Goal: Task Accomplishment & Management: Use online tool/utility

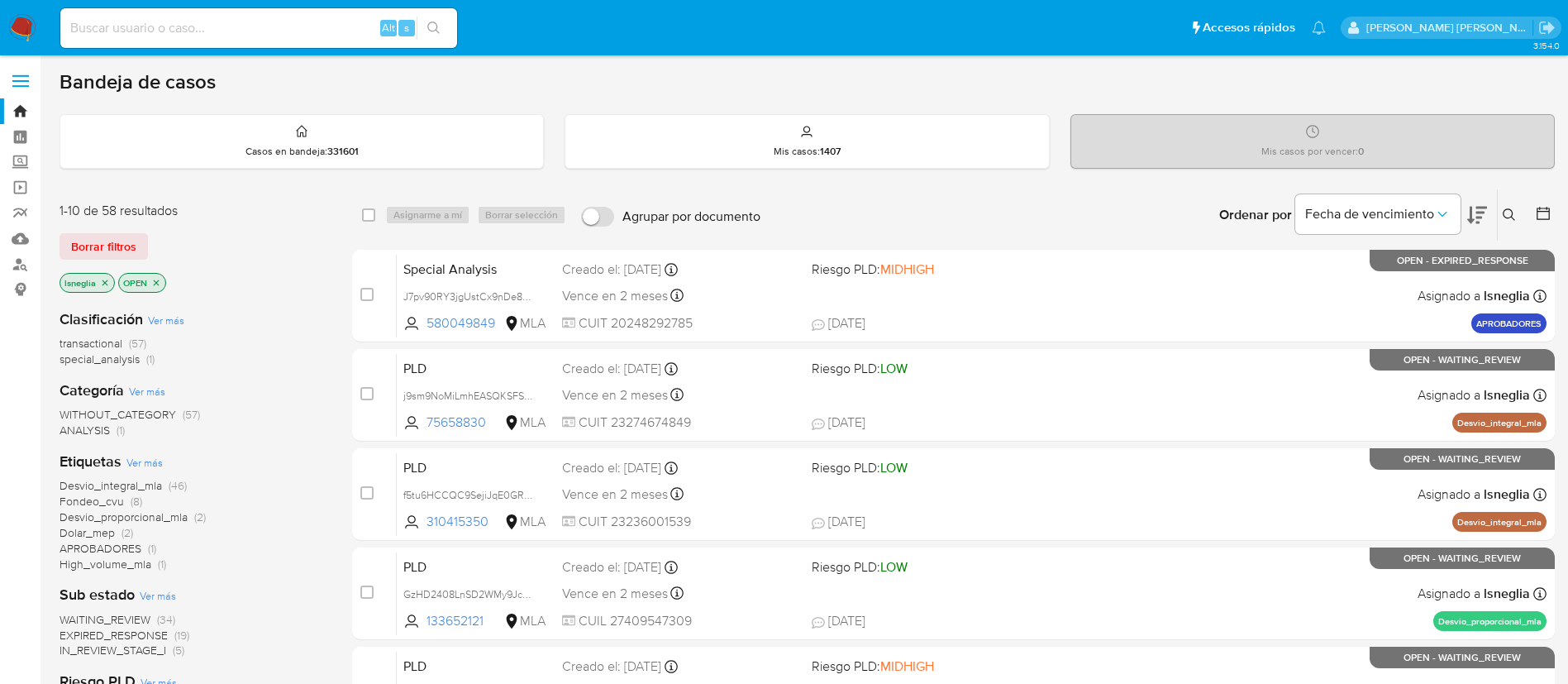
click at [224, 28] on input at bounding box center [259, 28] width 397 height 21
paste input "D4gNXqmDn4CEzeUENZYavmCI"
type input "D4gNXqmDn4CEzeUENZYavmCI"
click at [430, 27] on icon "search-icon" at bounding box center [434, 28] width 13 height 13
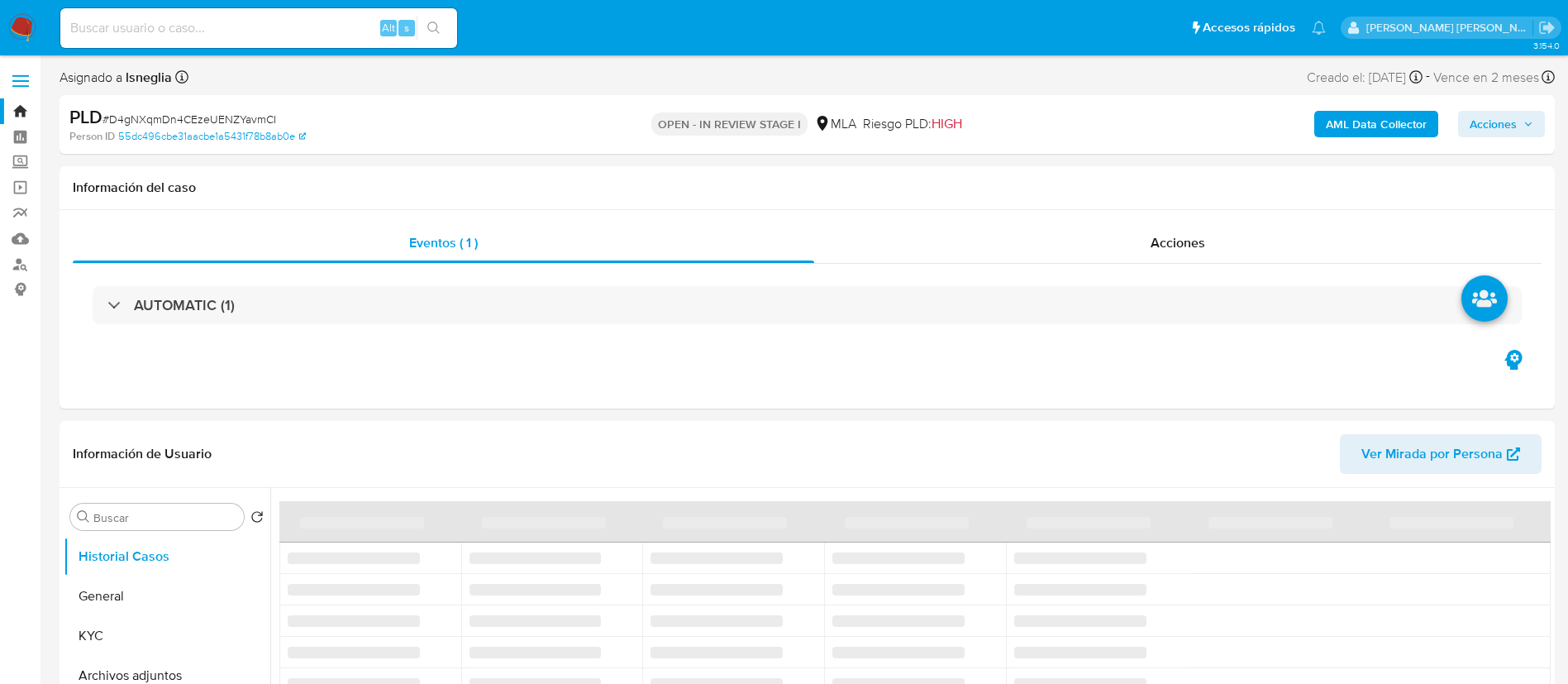
select select "10"
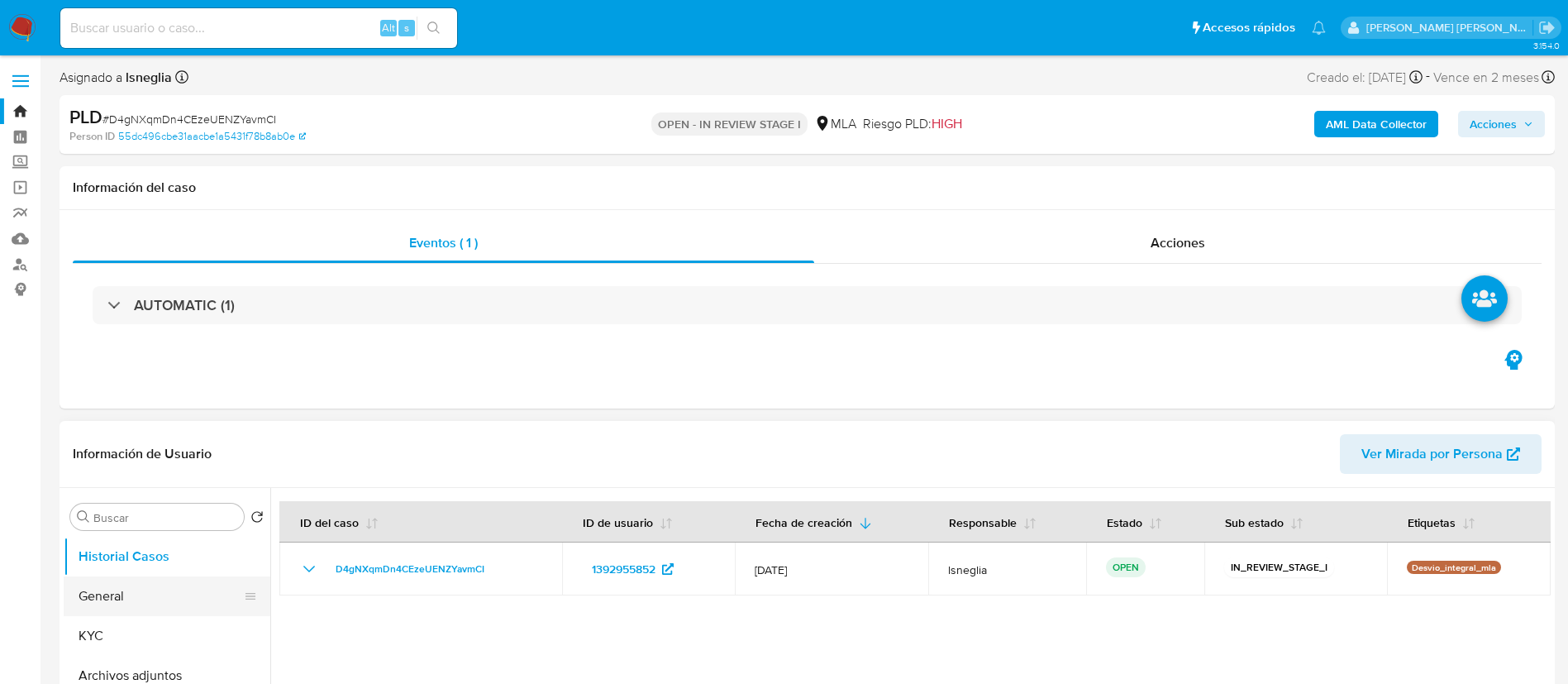
click at [131, 598] on button "General" at bounding box center [160, 595] width 193 height 39
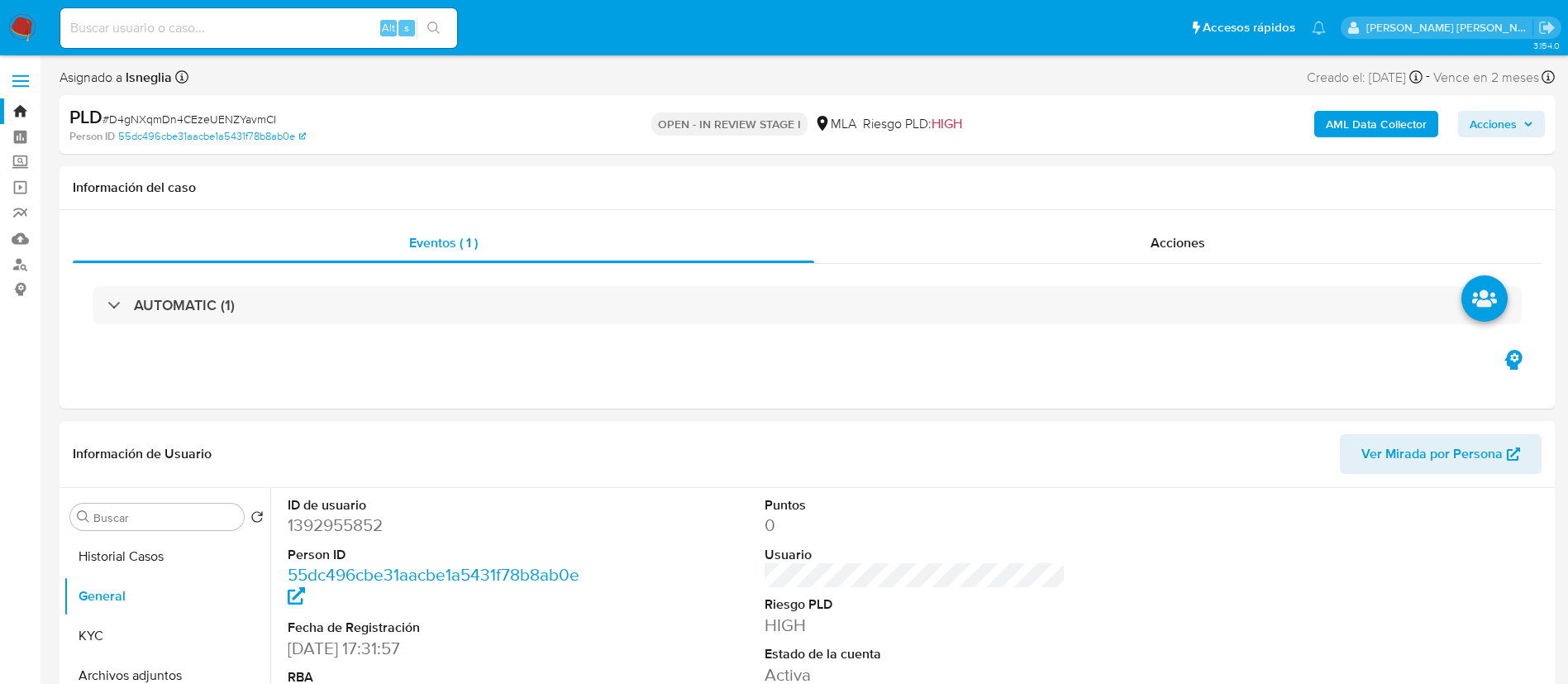
click at [367, 526] on dd "1392955852" at bounding box center [438, 525] width 302 height 23
copy dd "1392955852"
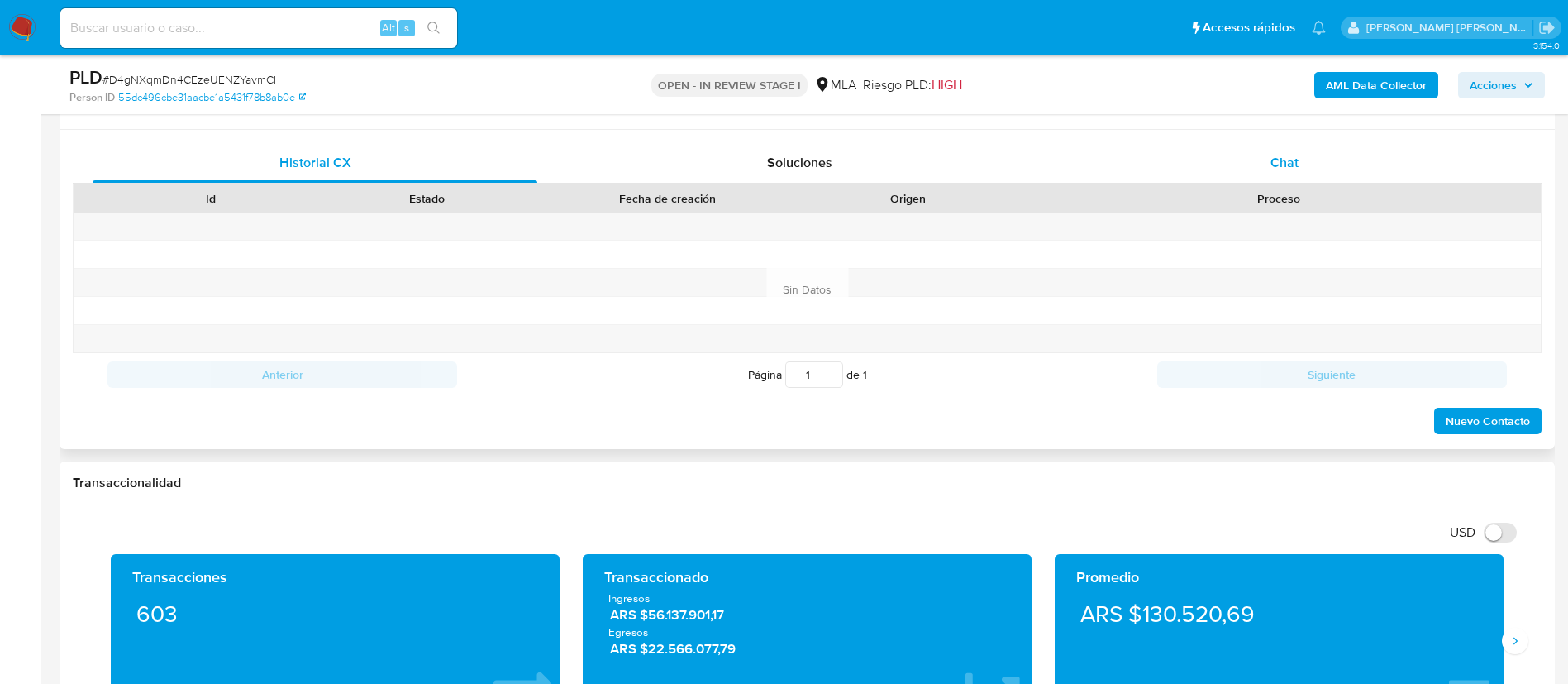
scroll to position [744, 0]
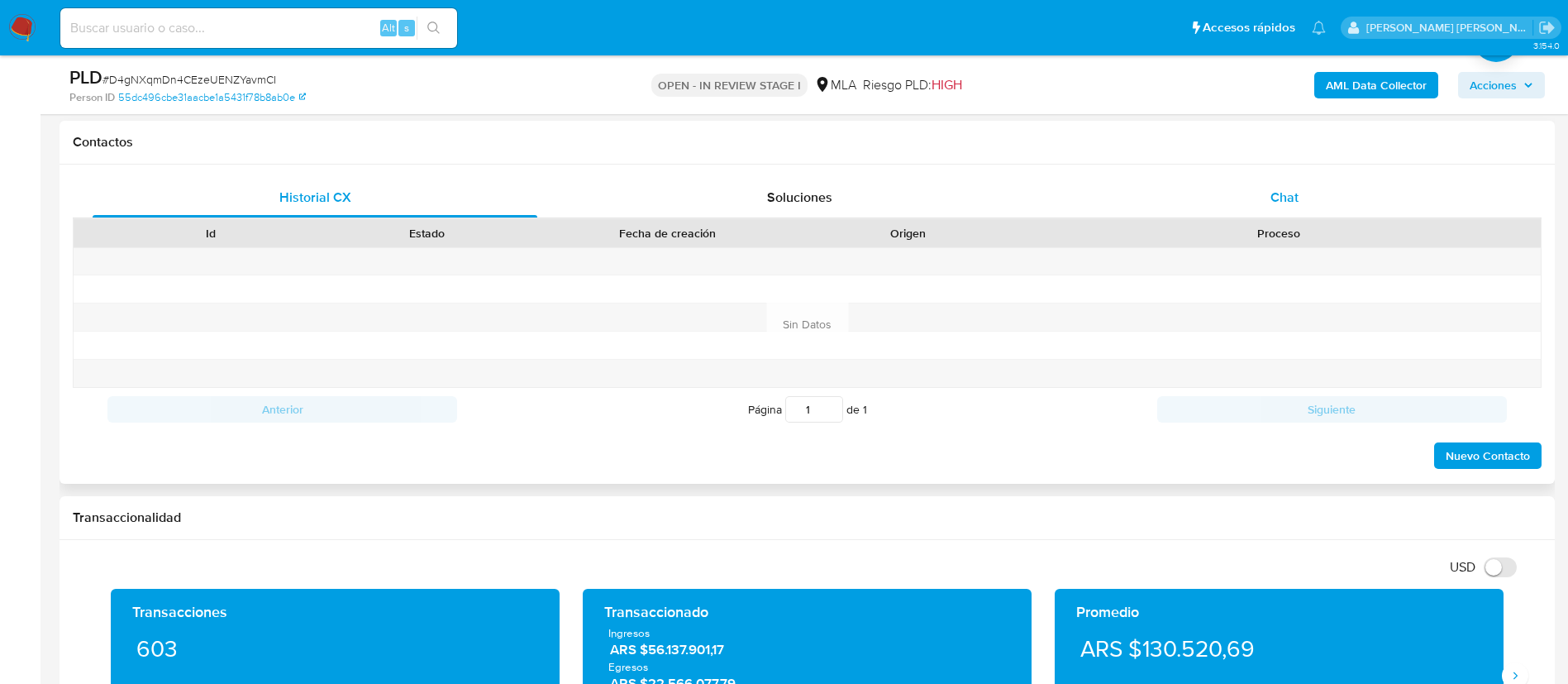
click at [1278, 213] on div "Chat" at bounding box center [1284, 196] width 444 height 39
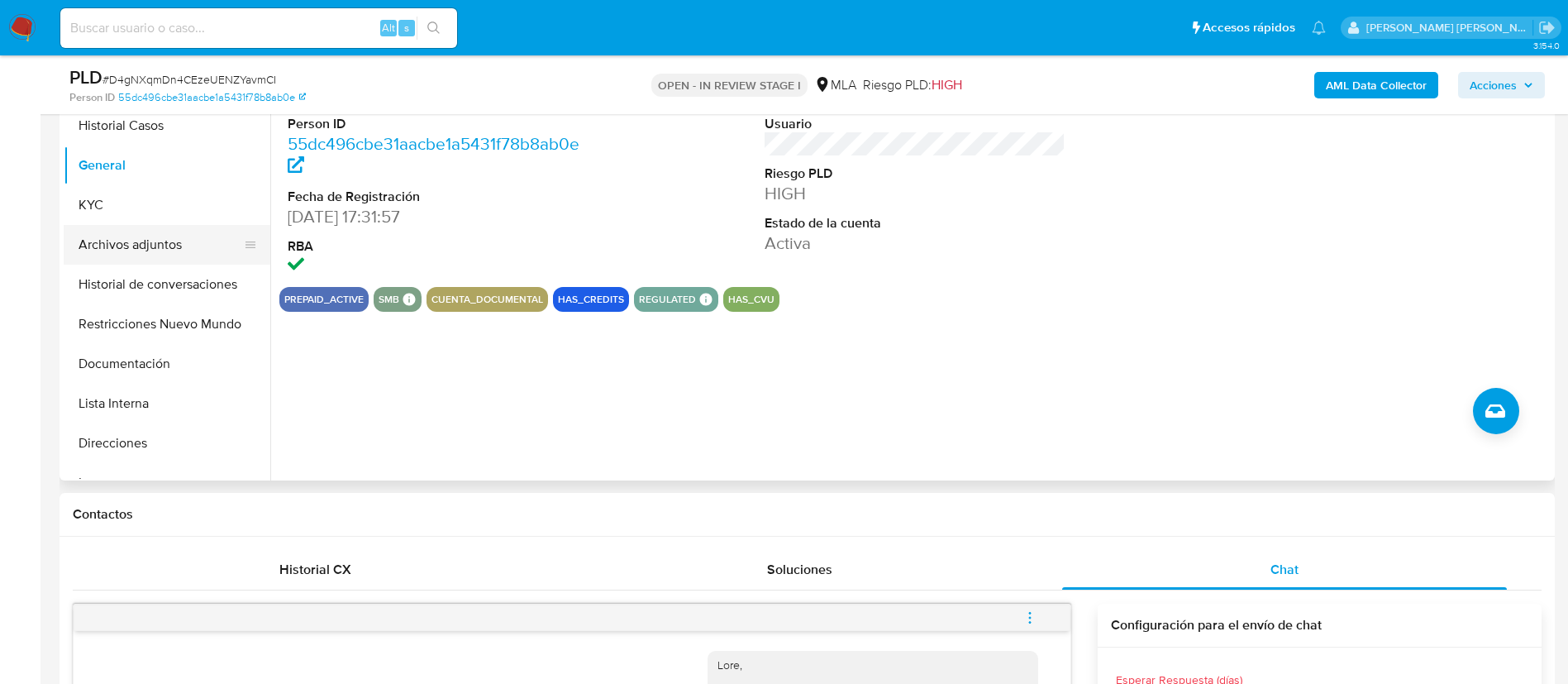
scroll to position [248, 0]
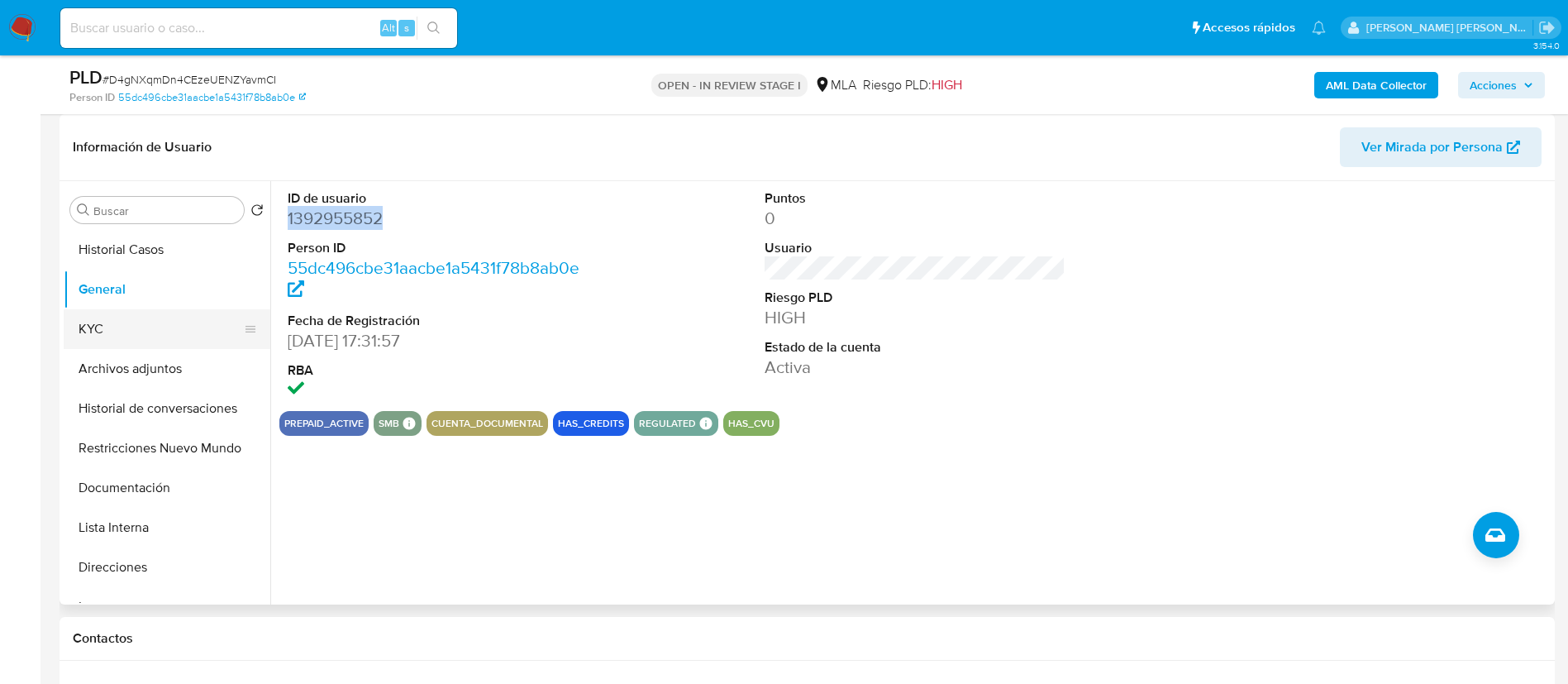
click at [107, 335] on button "KYC" at bounding box center [160, 329] width 193 height 39
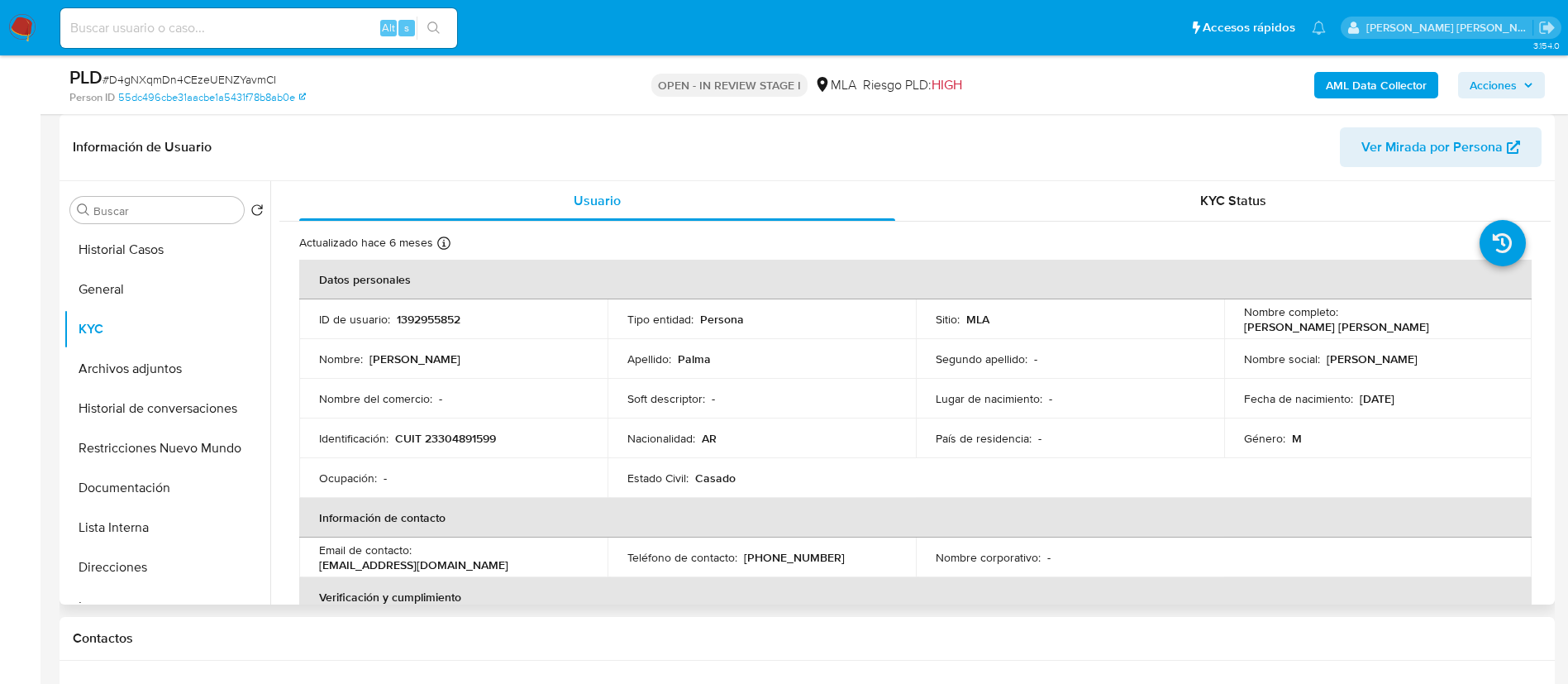
click at [457, 442] on p "CUIT 23304891599" at bounding box center [444, 439] width 101 height 15
click at [459, 442] on p "CUIT 23304891599" at bounding box center [444, 439] width 101 height 15
copy p "23304891599"
click at [473, 438] on p "CUIT 23304891599" at bounding box center [444, 439] width 101 height 15
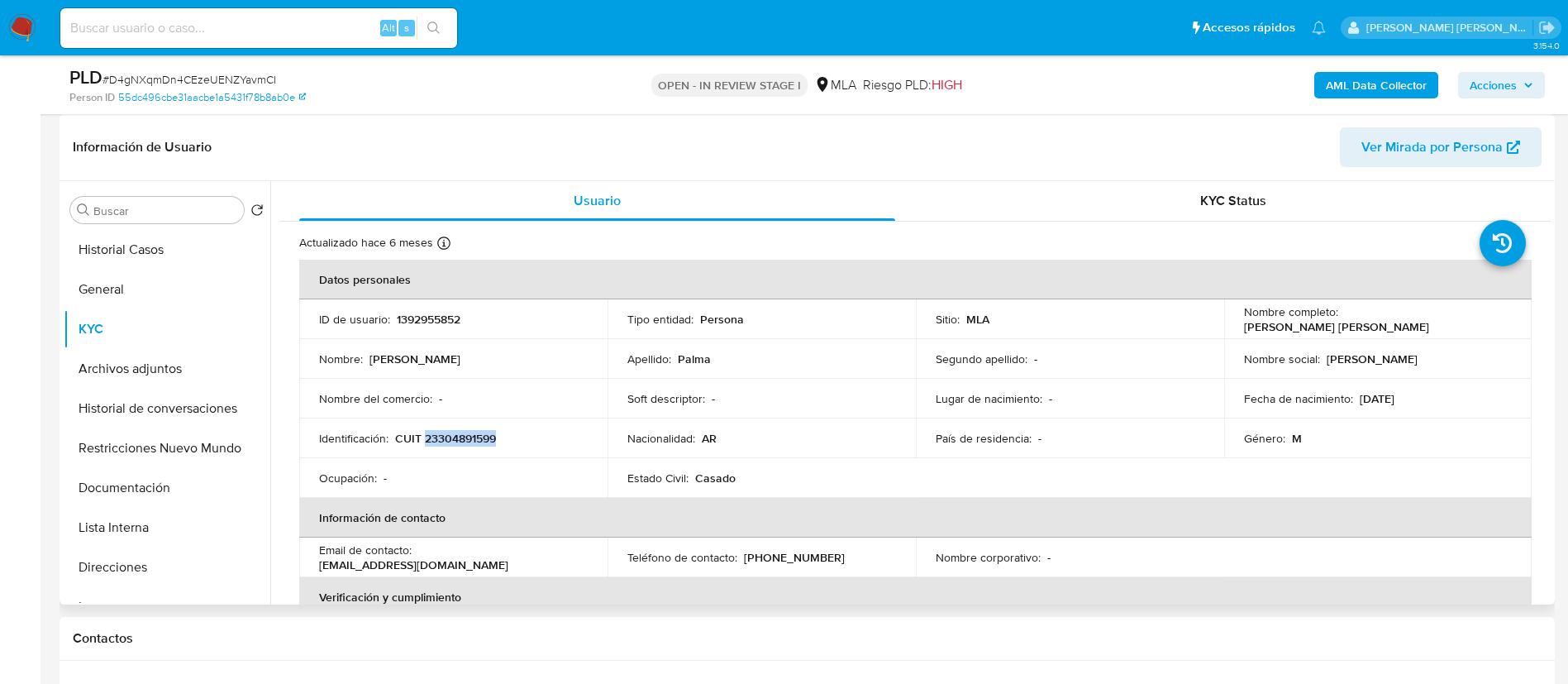
copy p "23304891599"
click at [461, 437] on p "CUIT 23304891599" at bounding box center [444, 439] width 101 height 15
click at [465, 437] on p "CUIT 23304891599" at bounding box center [444, 439] width 101 height 15
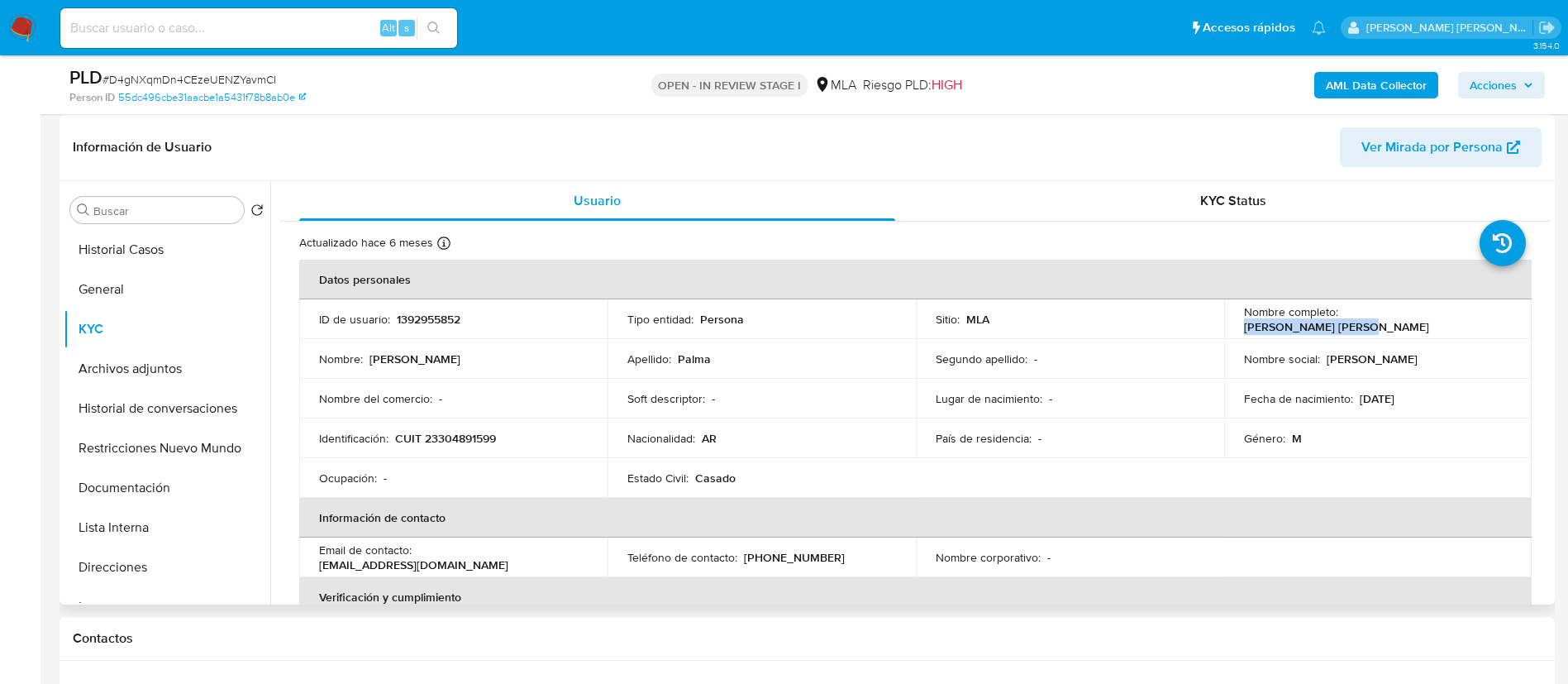
drag, startPoint x: 1340, startPoint y: 319, endPoint x: 1469, endPoint y: 329, distance: 129.4
click at [1469, 329] on td "Nombre completo : Nicolas Martin Palma" at bounding box center [1378, 318] width 308 height 39
copy p "[PERSON_NAME] [PERSON_NAME]"
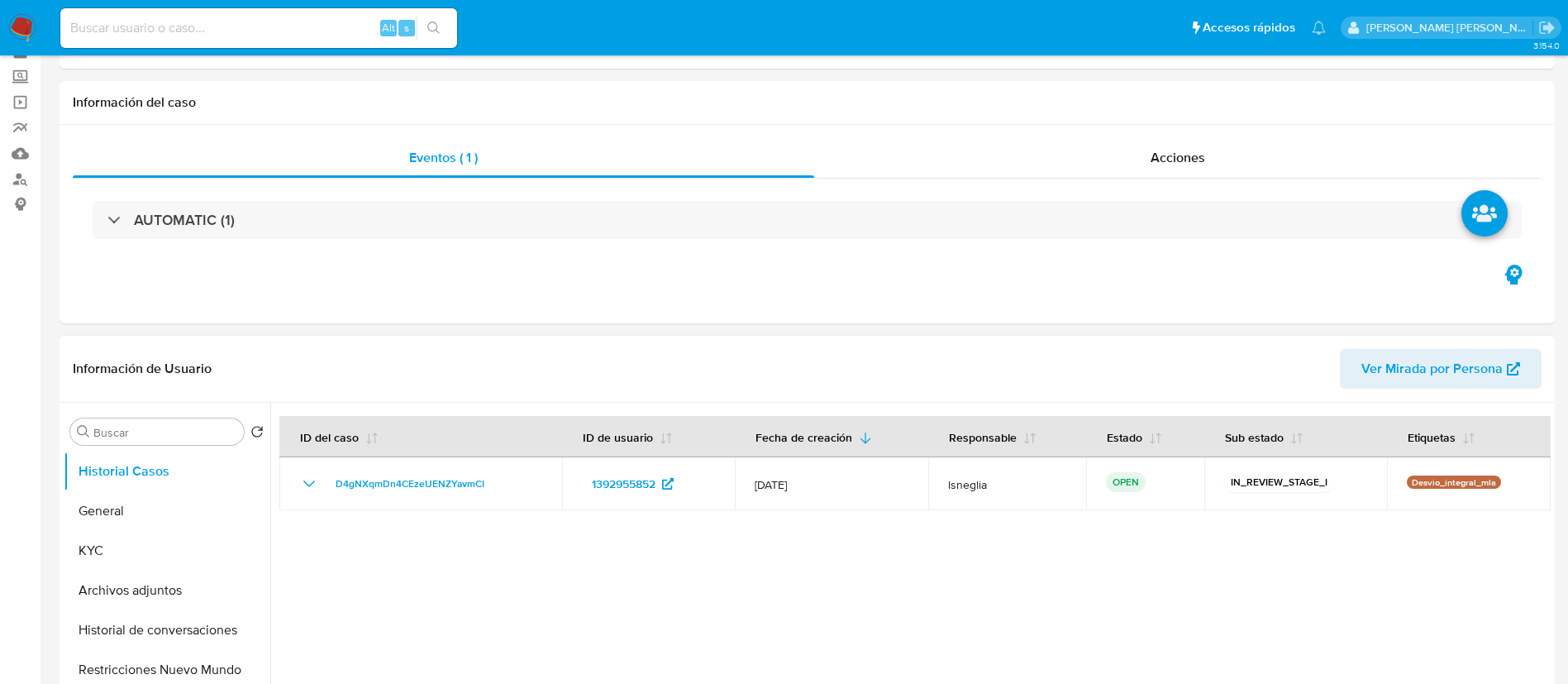
select select "10"
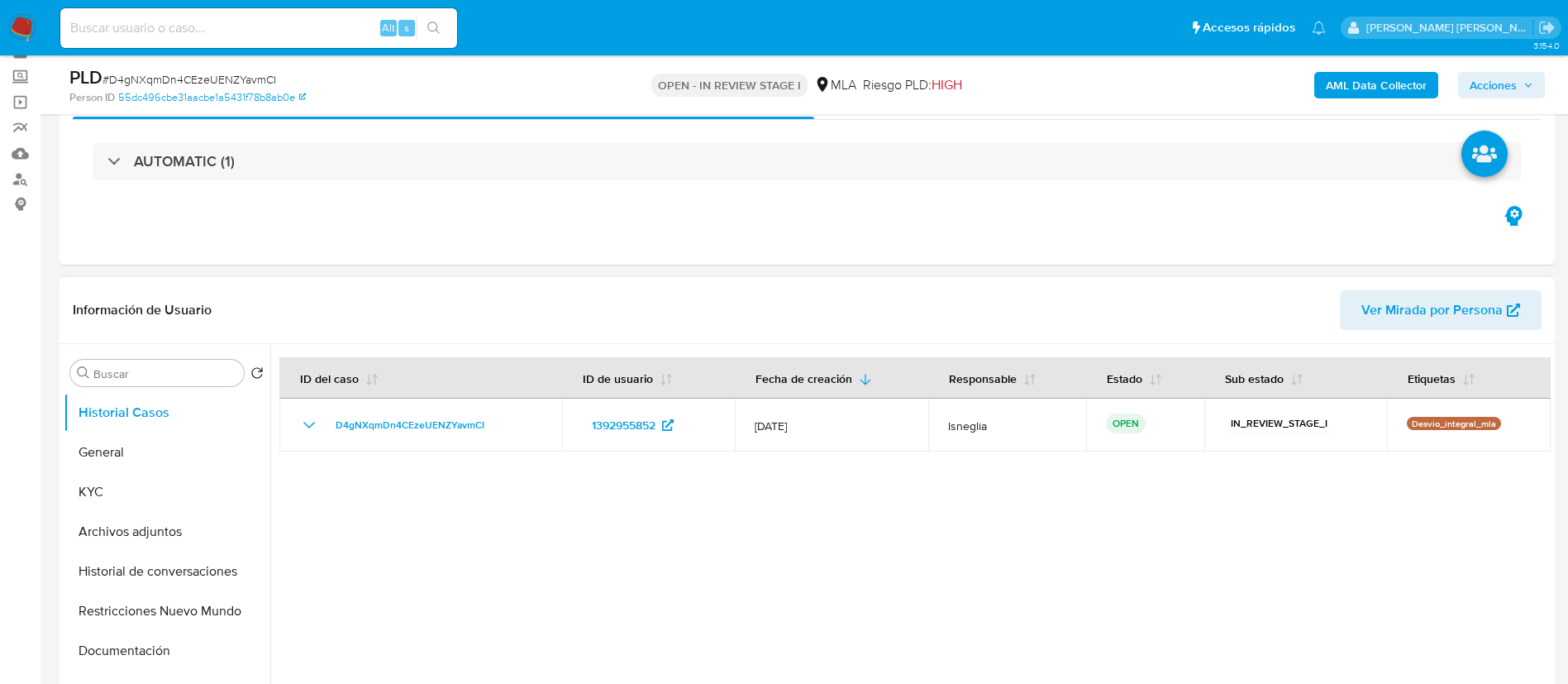
scroll to position [124, 0]
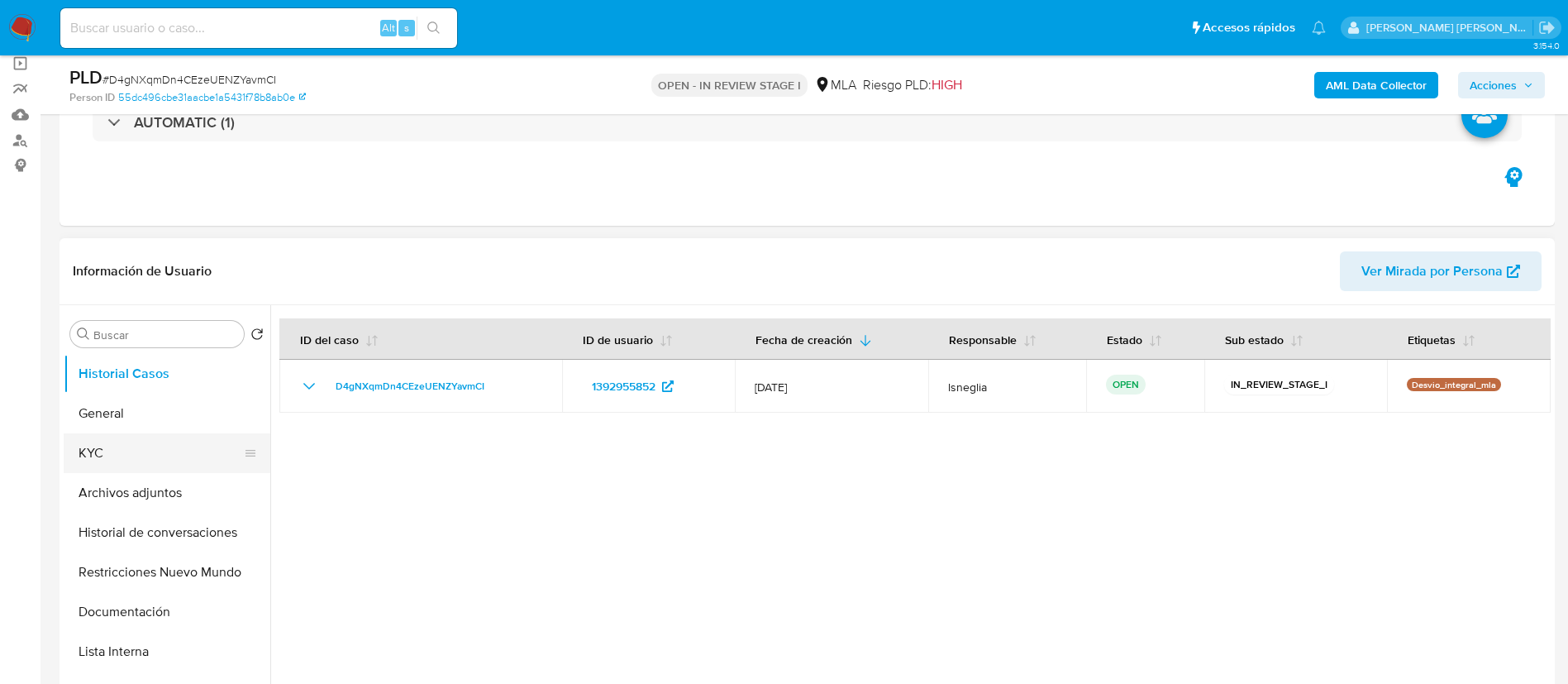
click at [111, 444] on button "KYC" at bounding box center [160, 452] width 193 height 39
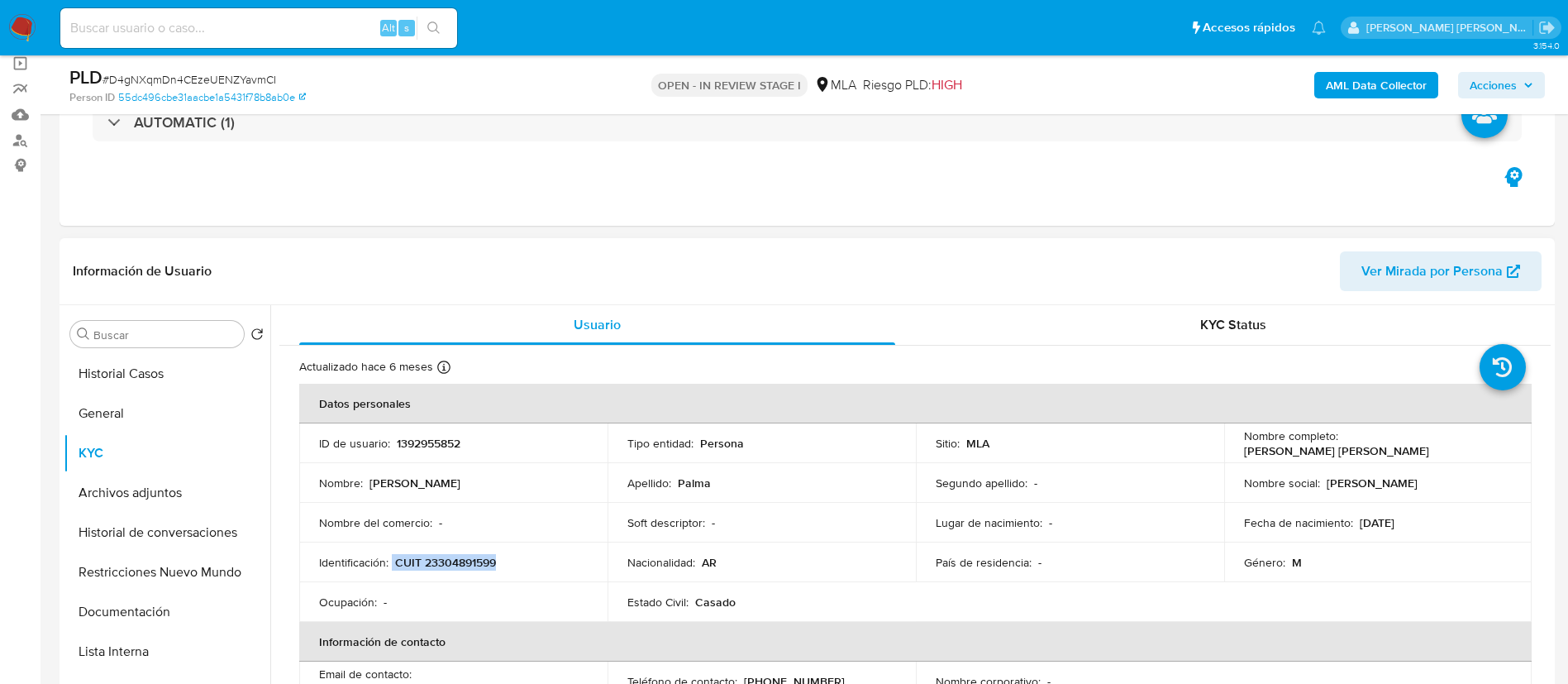
drag, startPoint x: 394, startPoint y: 564, endPoint x: 505, endPoint y: 563, distance: 111.0
click at [505, 563] on div "Identificación : CUIT 23304891599" at bounding box center [453, 562] width 268 height 15
copy div "CUIT 23304891599"
drag, startPoint x: 1338, startPoint y: 445, endPoint x: 1475, endPoint y: 449, distance: 137.1
click at [1475, 449] on div "Nombre completo : Nicolas Martin Palma" at bounding box center [1377, 443] width 268 height 30
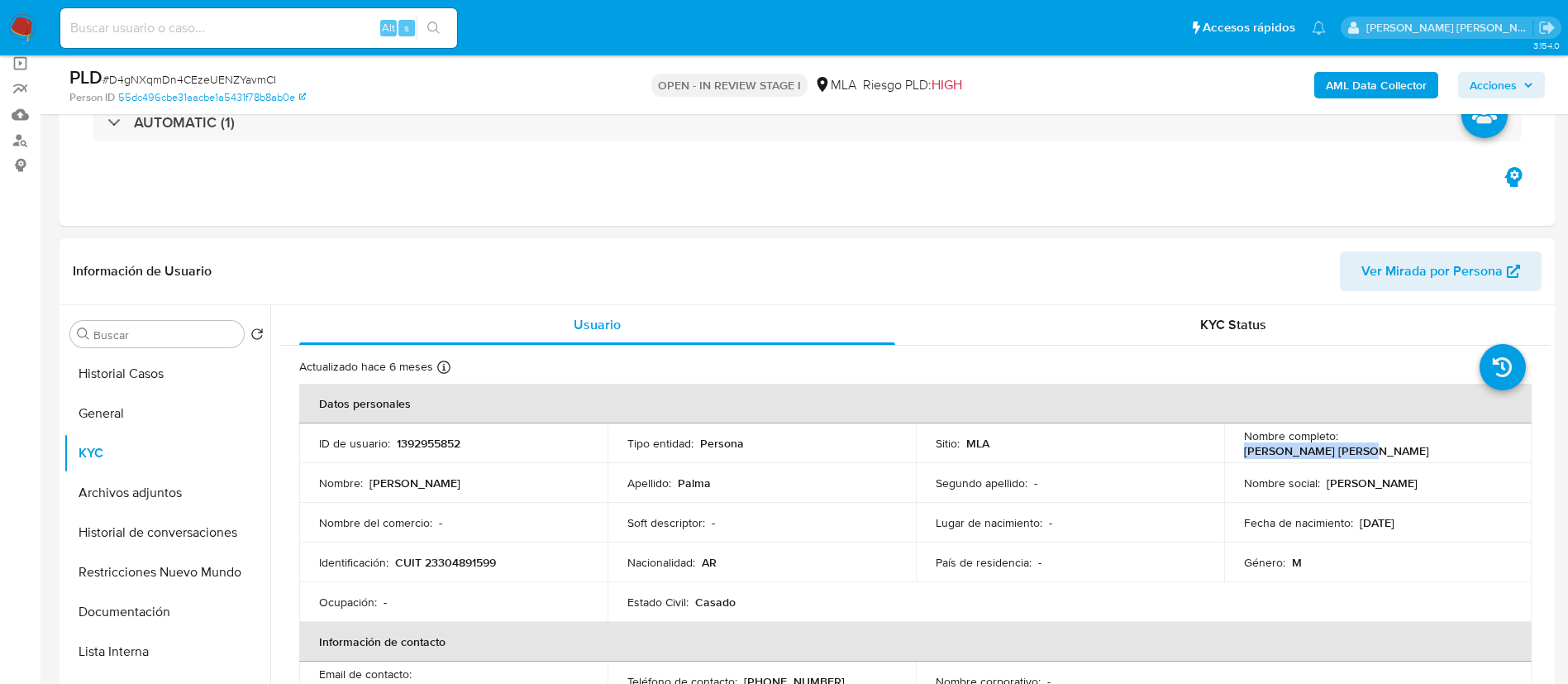
copy p "[PERSON_NAME] [PERSON_NAME]"
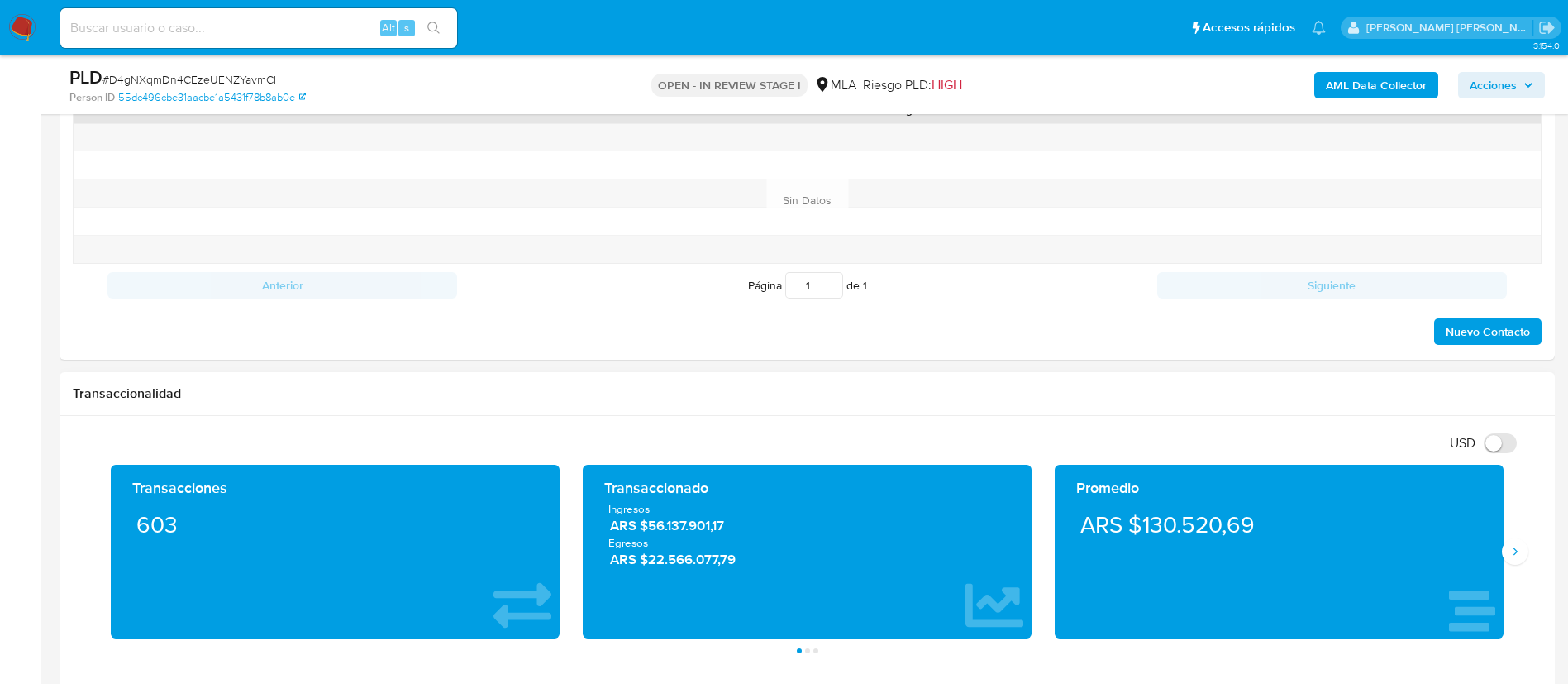
scroll to position [620, 0]
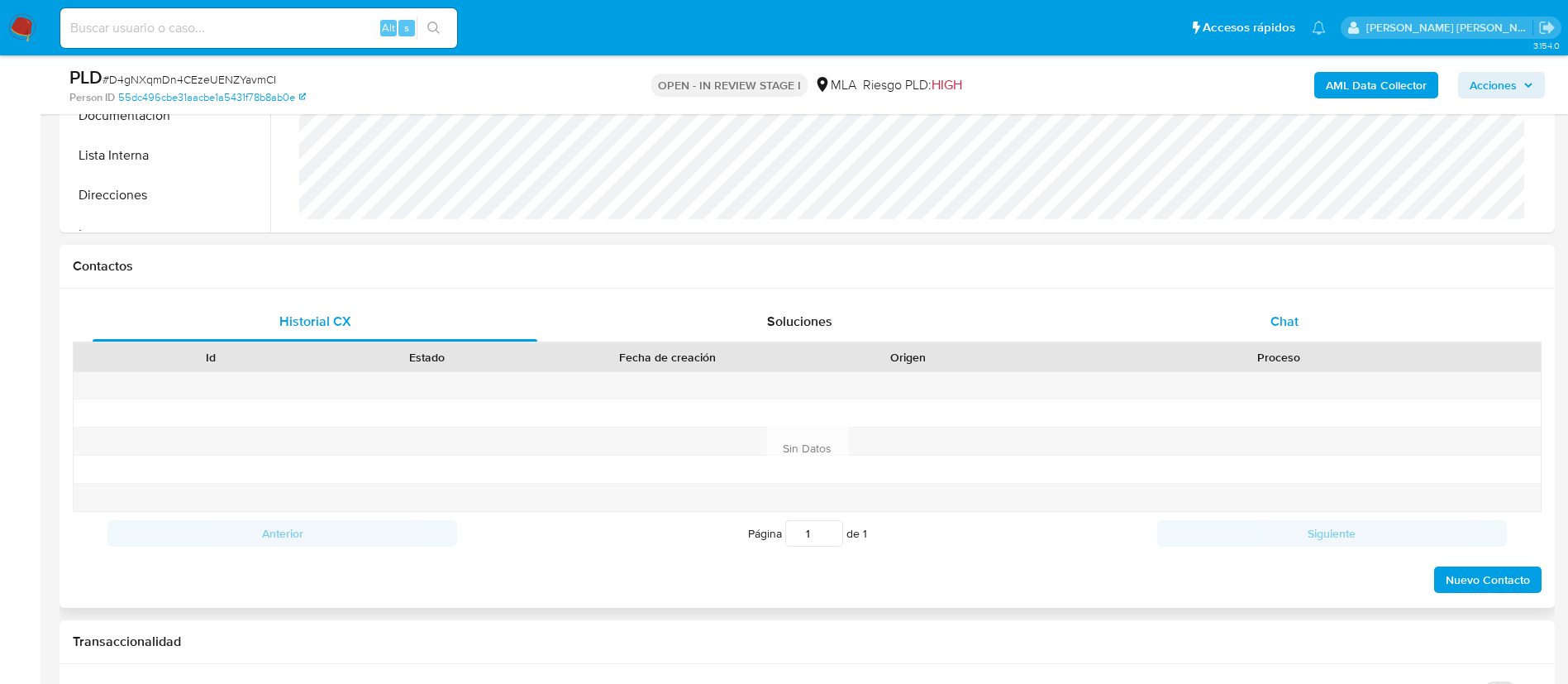
click at [1280, 320] on span "Chat" at bounding box center [1284, 321] width 28 height 19
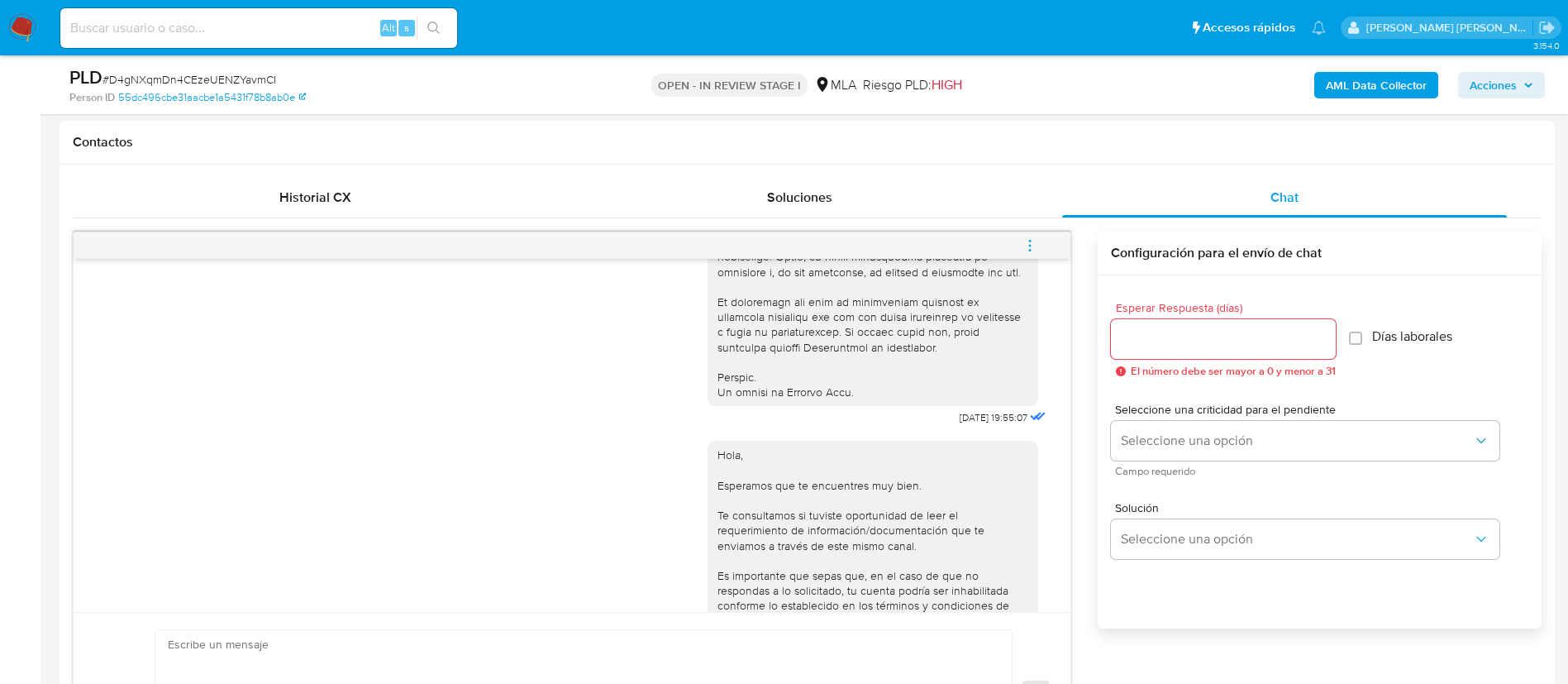
scroll to position [744, 0]
drag, startPoint x: 921, startPoint y: 445, endPoint x: 959, endPoint y: 441, distance: 38.2
click at [960, 422] on span "17/07/2025 19:55:07" at bounding box center [993, 416] width 68 height 13
drag, startPoint x: 969, startPoint y: 445, endPoint x: 914, endPoint y: 445, distance: 55.0
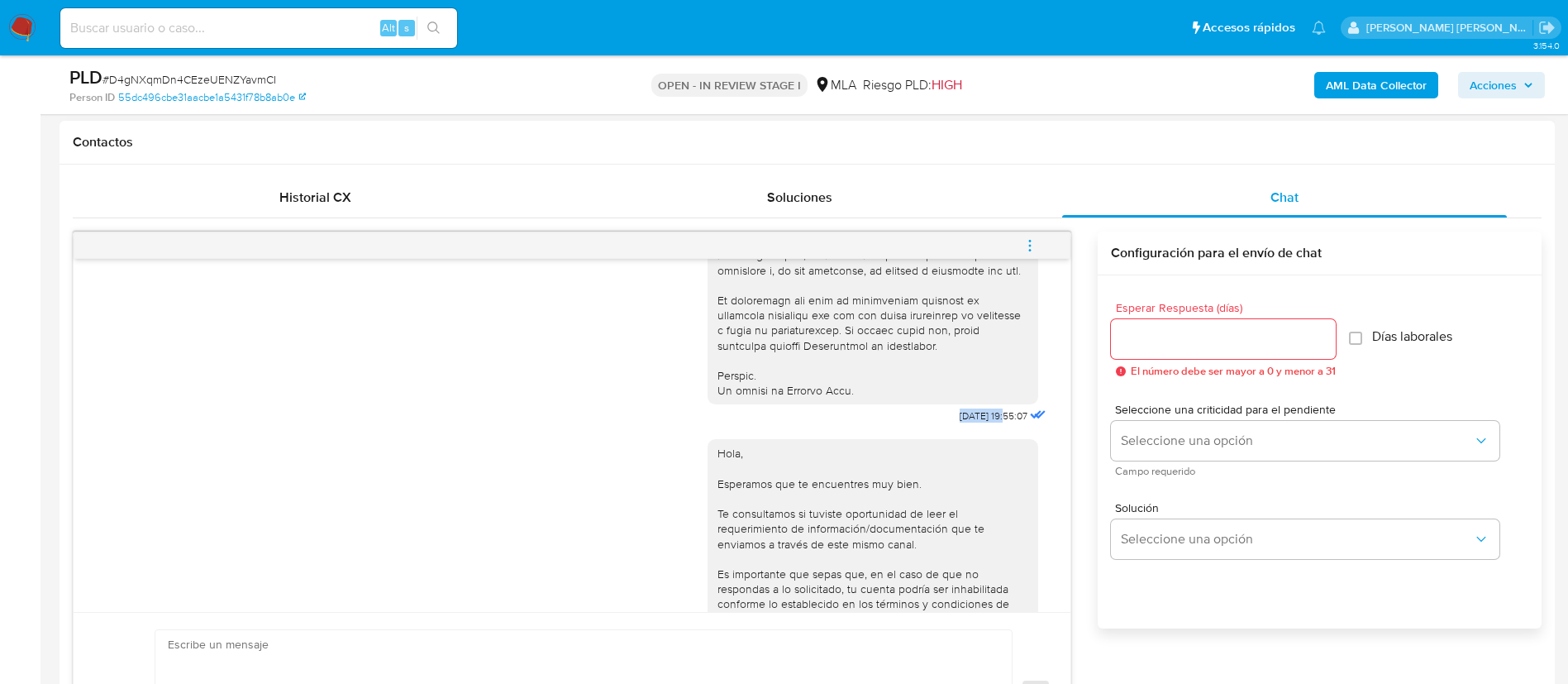
copy span "17/07/2025"
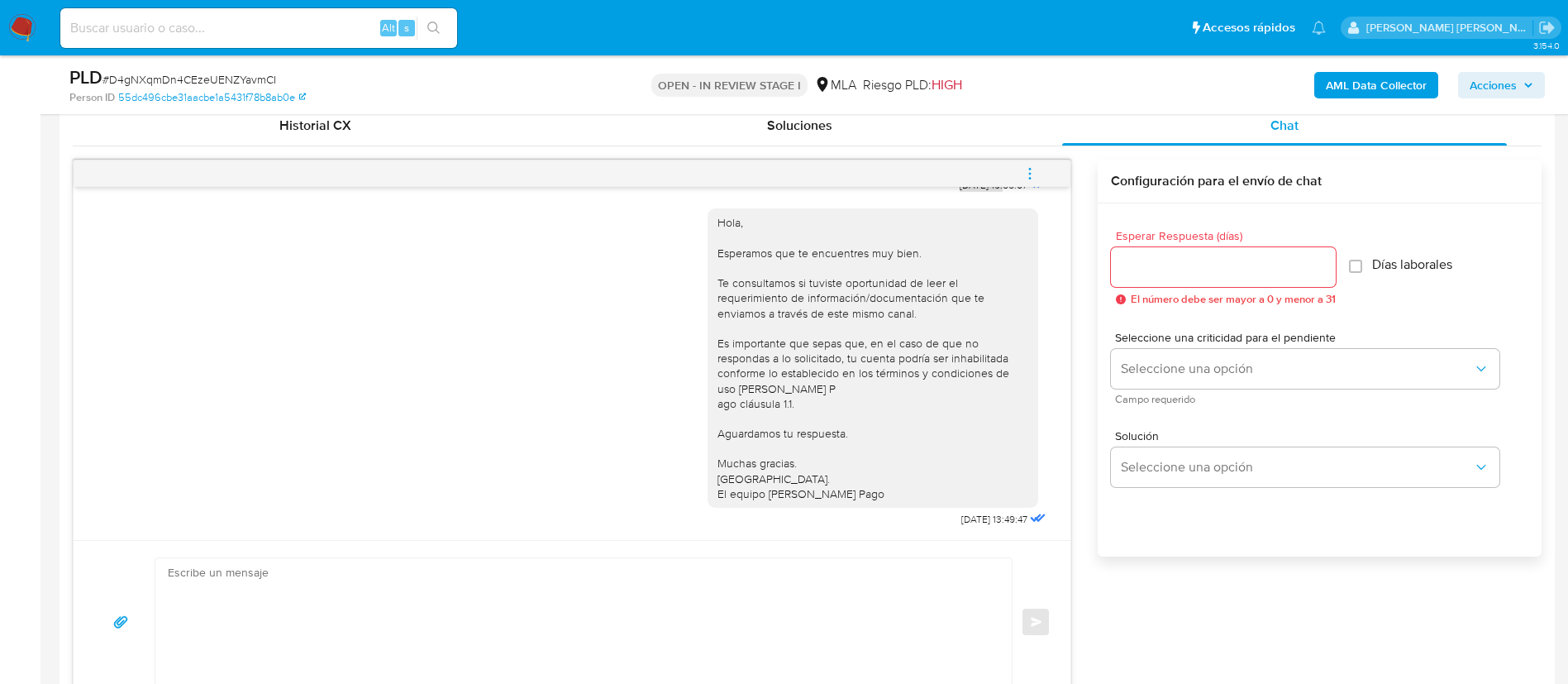
scroll to position [868, 0]
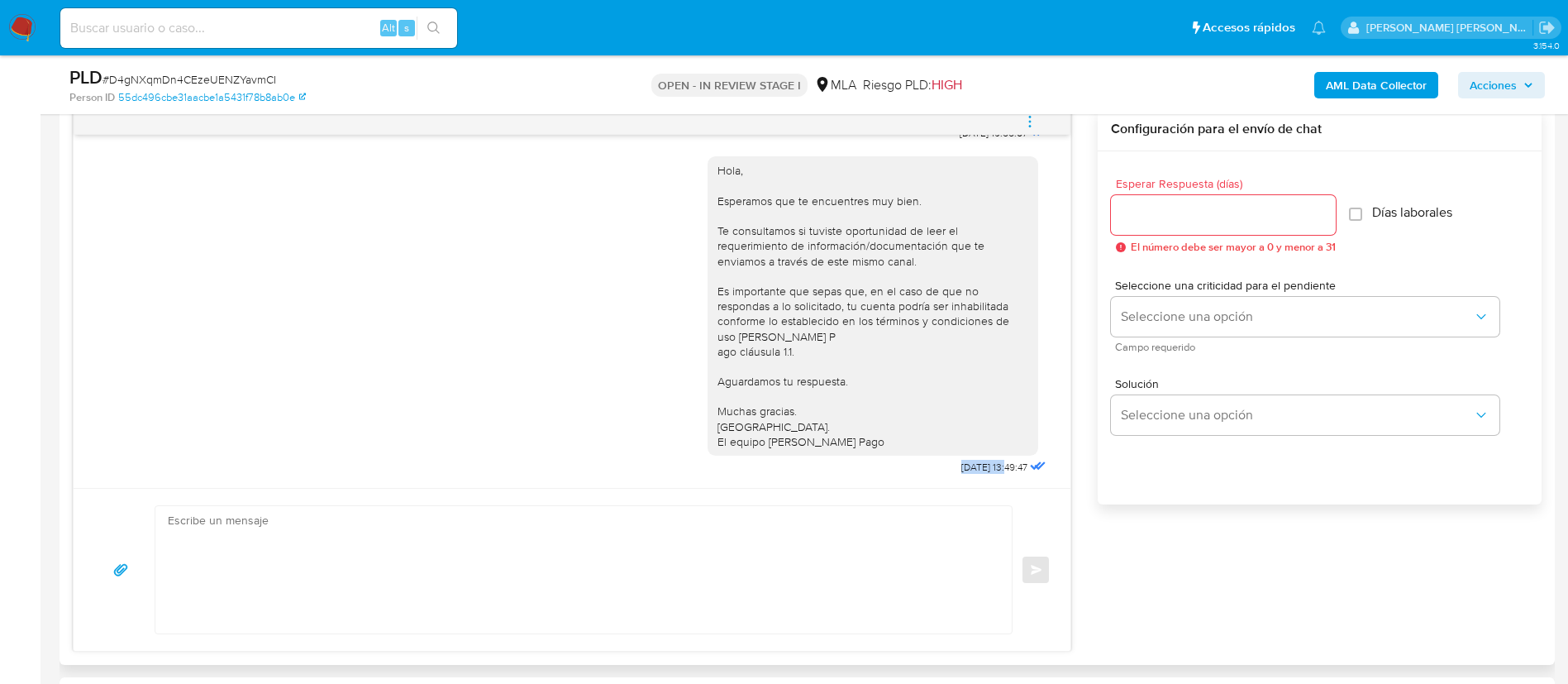
drag, startPoint x: 920, startPoint y: 467, endPoint x: 971, endPoint y: 467, distance: 51.0
click at [971, 467] on div "Hola, Esperamos que te encuentres muy bien. Te consultamos si tuviste oportunid…" at bounding box center [878, 311] width 342 height 334
copy span "21/07/2025"
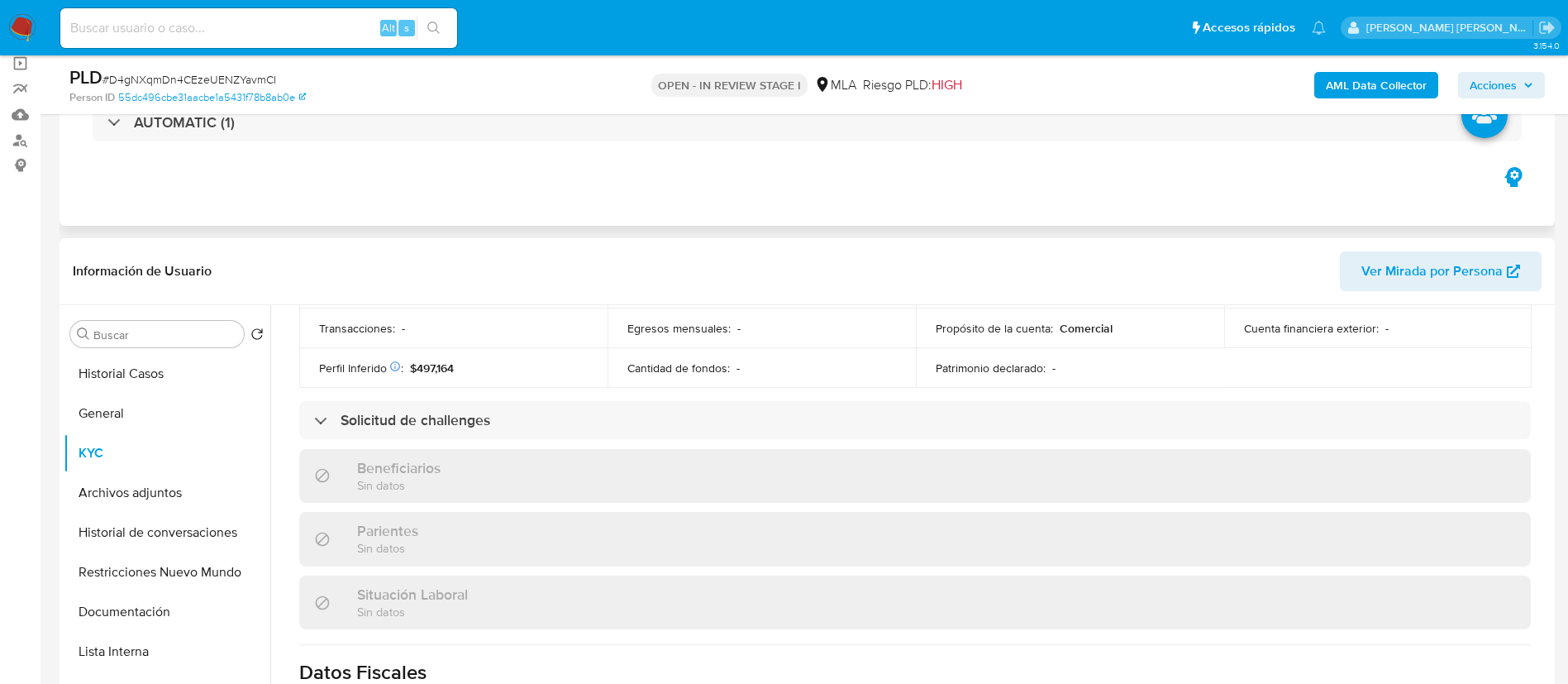
scroll to position [372, 0]
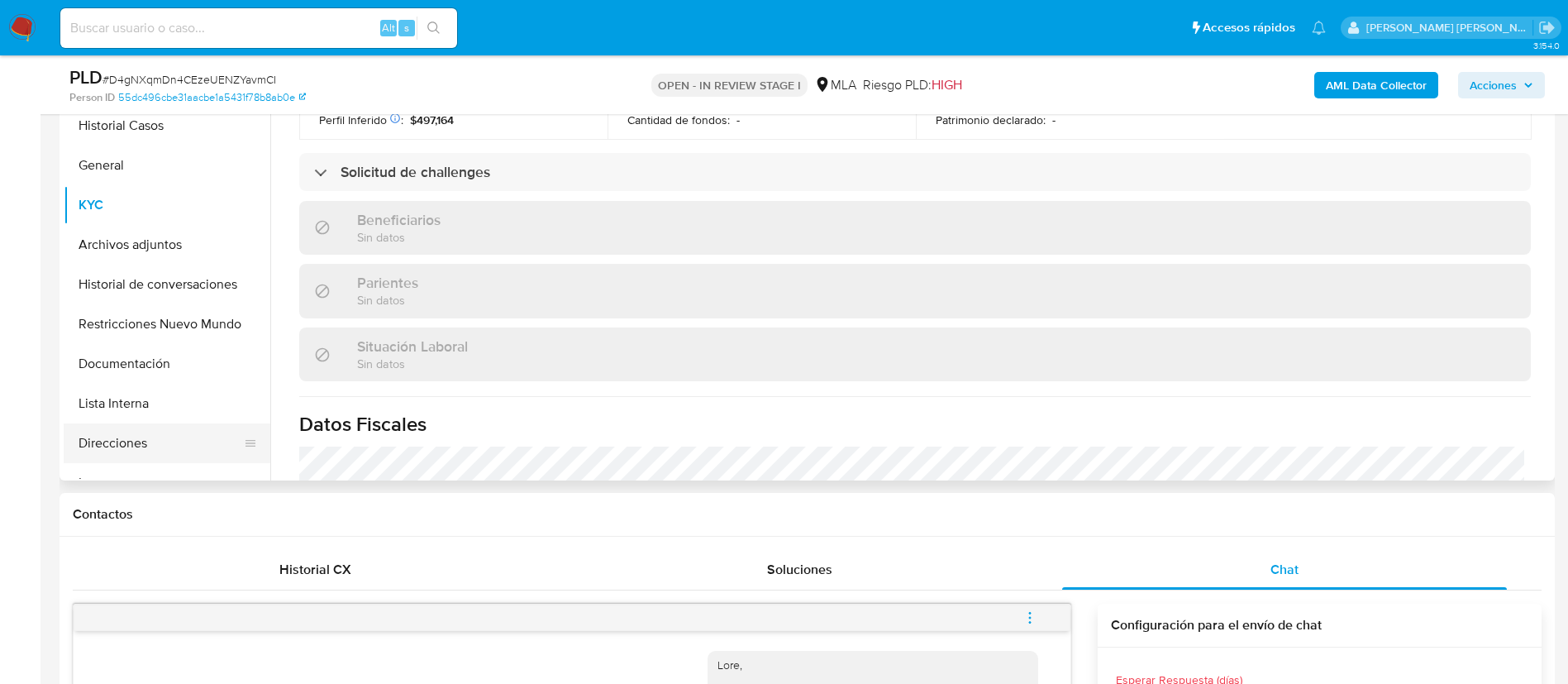
click at [127, 441] on button "Direcciones" at bounding box center [160, 443] width 193 height 39
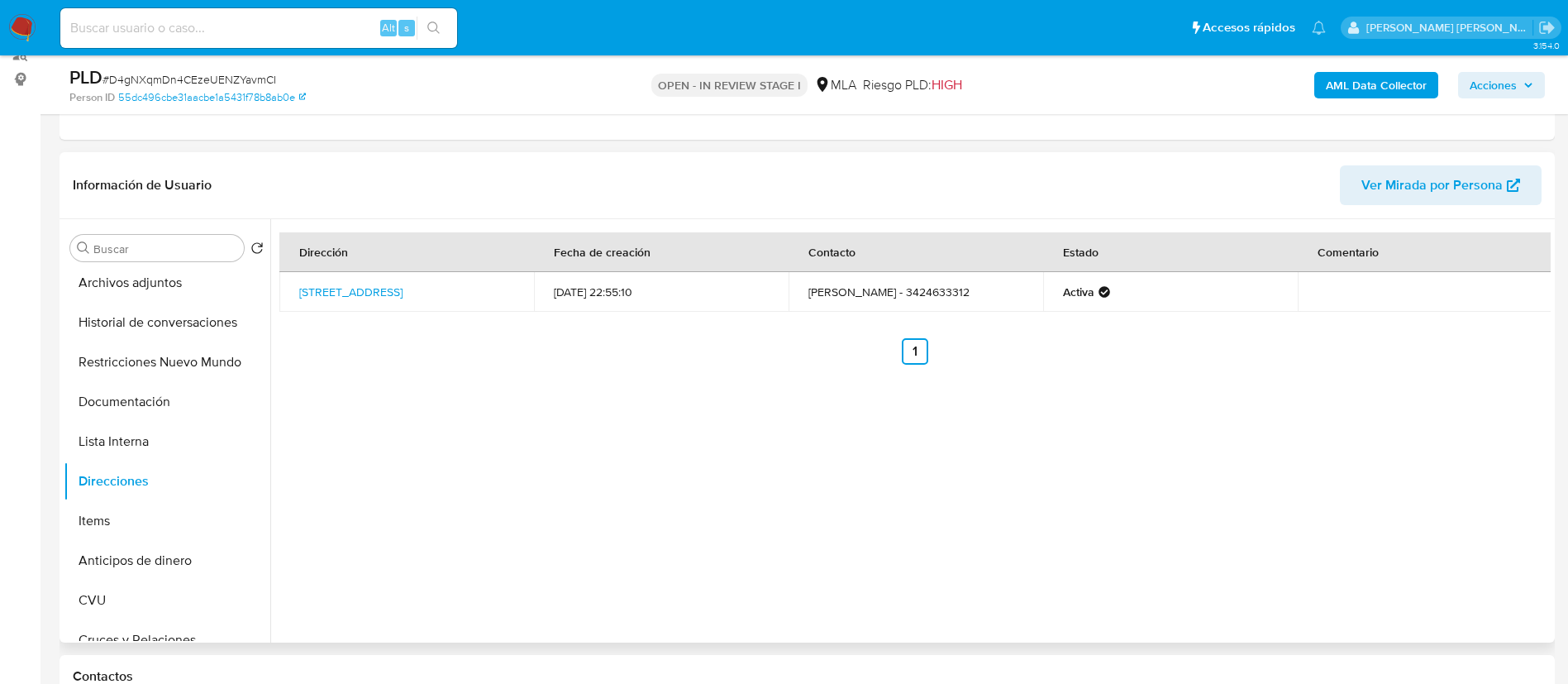
scroll to position [248, 0]
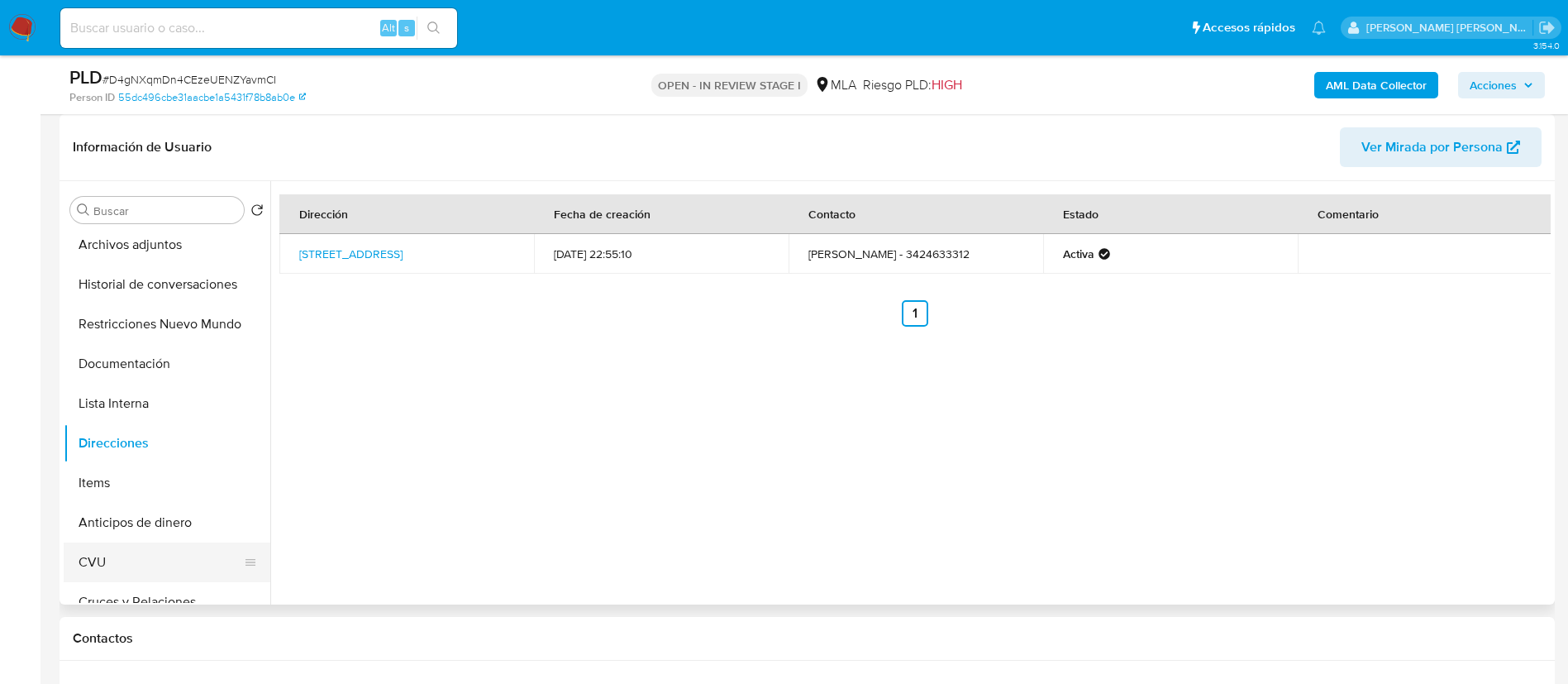
click at [135, 552] on button "CVU" at bounding box center [160, 561] width 193 height 39
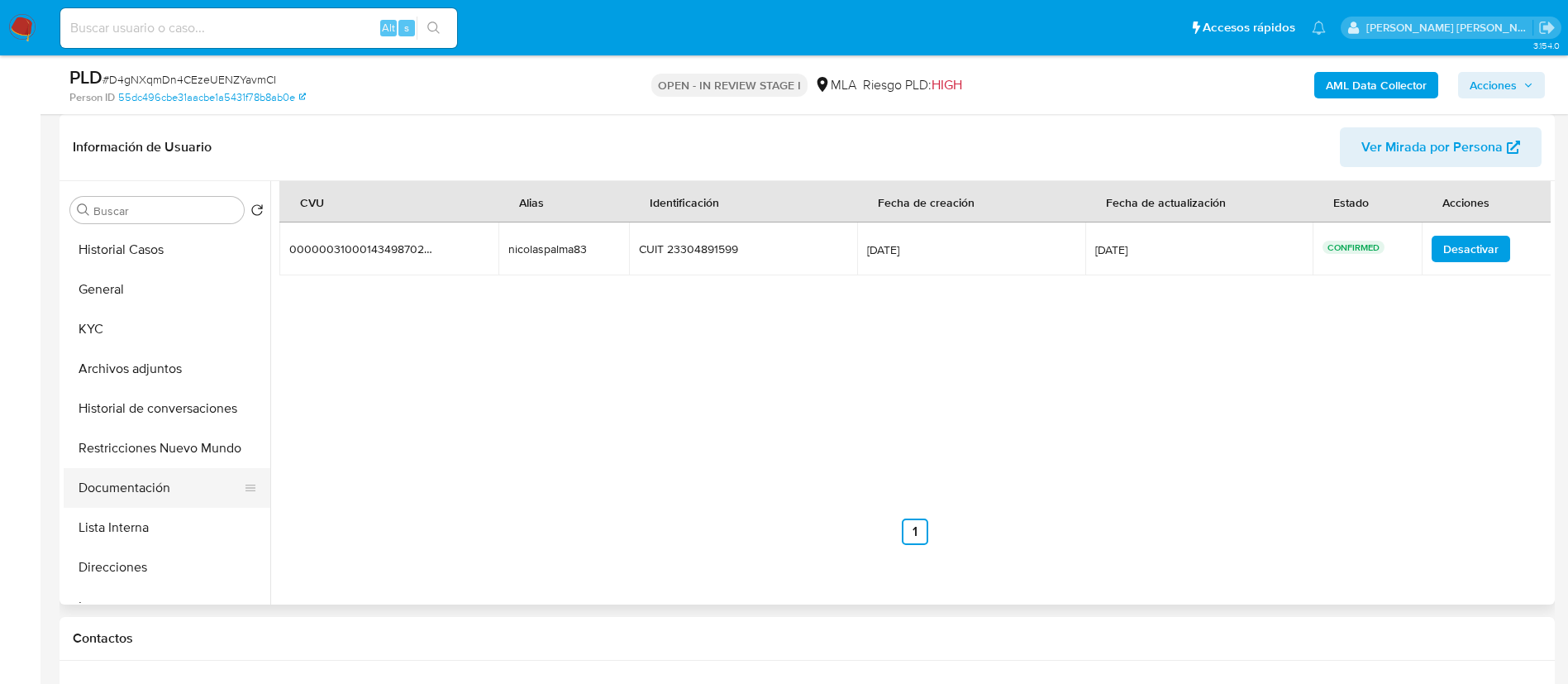
click at [143, 491] on button "Documentación" at bounding box center [160, 487] width 193 height 39
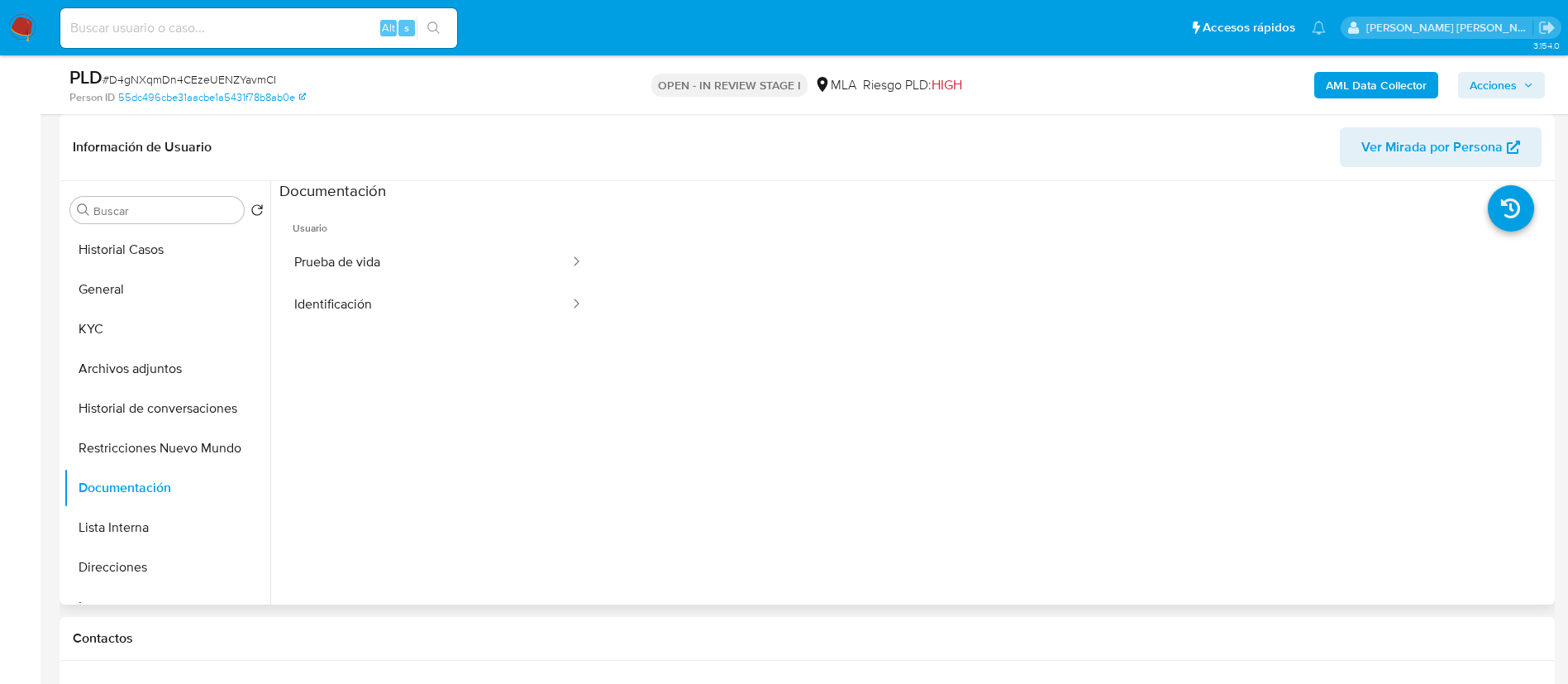
scroll to position [124, 0]
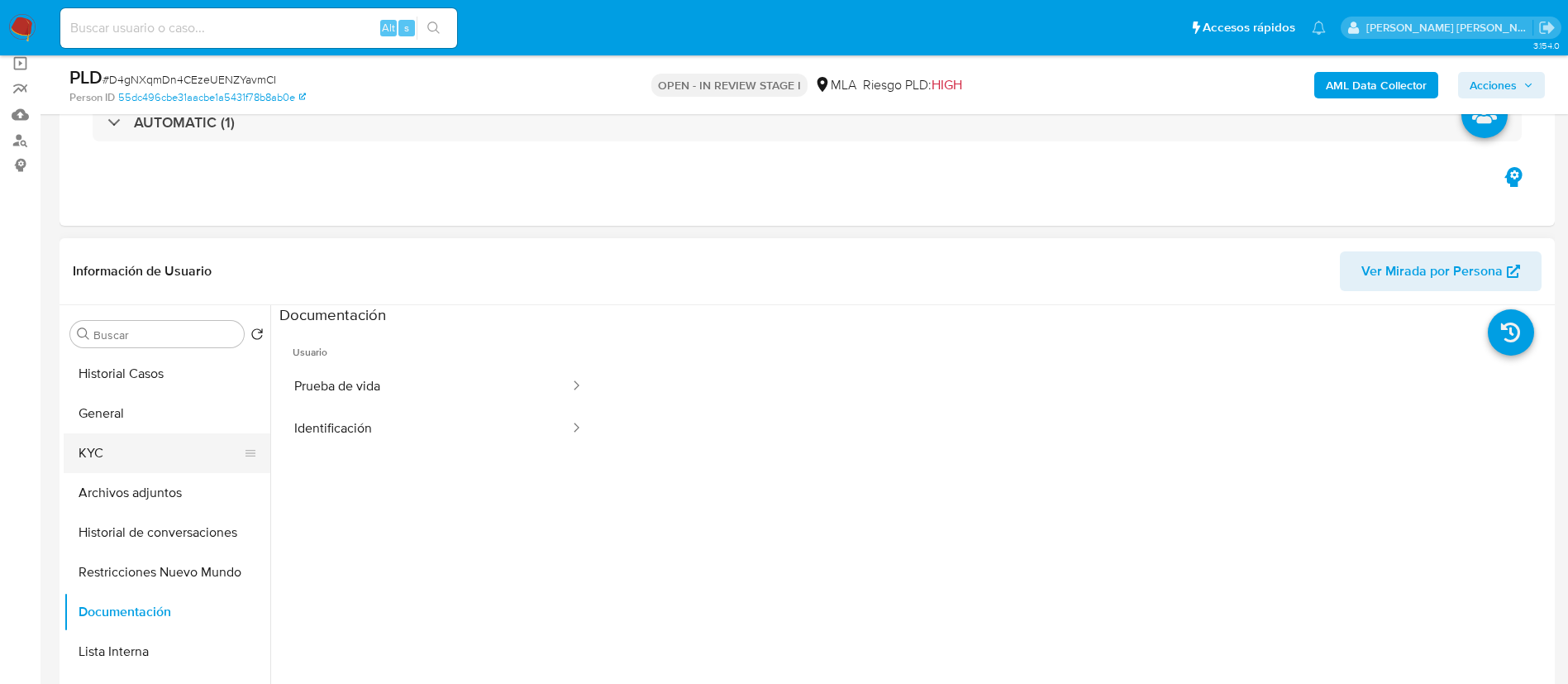
click at [131, 460] on button "KYC" at bounding box center [160, 452] width 193 height 39
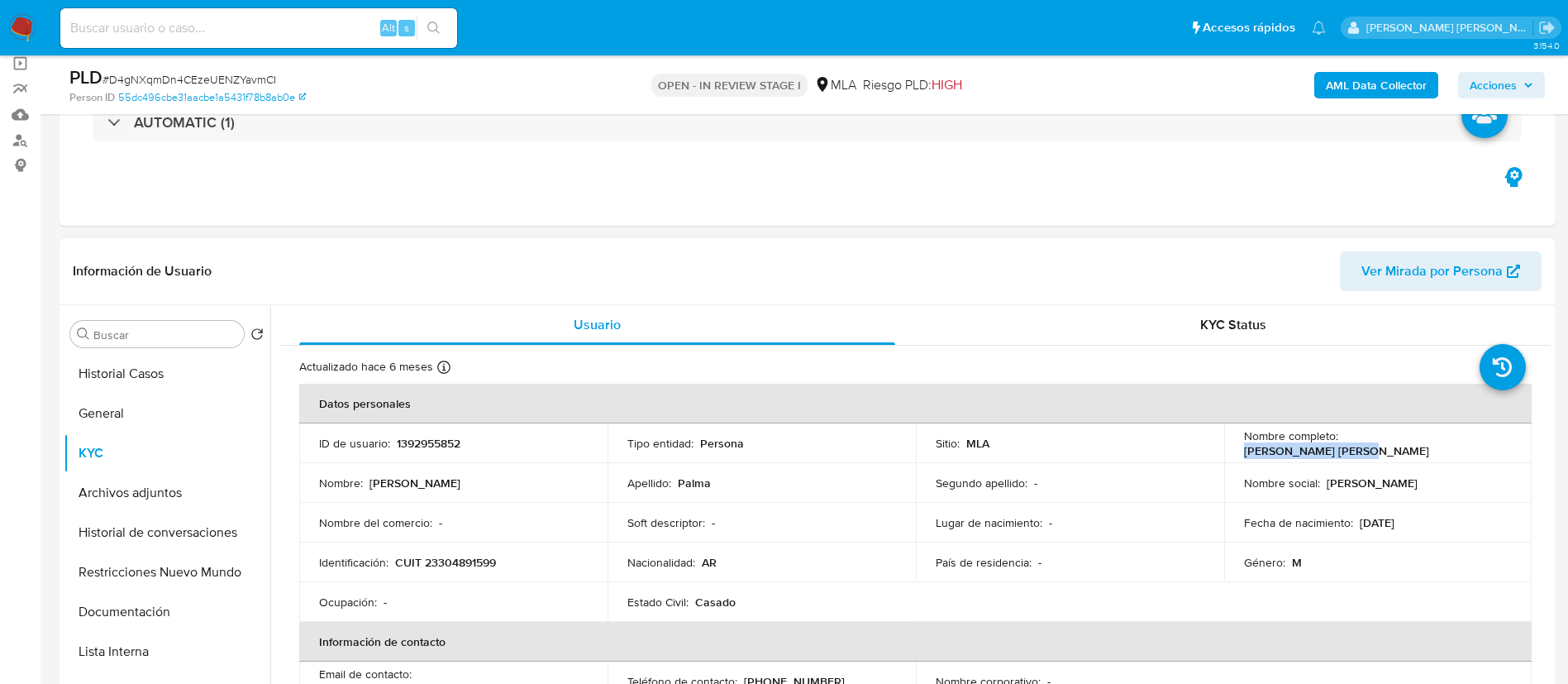
drag, startPoint x: 1340, startPoint y: 443, endPoint x: 1456, endPoint y: 443, distance: 116.0
click at [1456, 443] on div "Nombre completo : Nicolas Martin Palma" at bounding box center [1377, 443] width 268 height 30
copy p "[PERSON_NAME] [PERSON_NAME]"
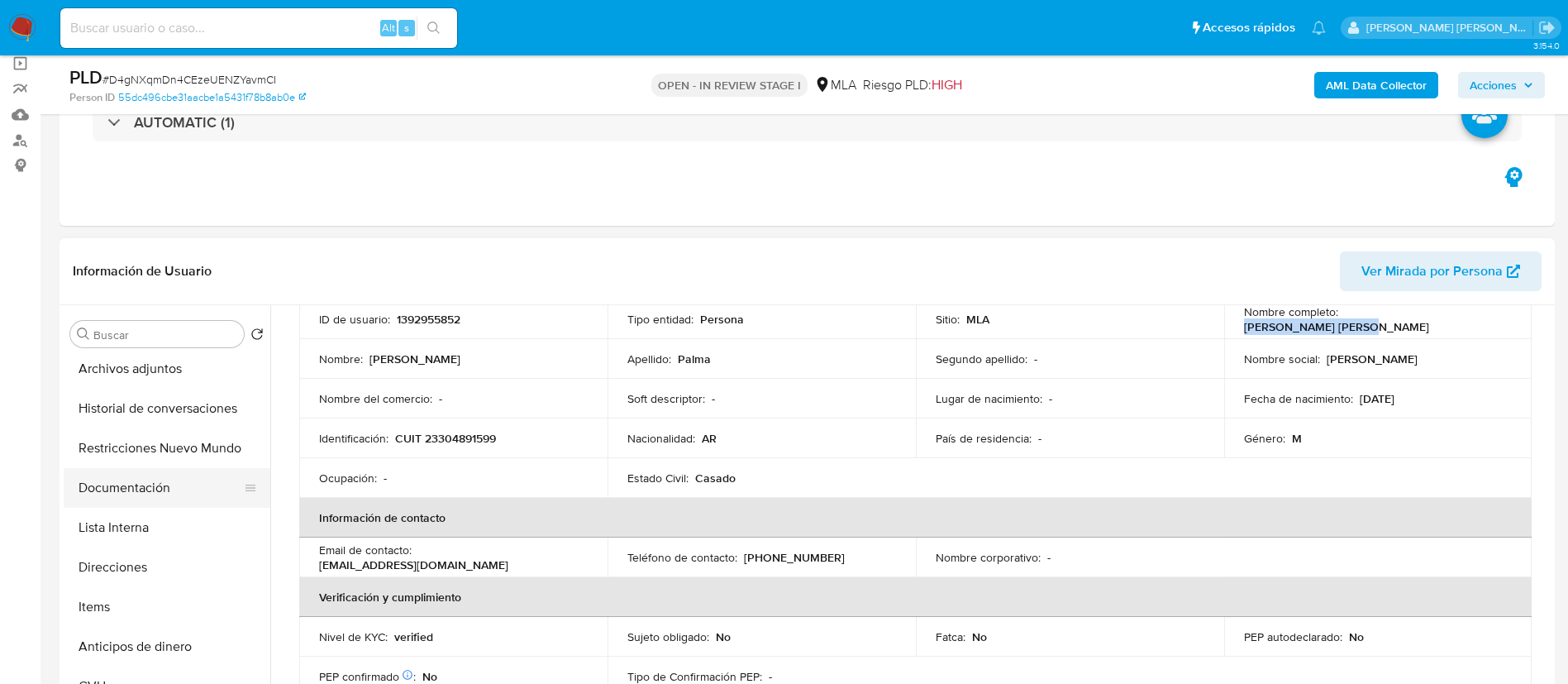
click at [136, 488] on button "Documentación" at bounding box center [160, 487] width 193 height 39
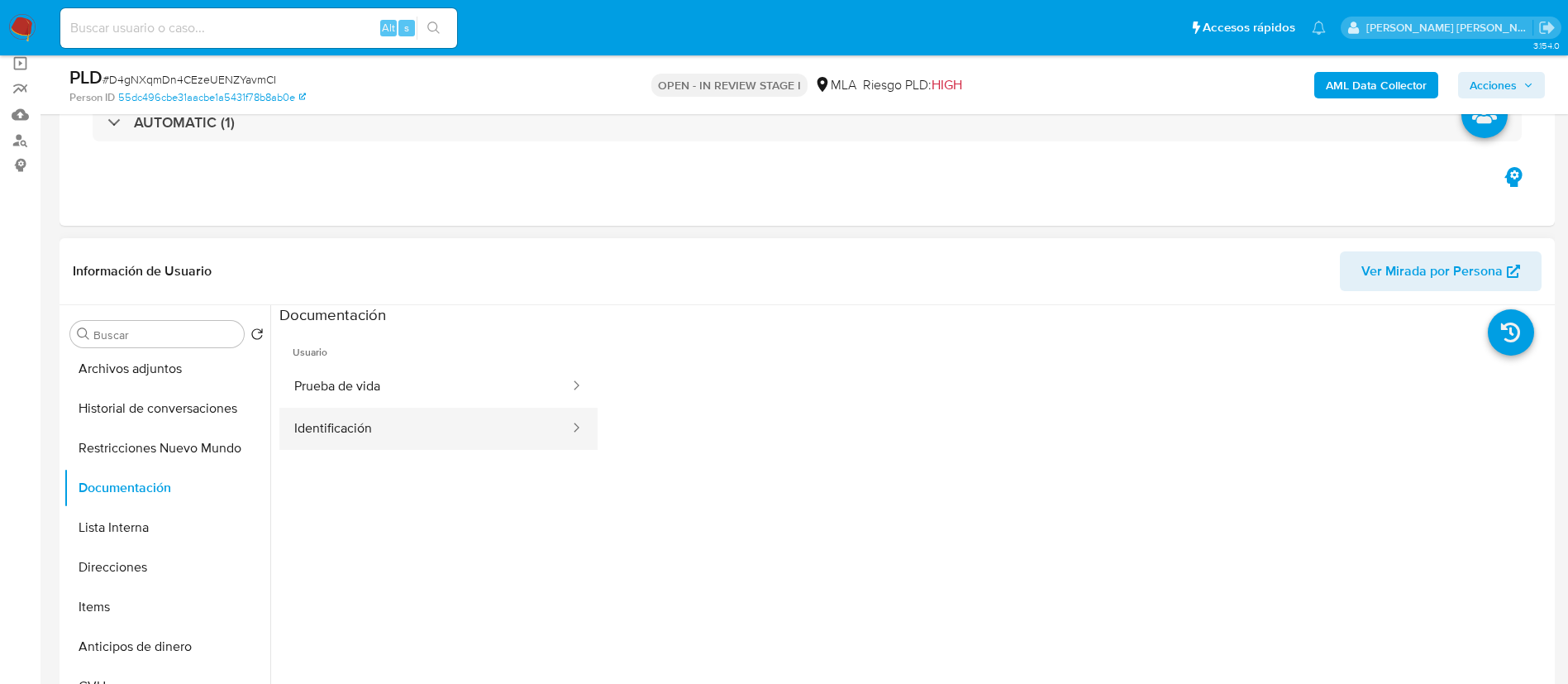
click at [374, 434] on button "Identificación" at bounding box center [425, 428] width 292 height 42
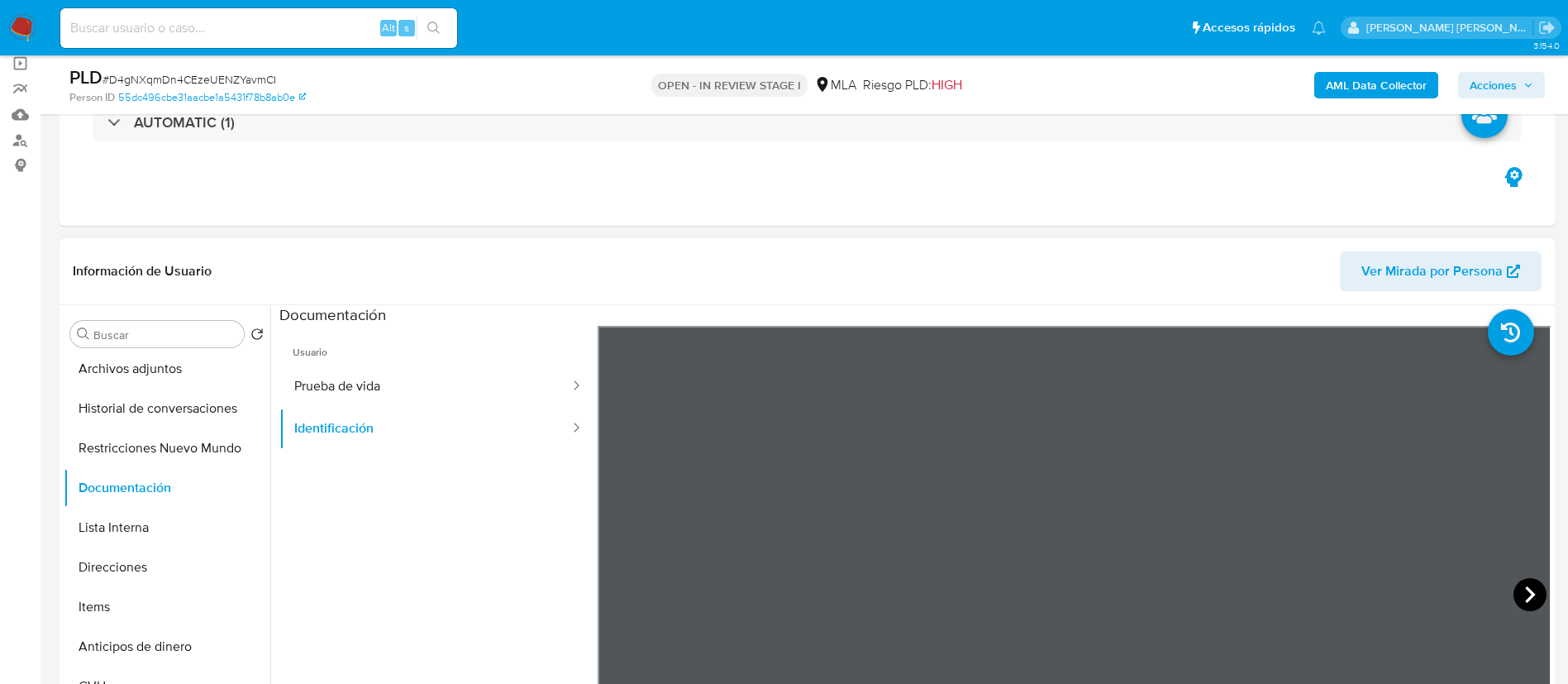
click at [1533, 600] on icon at bounding box center [1530, 594] width 34 height 34
click at [361, 376] on button "Prueba de vida" at bounding box center [425, 386] width 292 height 42
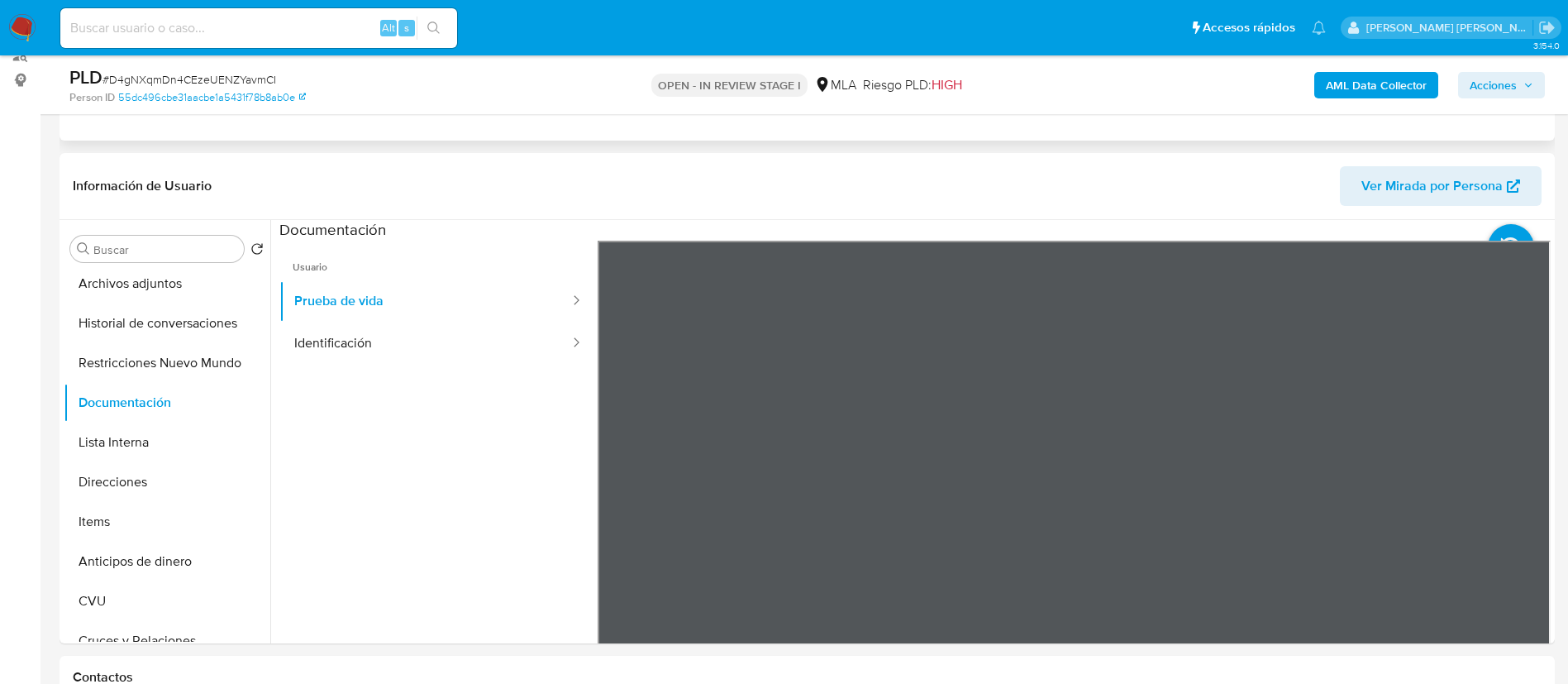
scroll to position [248, 0]
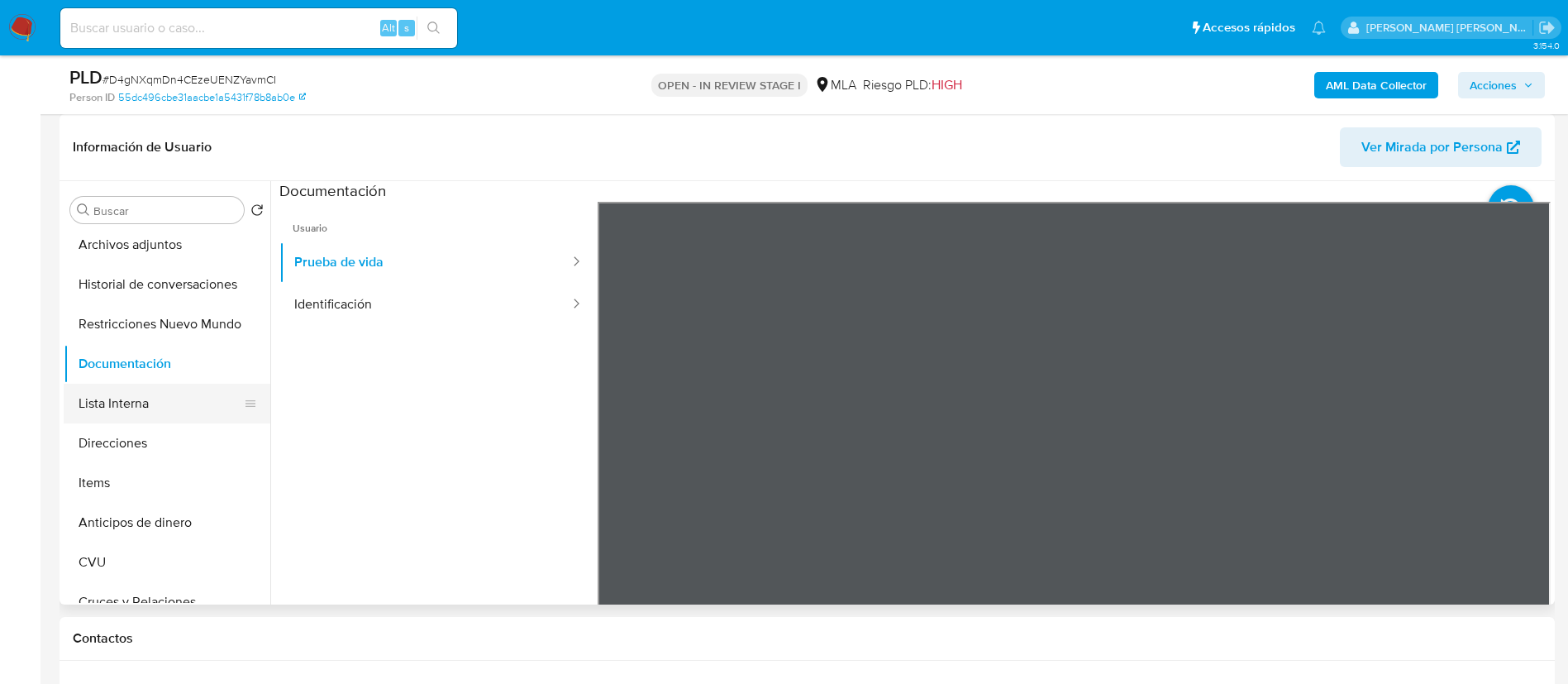
click at [135, 405] on button "Lista Interna" at bounding box center [160, 402] width 193 height 39
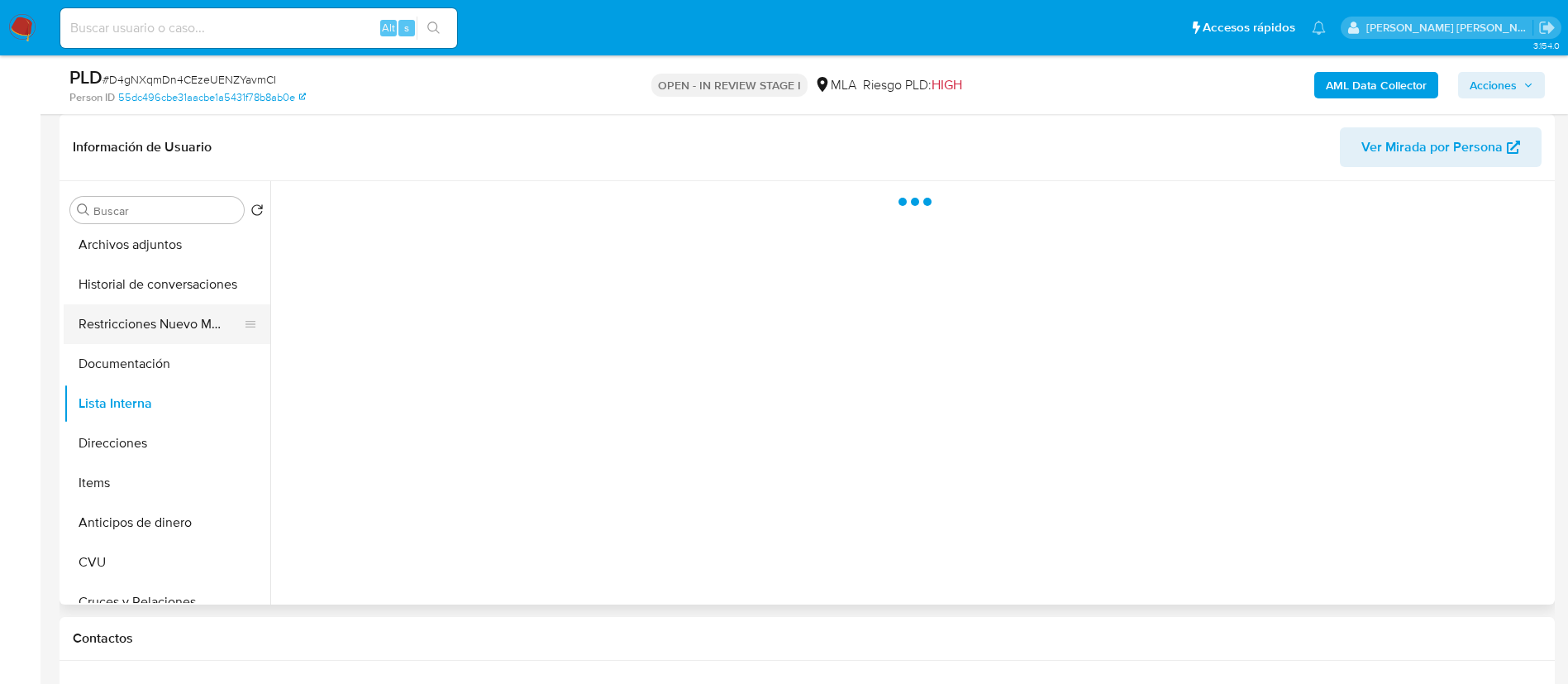
click at [147, 307] on button "Restricciones Nuevo Mundo" at bounding box center [160, 324] width 193 height 39
click at [135, 351] on button "Documentación" at bounding box center [160, 363] width 193 height 39
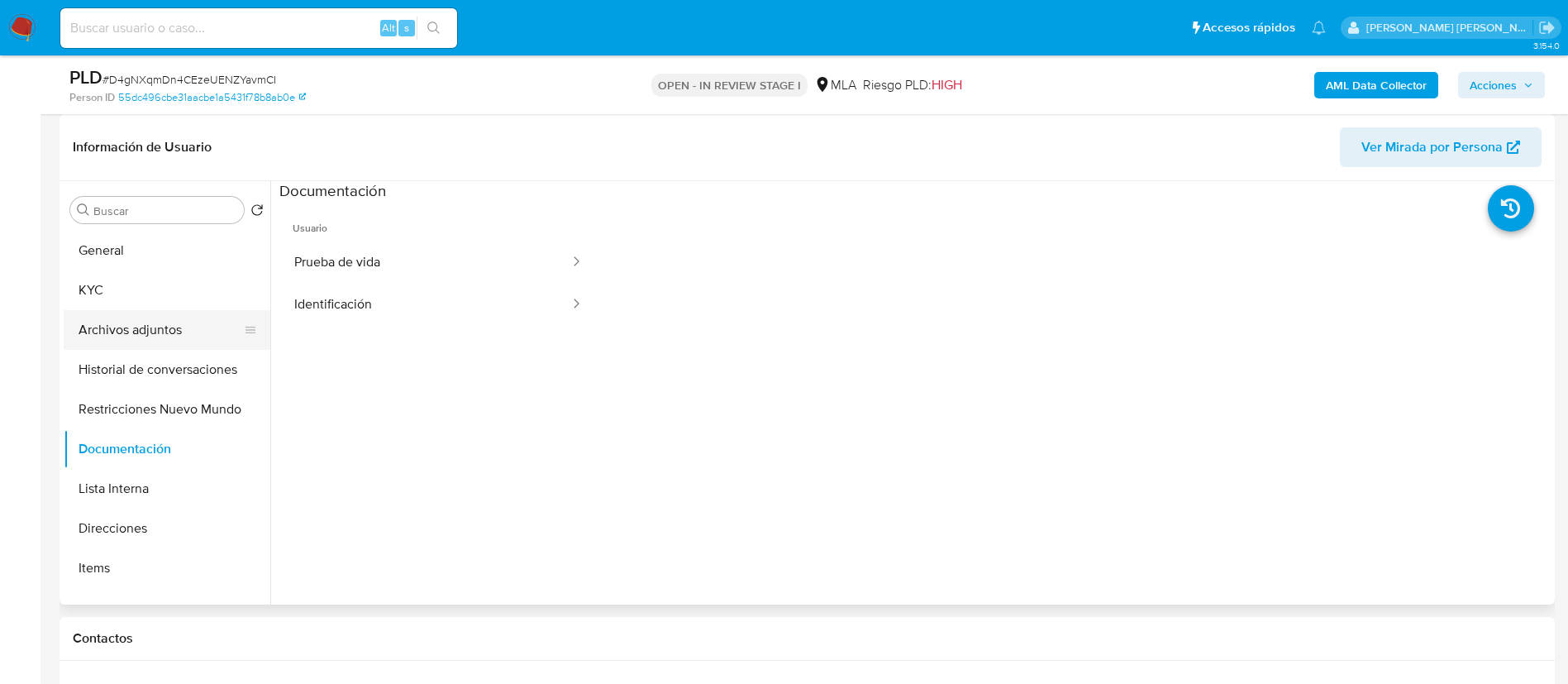
scroll to position [0, 0]
click at [130, 329] on button "KYC" at bounding box center [160, 329] width 193 height 39
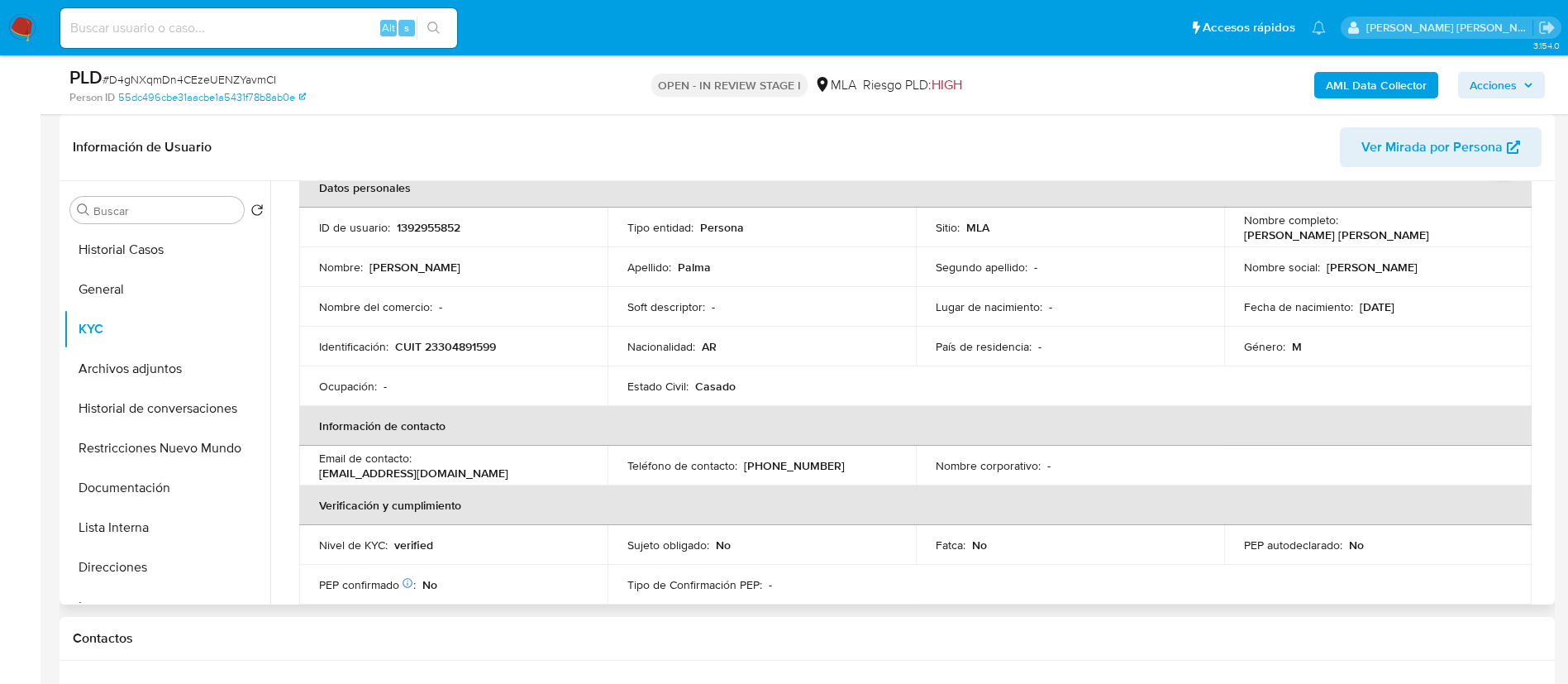
scroll to position [248, 0]
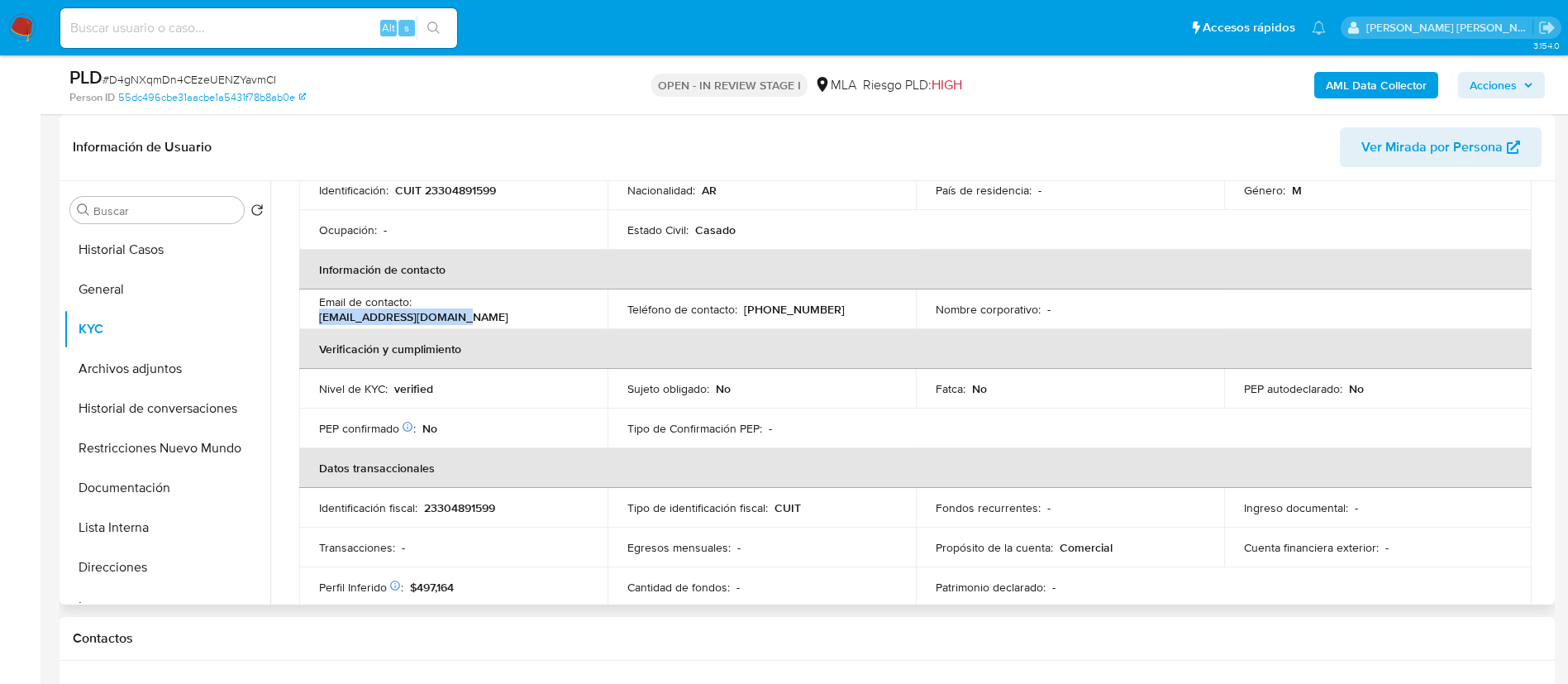
drag, startPoint x: 418, startPoint y: 309, endPoint x: 549, endPoint y: 308, distance: 131.0
click at [555, 304] on div "Email de contacto : nicolasmpalma@gmail.com" at bounding box center [453, 308] width 268 height 30
copy p "nicolasmpalma@gmail.com"
drag, startPoint x: 742, startPoint y: 308, endPoint x: 840, endPoint y: 306, distance: 98.0
click at [840, 306] on div "Teléfono de contacto : (342) 4633312" at bounding box center [761, 309] width 268 height 15
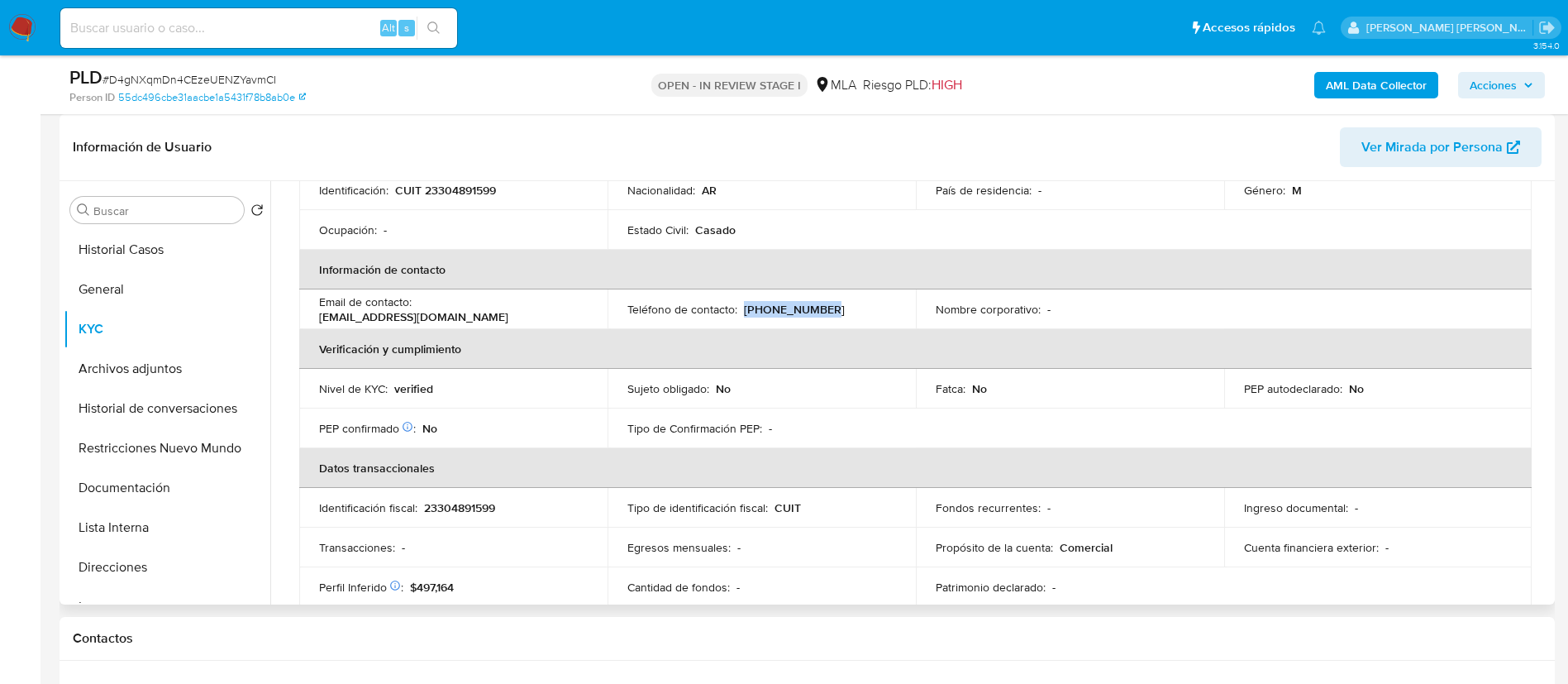
copy p "(342) 4633312"
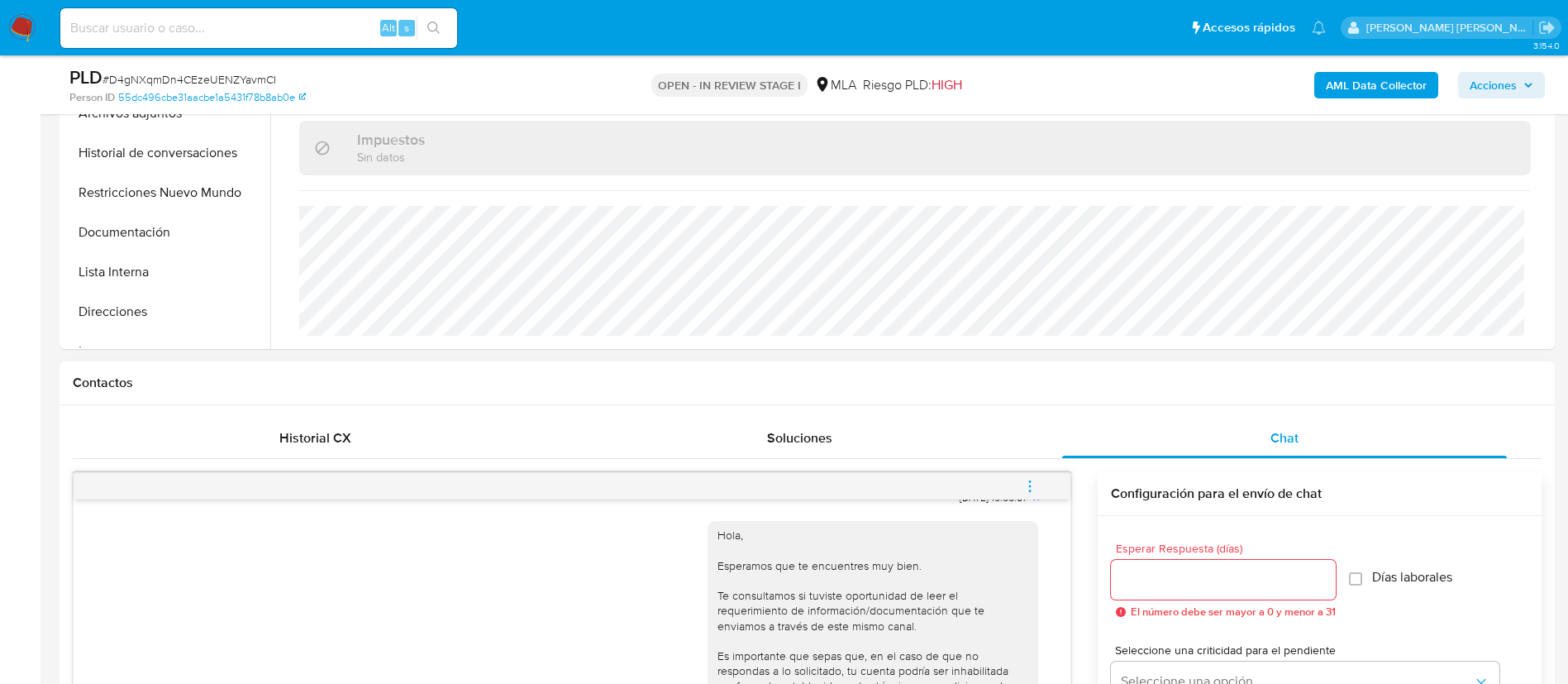
scroll to position [620, 0]
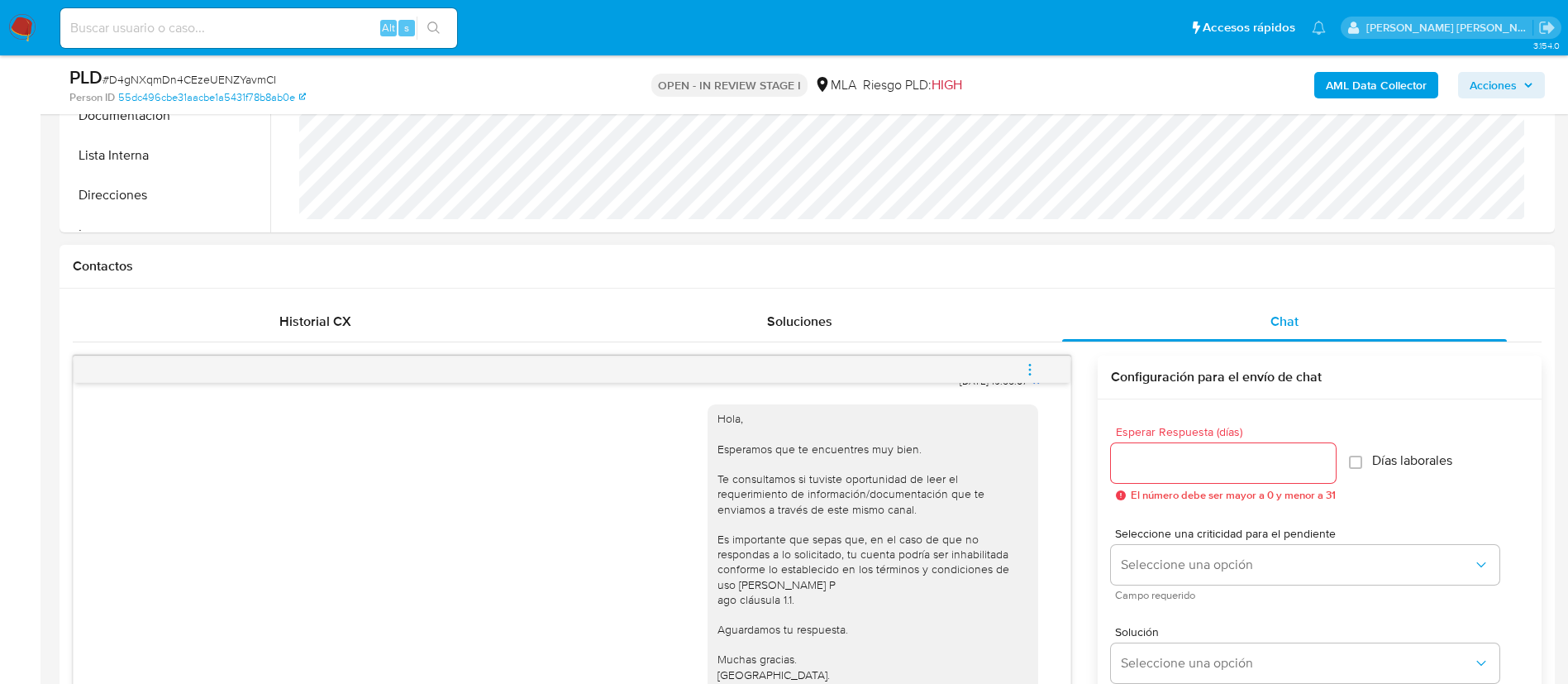
click at [1024, 374] on icon "menu-action" at bounding box center [1030, 370] width 15 height 15
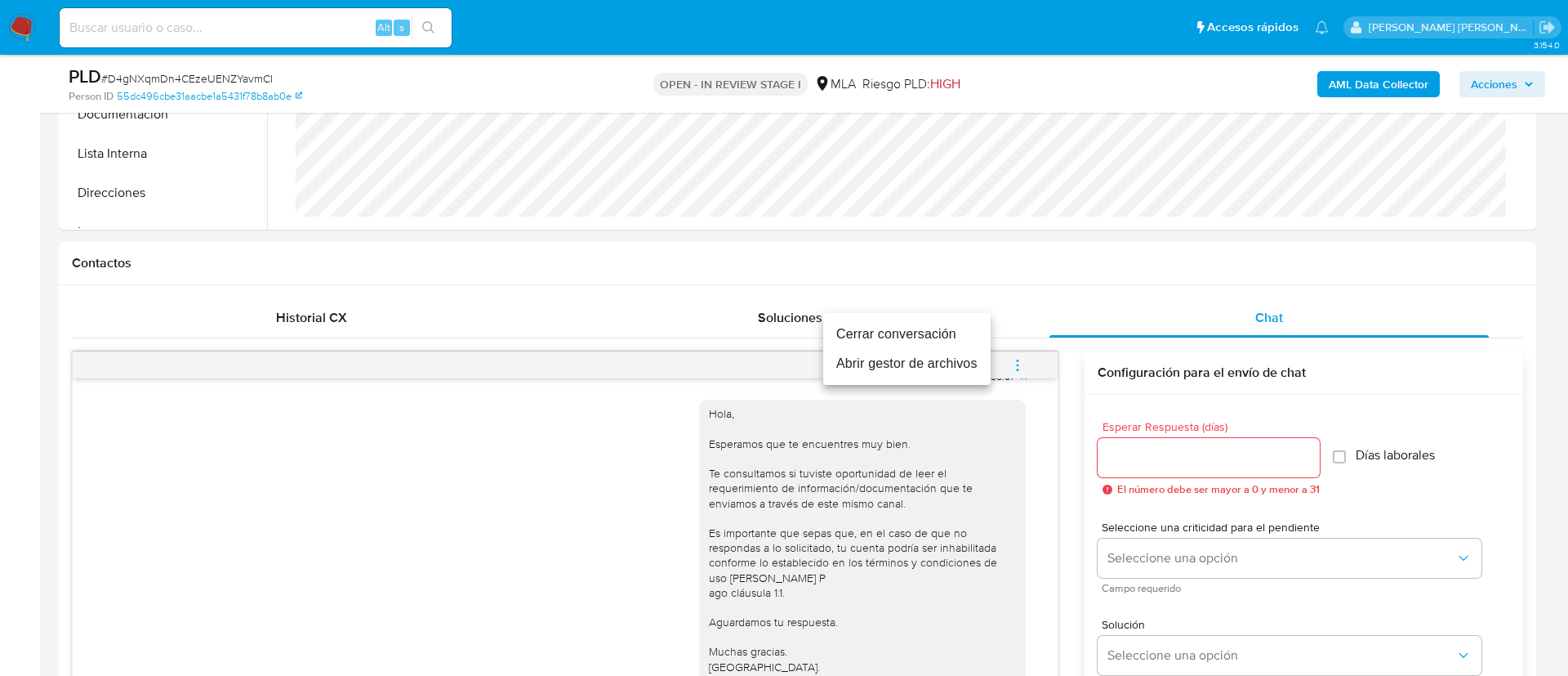
click at [870, 336] on li "Cerrar conversación" at bounding box center [907, 333] width 167 height 29
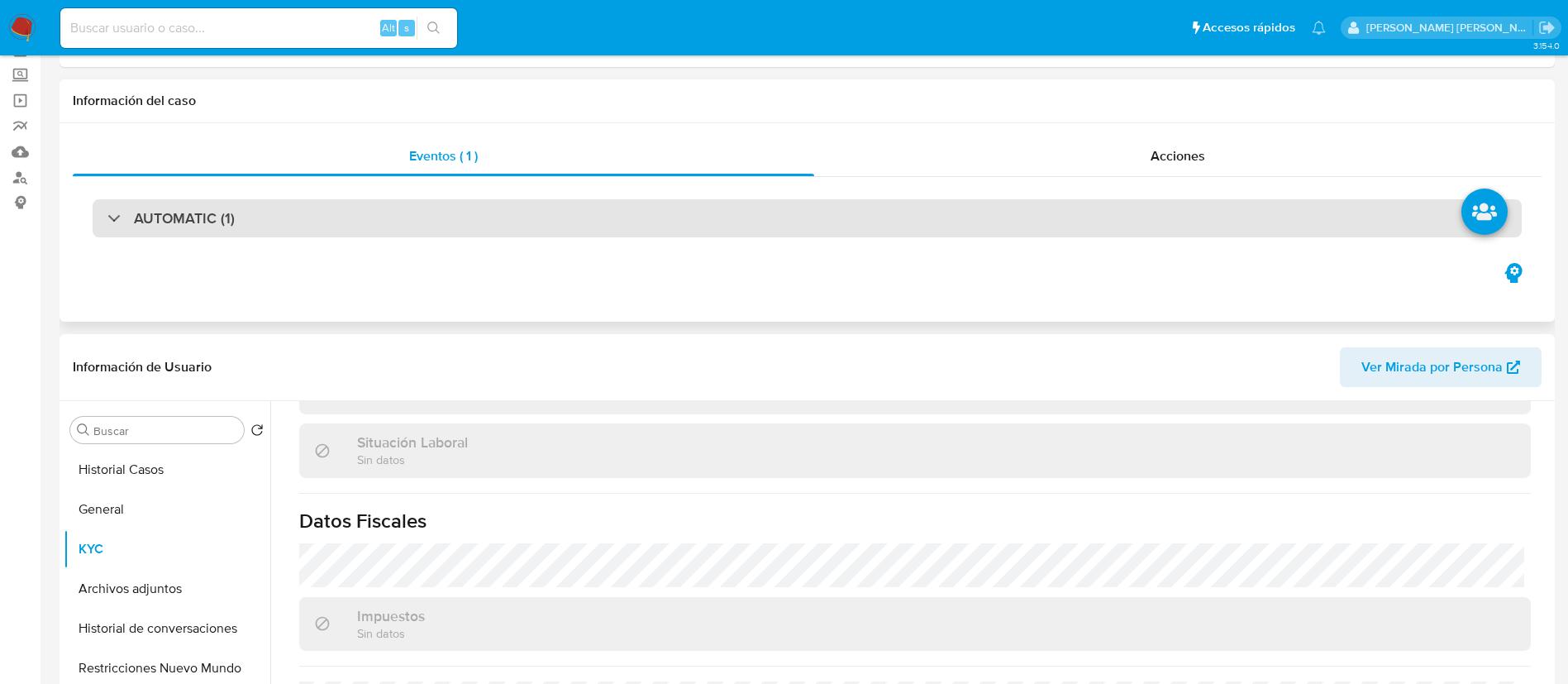
scroll to position [0, 0]
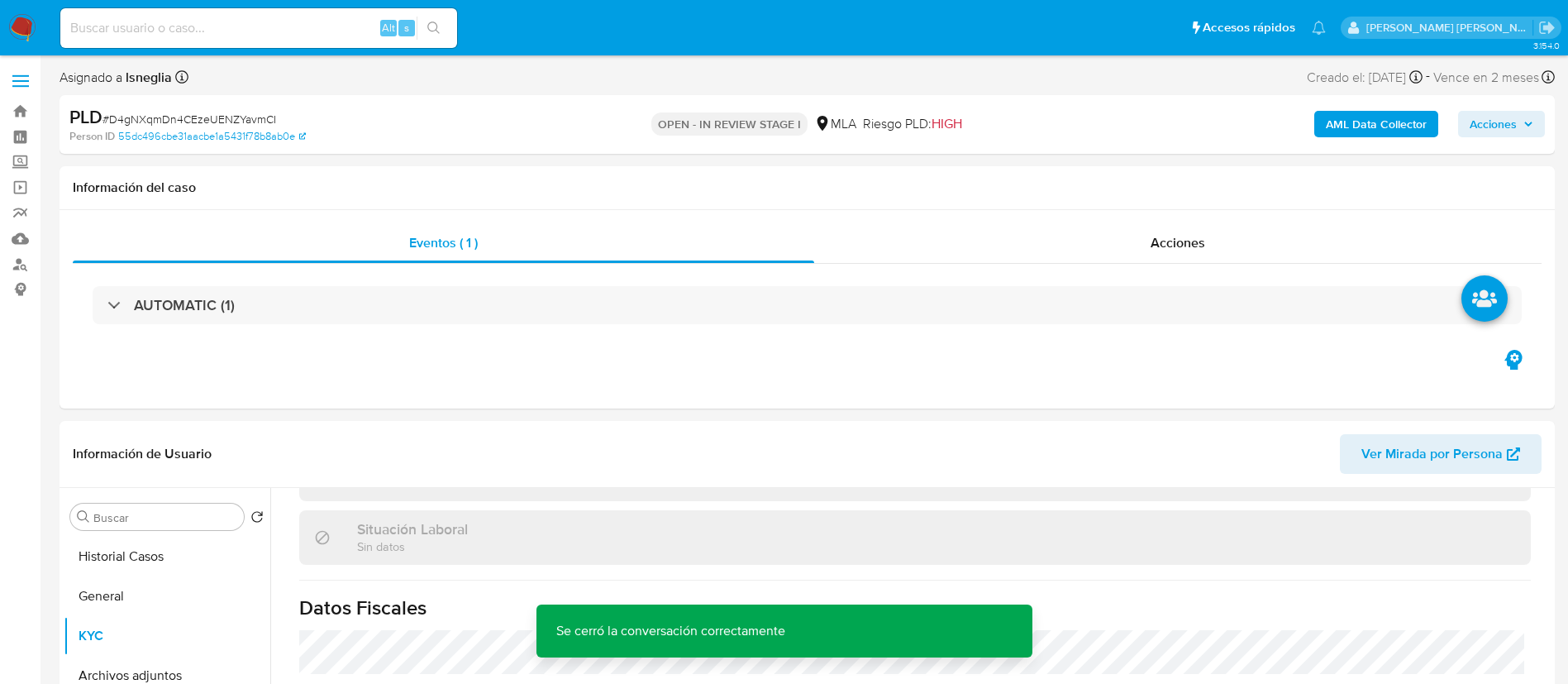
click at [1355, 125] on b "AML Data Collector" at bounding box center [1375, 125] width 101 height 27
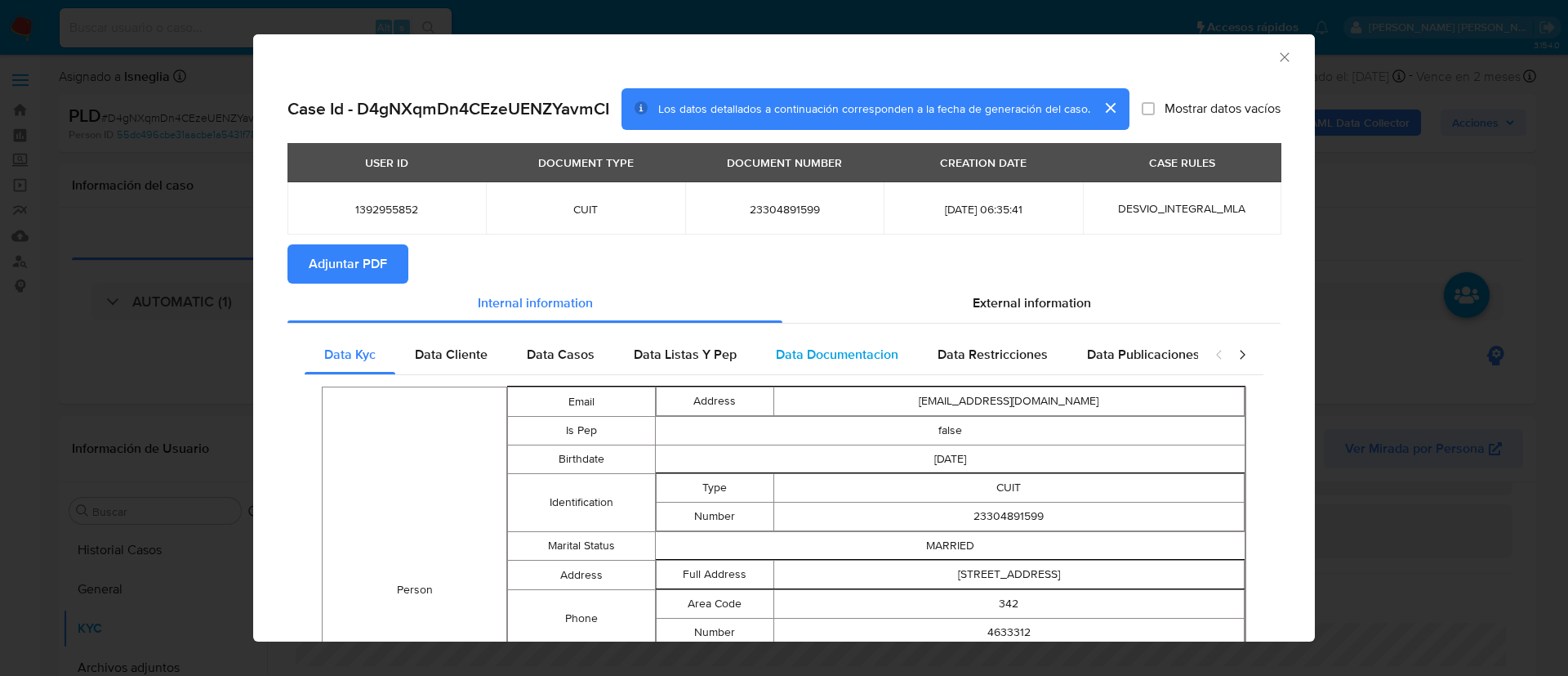
click at [852, 358] on span "Data Documentacion" at bounding box center [837, 354] width 122 height 19
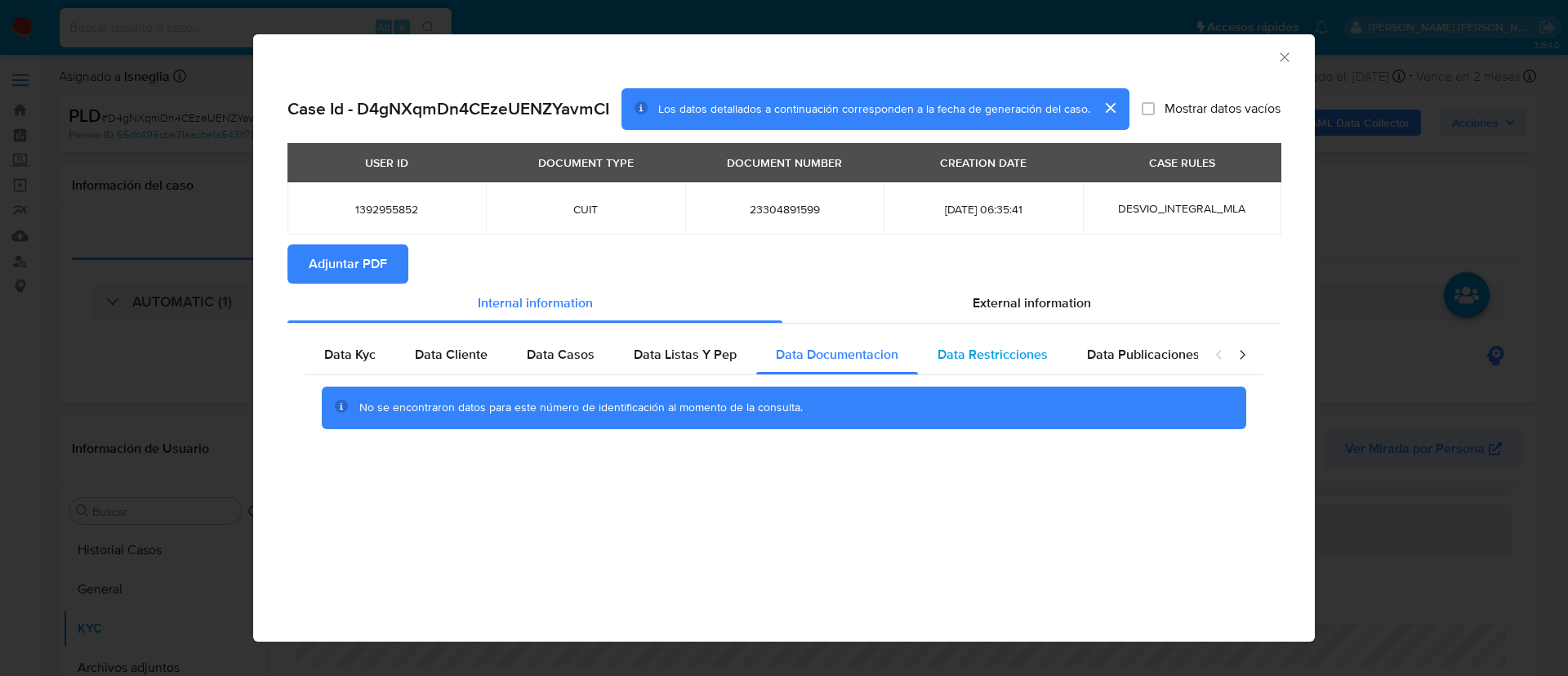
click at [976, 350] on span "Data Restricciones" at bounding box center [992, 354] width 110 height 19
click at [1141, 335] on div "Data Publicaciones" at bounding box center [1143, 354] width 151 height 39
click at [737, 353] on div "Data Listas Y Pep" at bounding box center [685, 354] width 142 height 39
click at [551, 364] on div "Data Casos" at bounding box center [560, 354] width 107 height 39
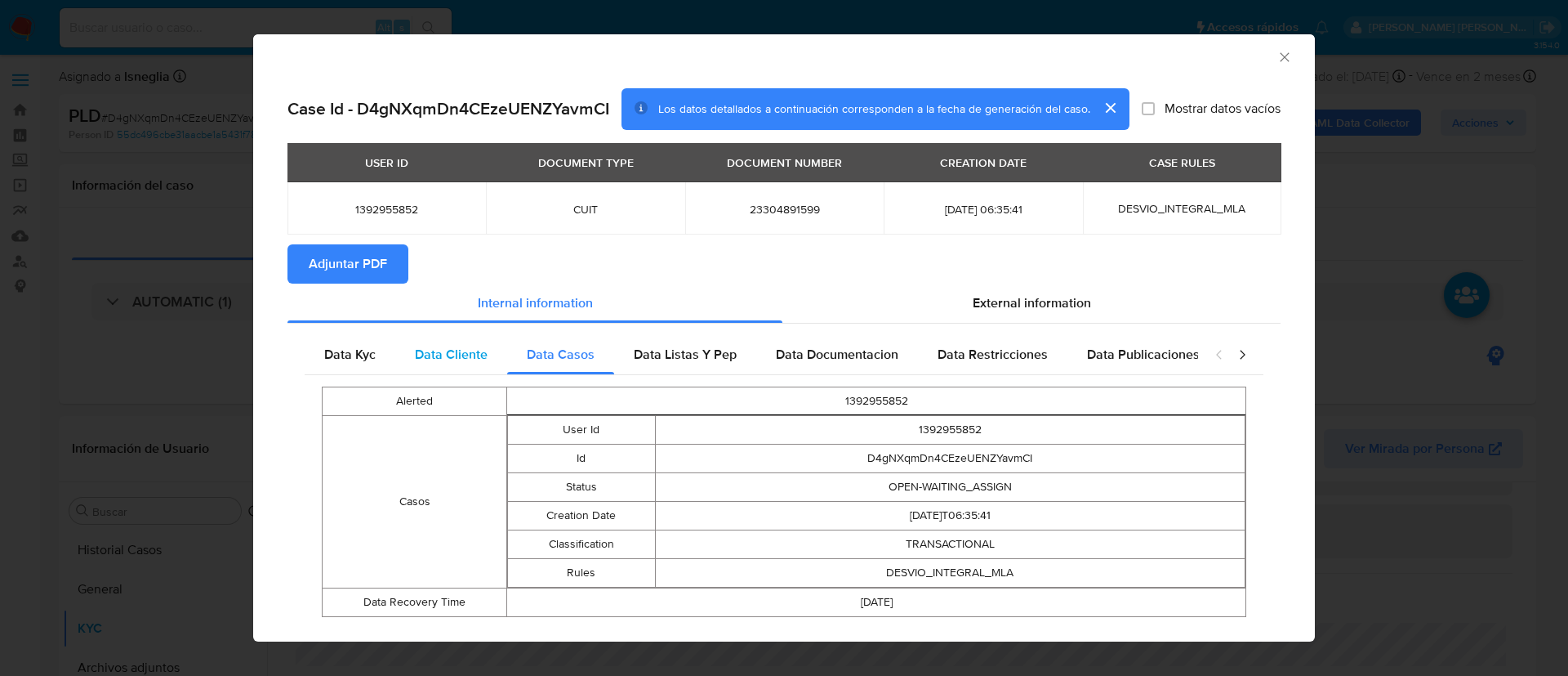
click at [432, 361] on span "Data Cliente" at bounding box center [450, 354] width 73 height 19
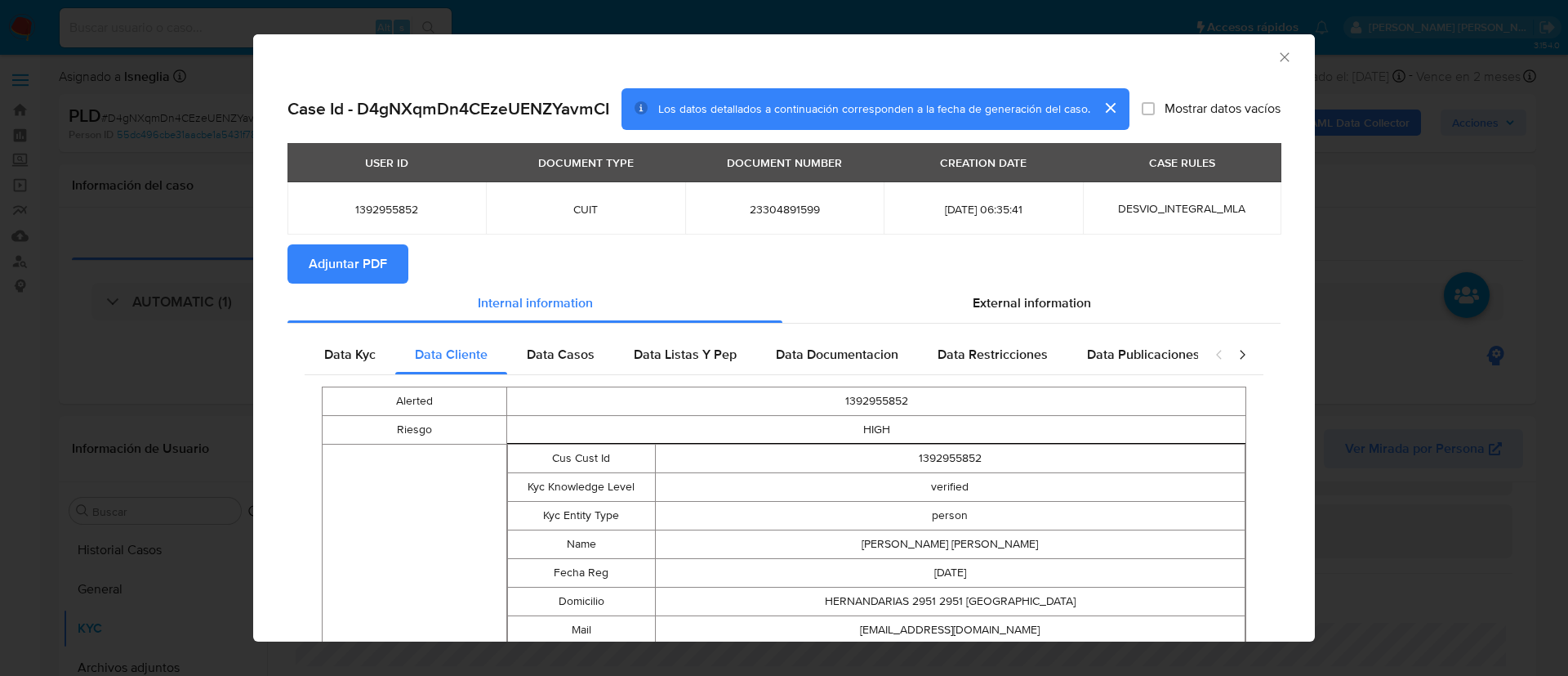
click at [1045, 282] on section "Adjuntar PDF" at bounding box center [784, 263] width 993 height 39
click at [1045, 297] on span "External information" at bounding box center [1031, 303] width 118 height 19
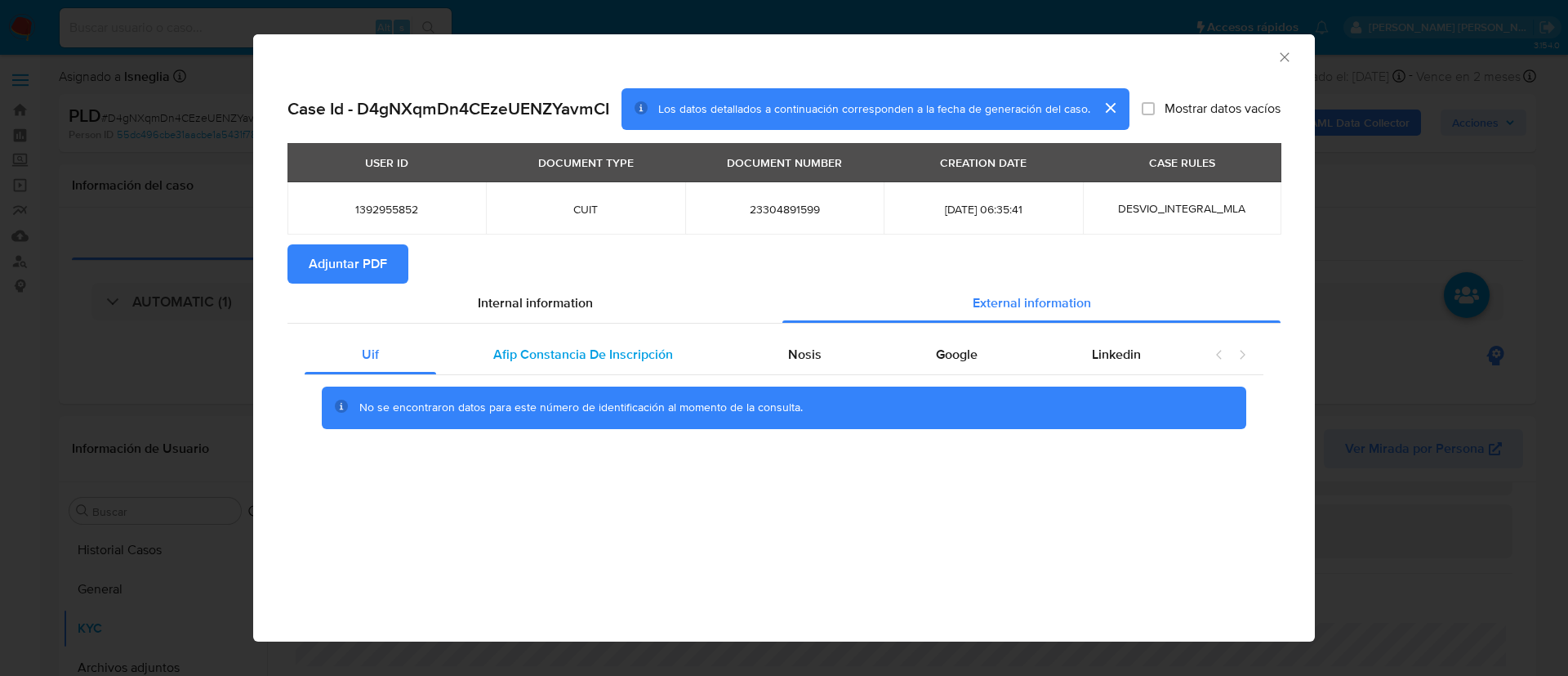
click at [591, 359] on span "Afip Constancia De Inscripción" at bounding box center [583, 354] width 180 height 19
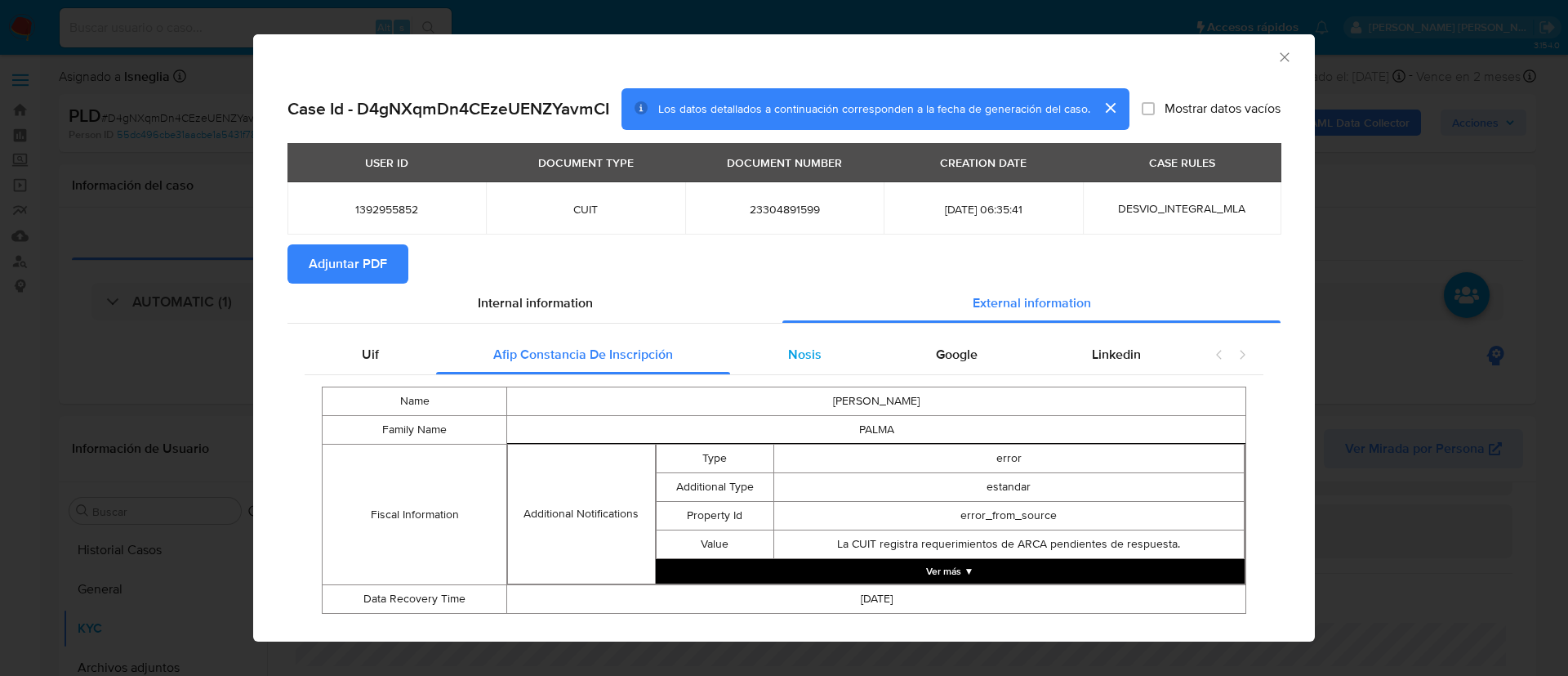
click at [812, 353] on div "Nosis" at bounding box center [803, 354] width 148 height 39
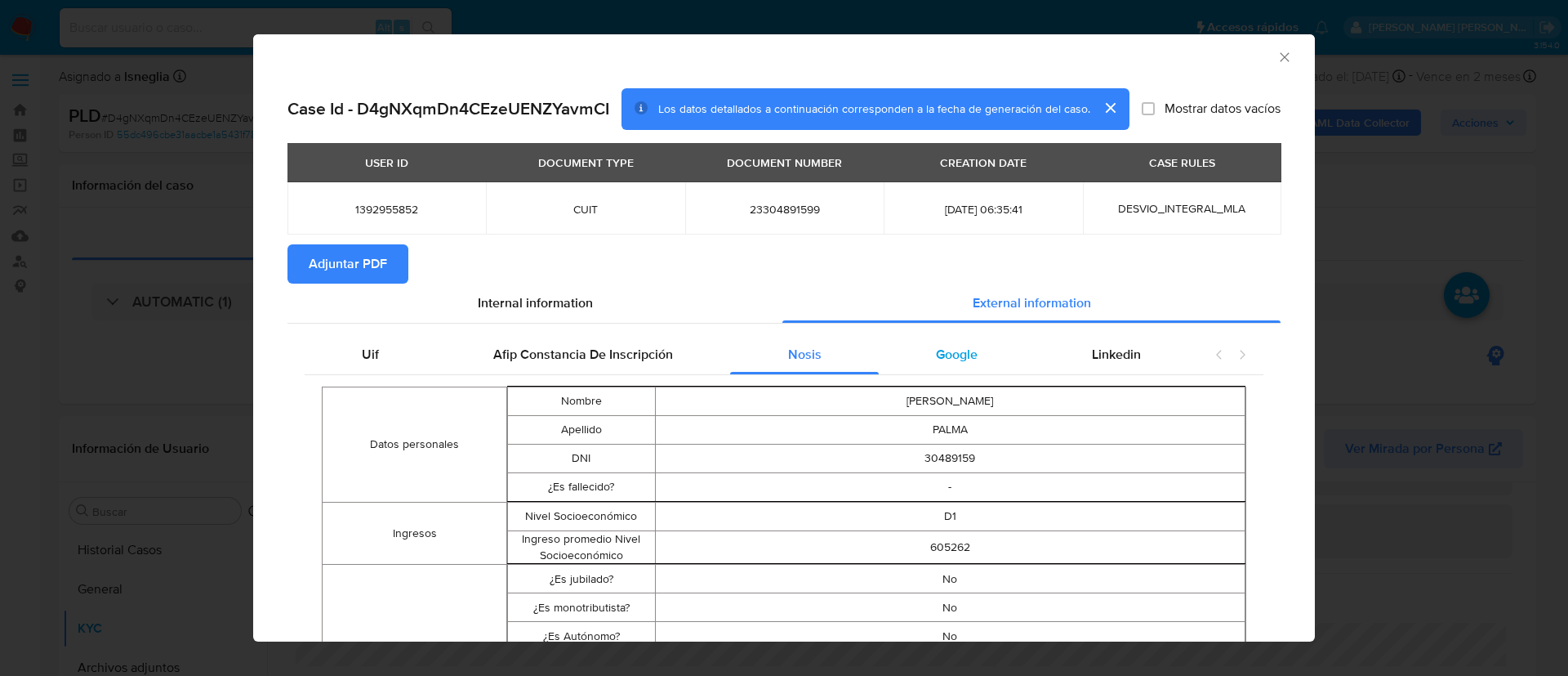
click at [936, 352] on span "Google" at bounding box center [957, 354] width 42 height 19
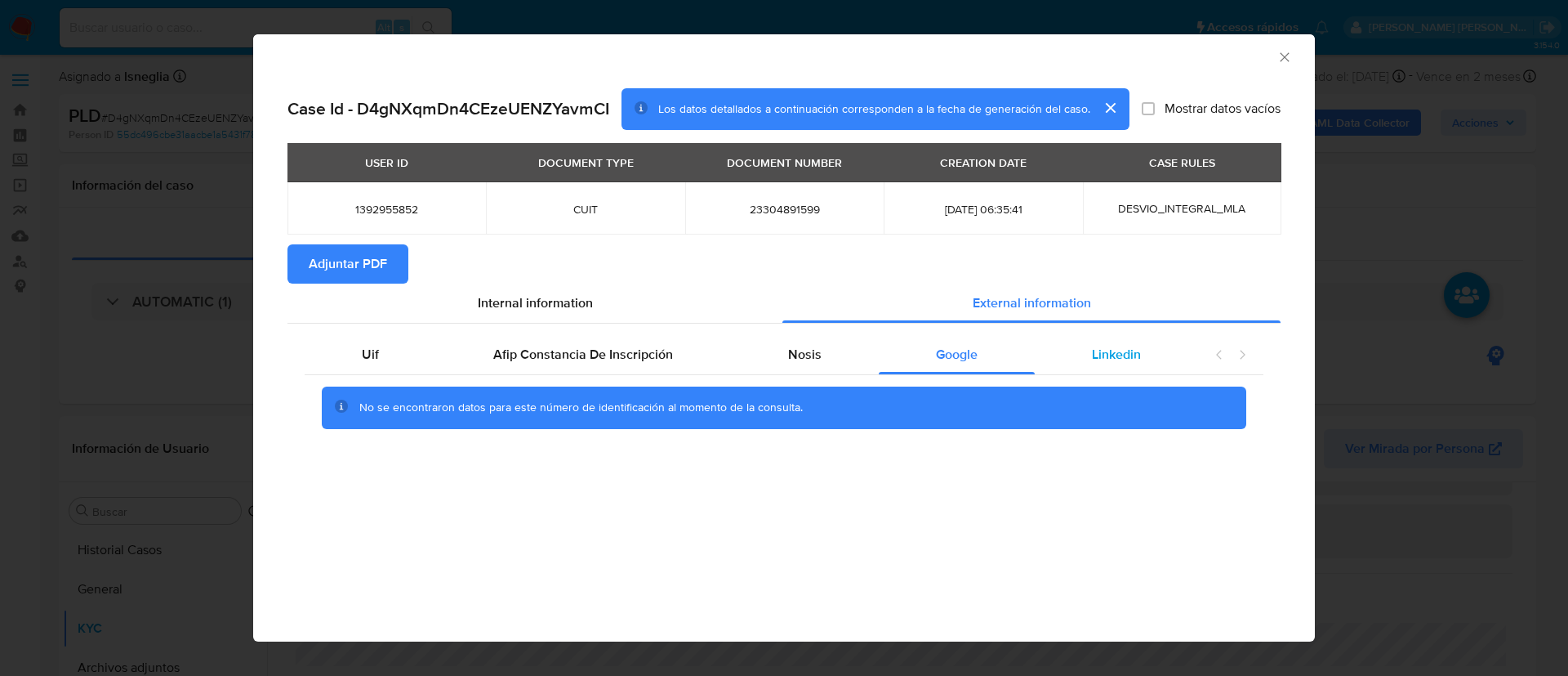
click at [1085, 347] on div "Linkedin" at bounding box center [1116, 354] width 164 height 39
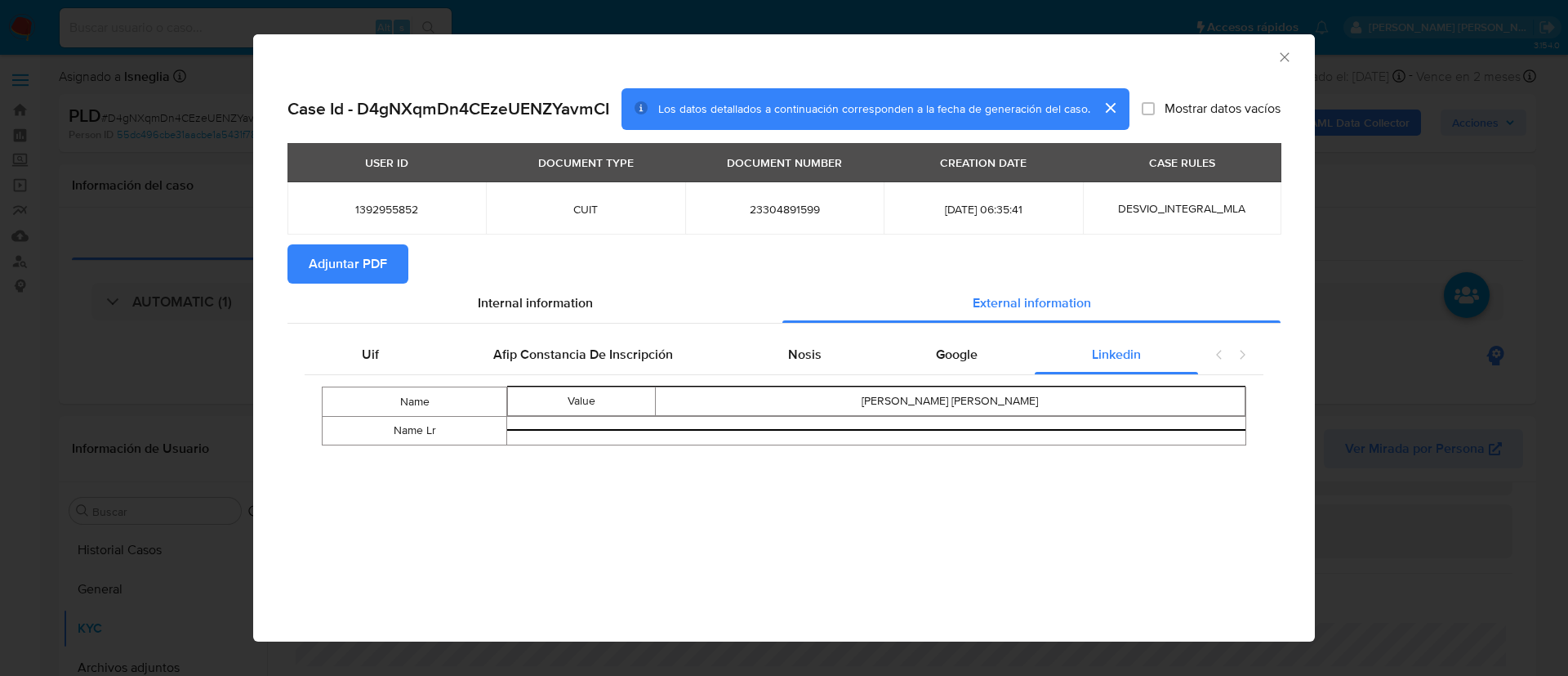
click at [343, 253] on span "Adjuntar PDF" at bounding box center [347, 264] width 79 height 36
click at [1286, 58] on icon "Cerrar ventana" at bounding box center [1284, 57] width 16 height 16
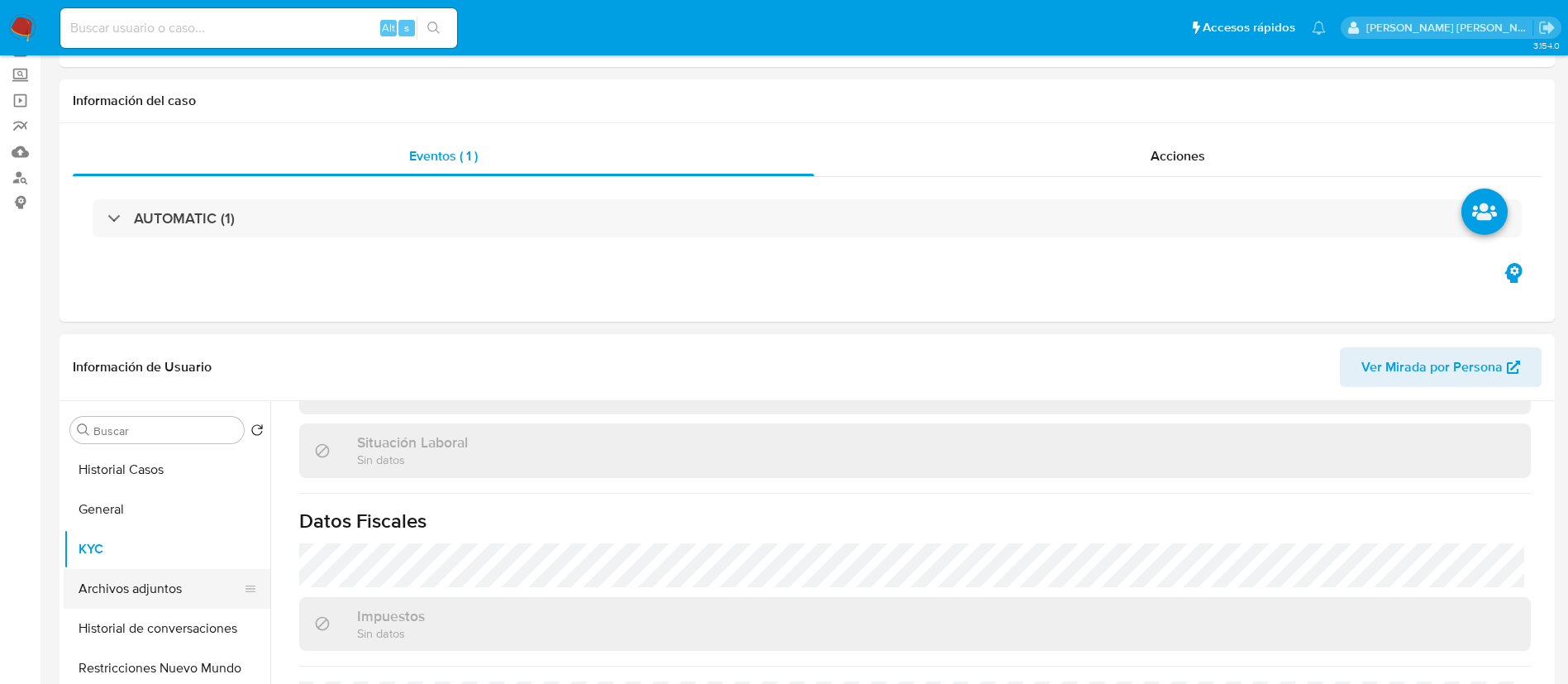
scroll to position [124, 0]
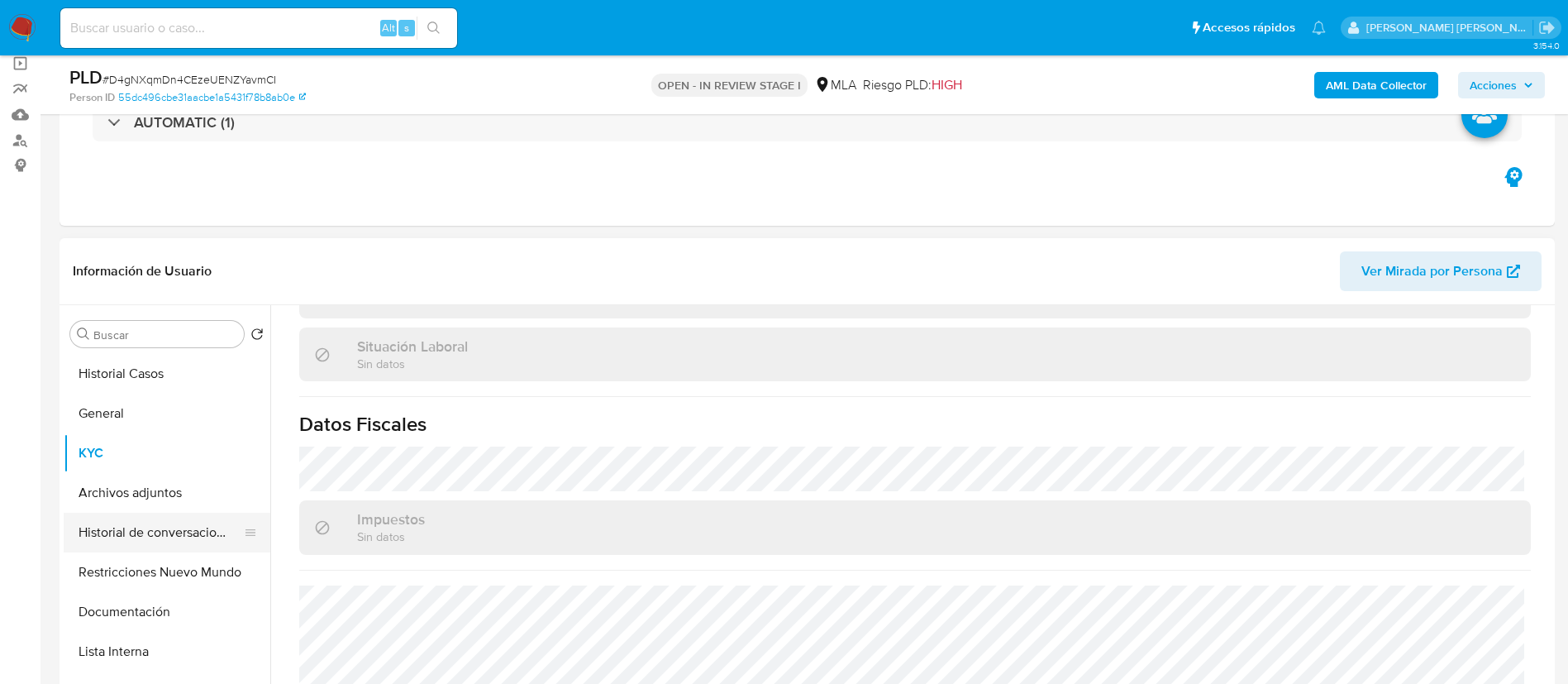
drag, startPoint x: 160, startPoint y: 527, endPoint x: 160, endPoint y: 513, distance: 14.0
click at [160, 527] on button "Historial de conversaciones" at bounding box center [160, 532] width 193 height 39
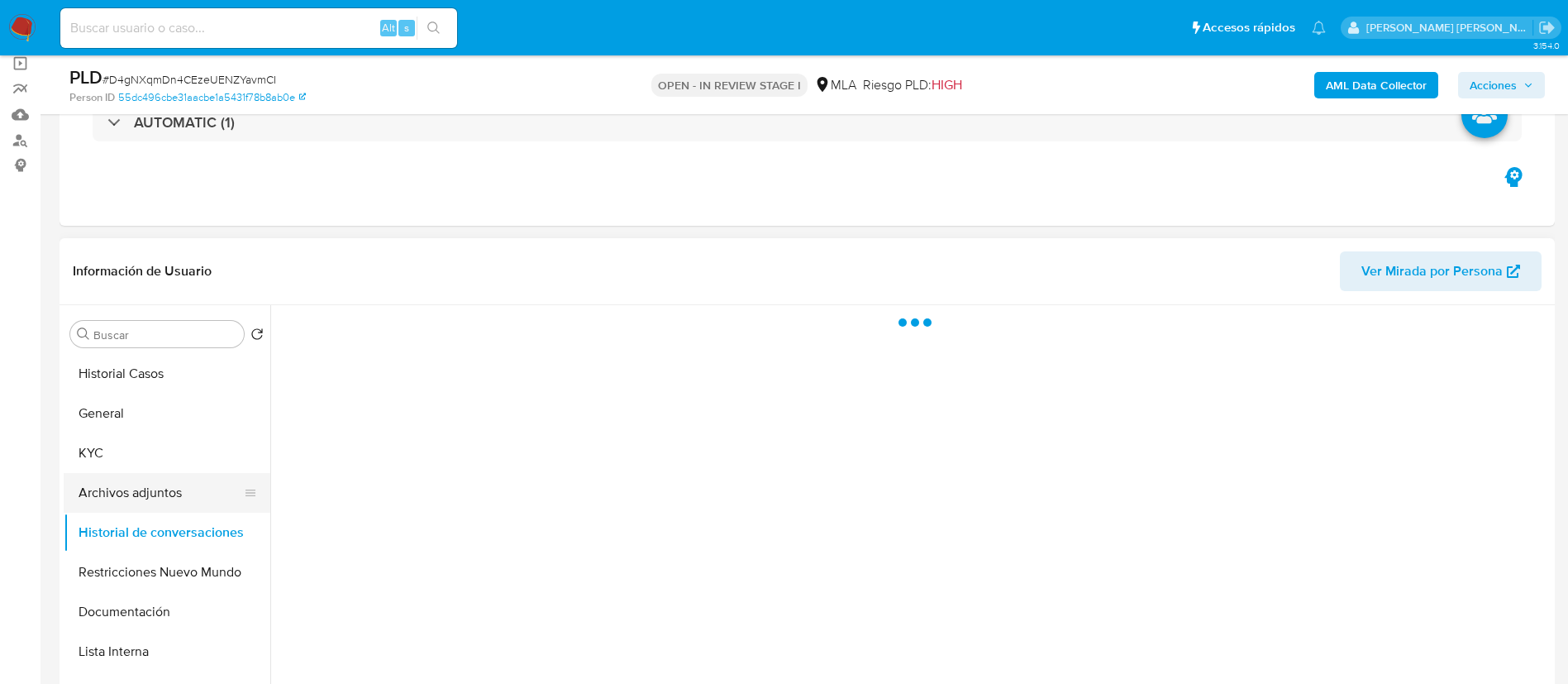
scroll to position [0, 0]
click at [160, 499] on button "Archivos adjuntos" at bounding box center [160, 492] width 193 height 39
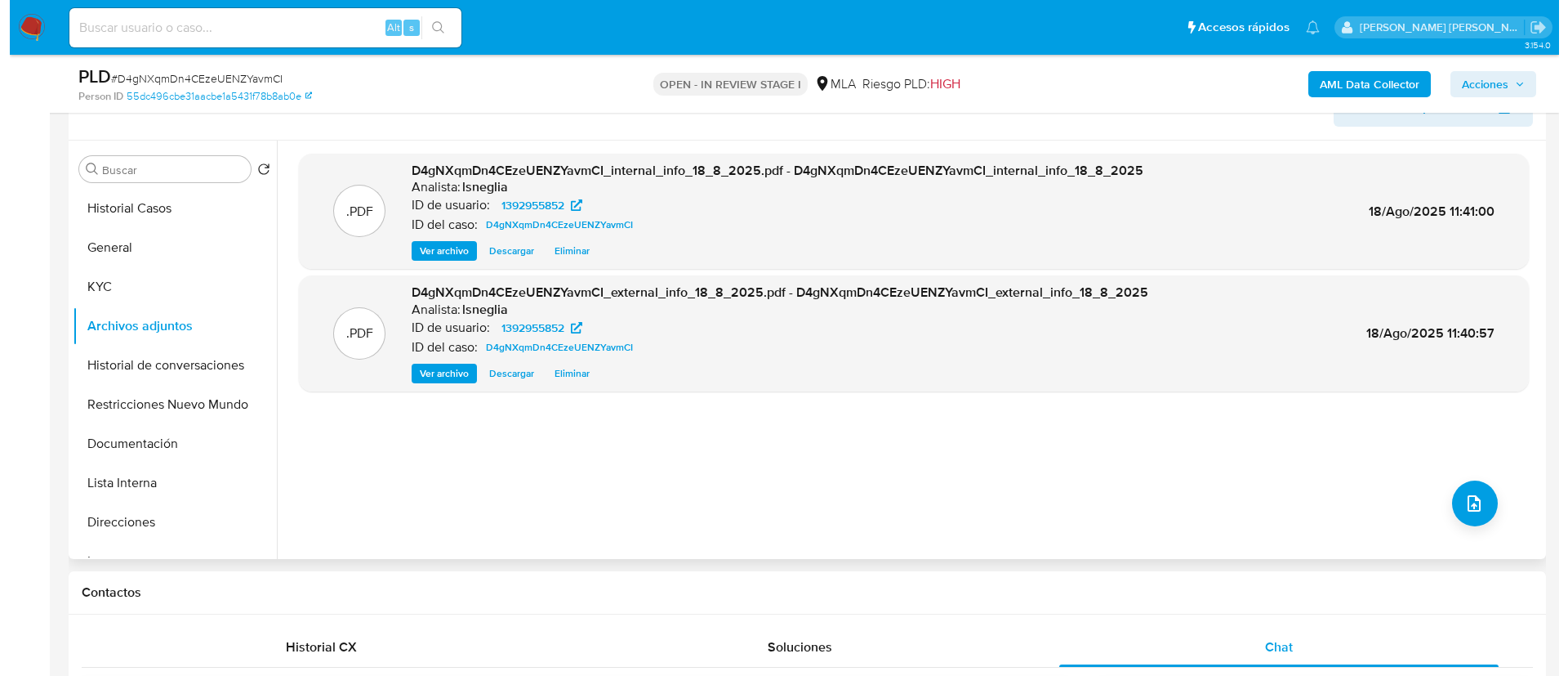
scroll to position [245, 0]
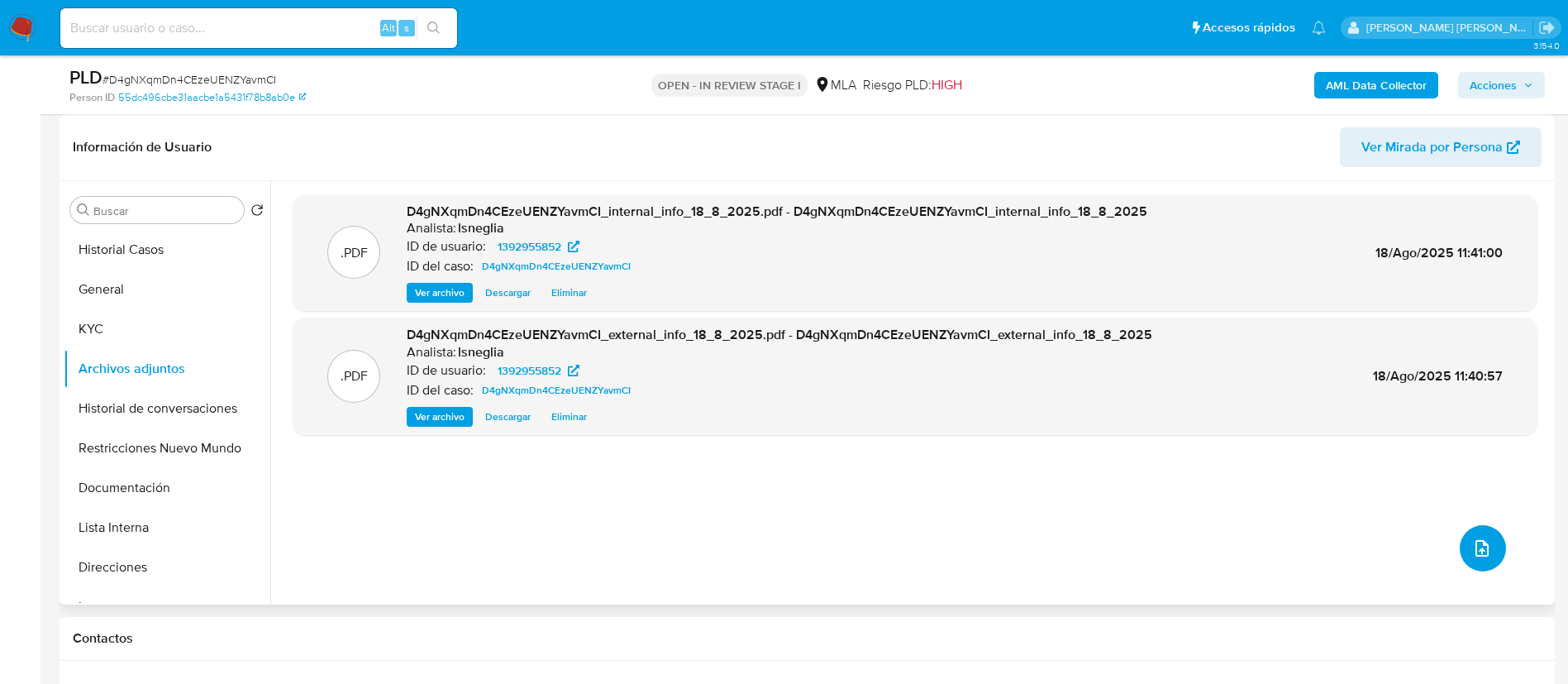
click at [1472, 543] on icon "upload-file" at bounding box center [1482, 548] width 20 height 20
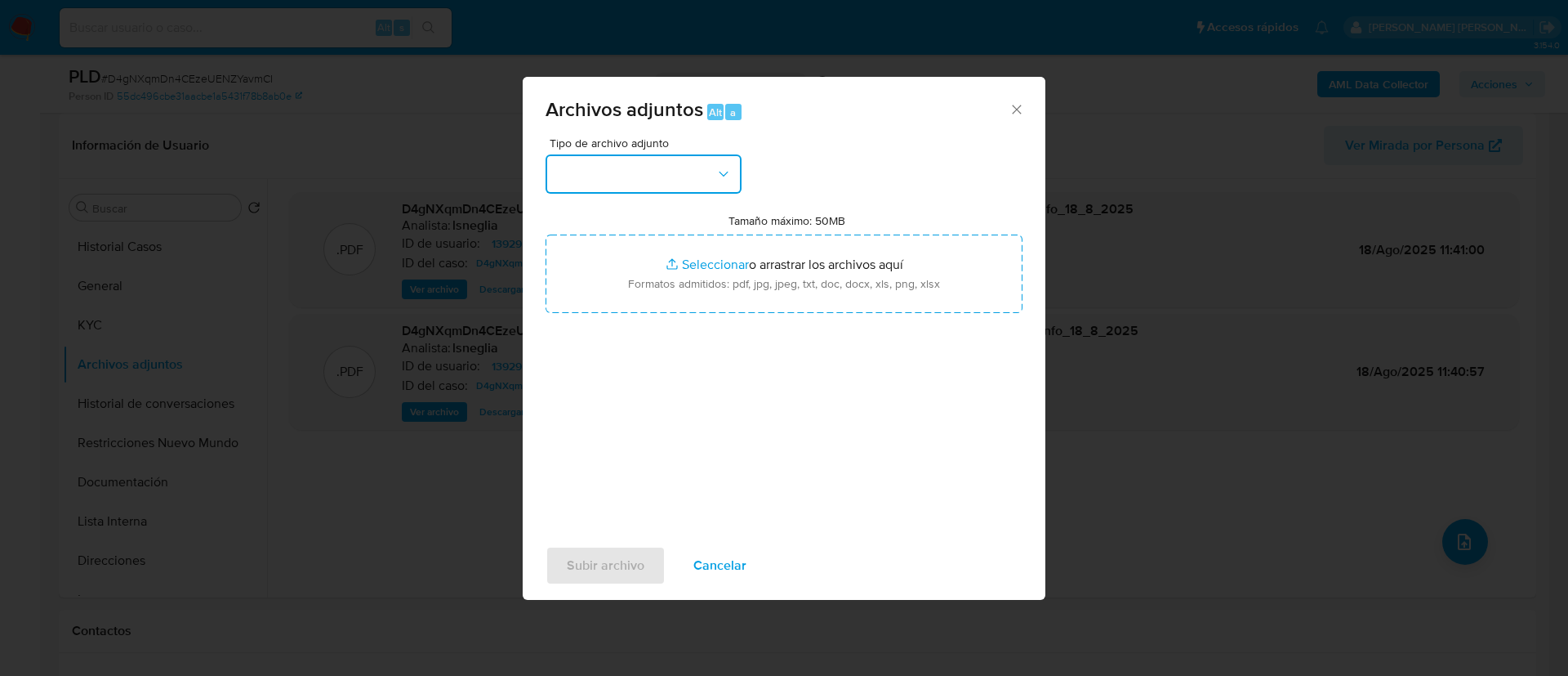
click at [603, 166] on button "button" at bounding box center [643, 173] width 196 height 39
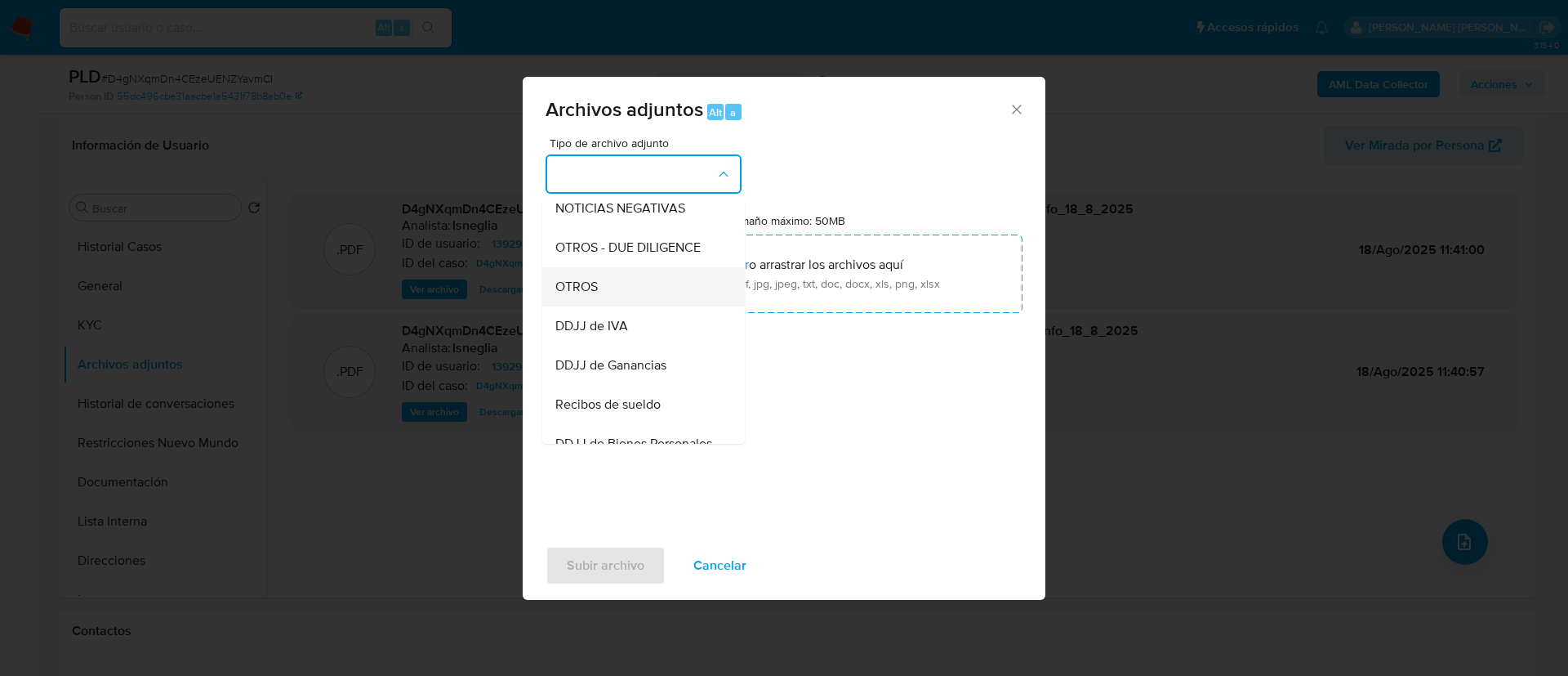
click at [595, 307] on div "OTROS" at bounding box center [639, 286] width 167 height 39
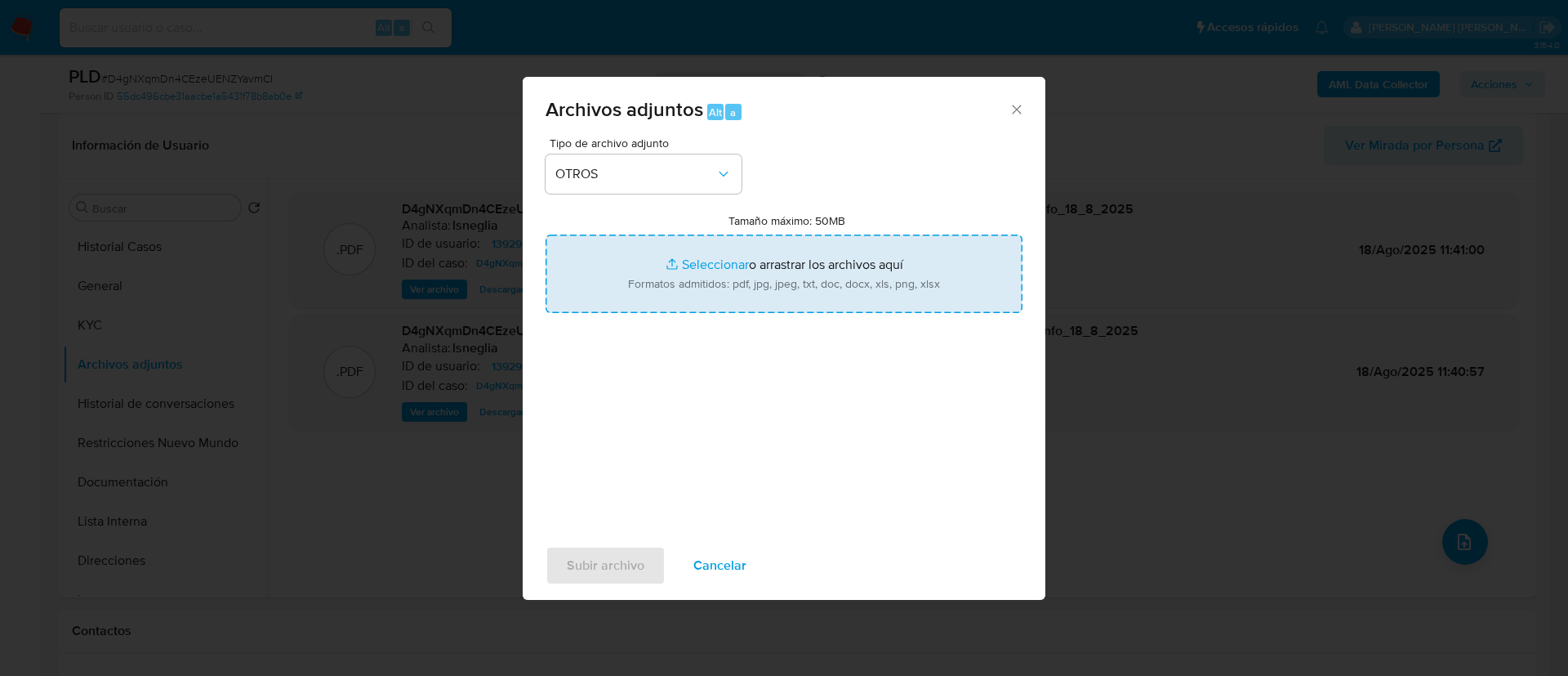
type input "C:\fakepath\Caselog 1392955852.docx"
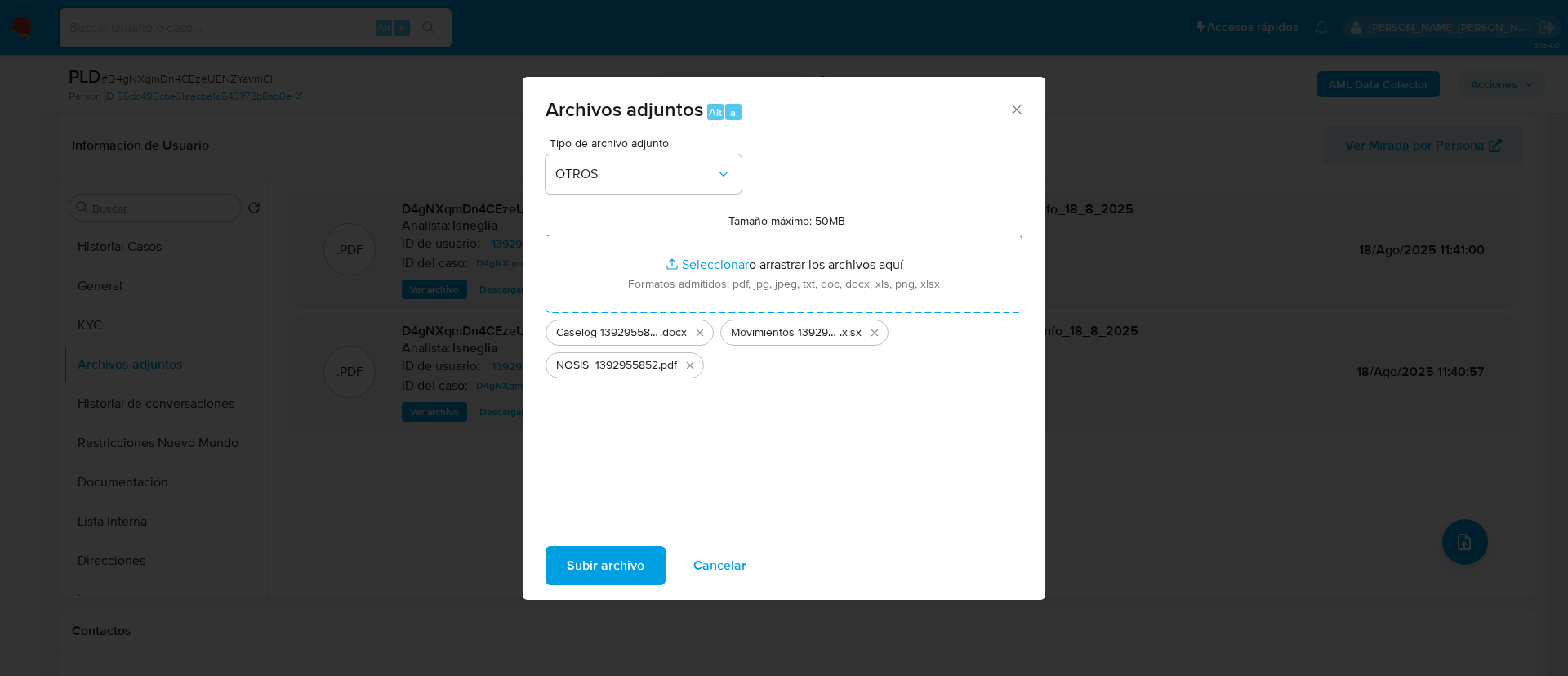
click at [603, 567] on span "Subir archivo" at bounding box center [606, 565] width 78 height 36
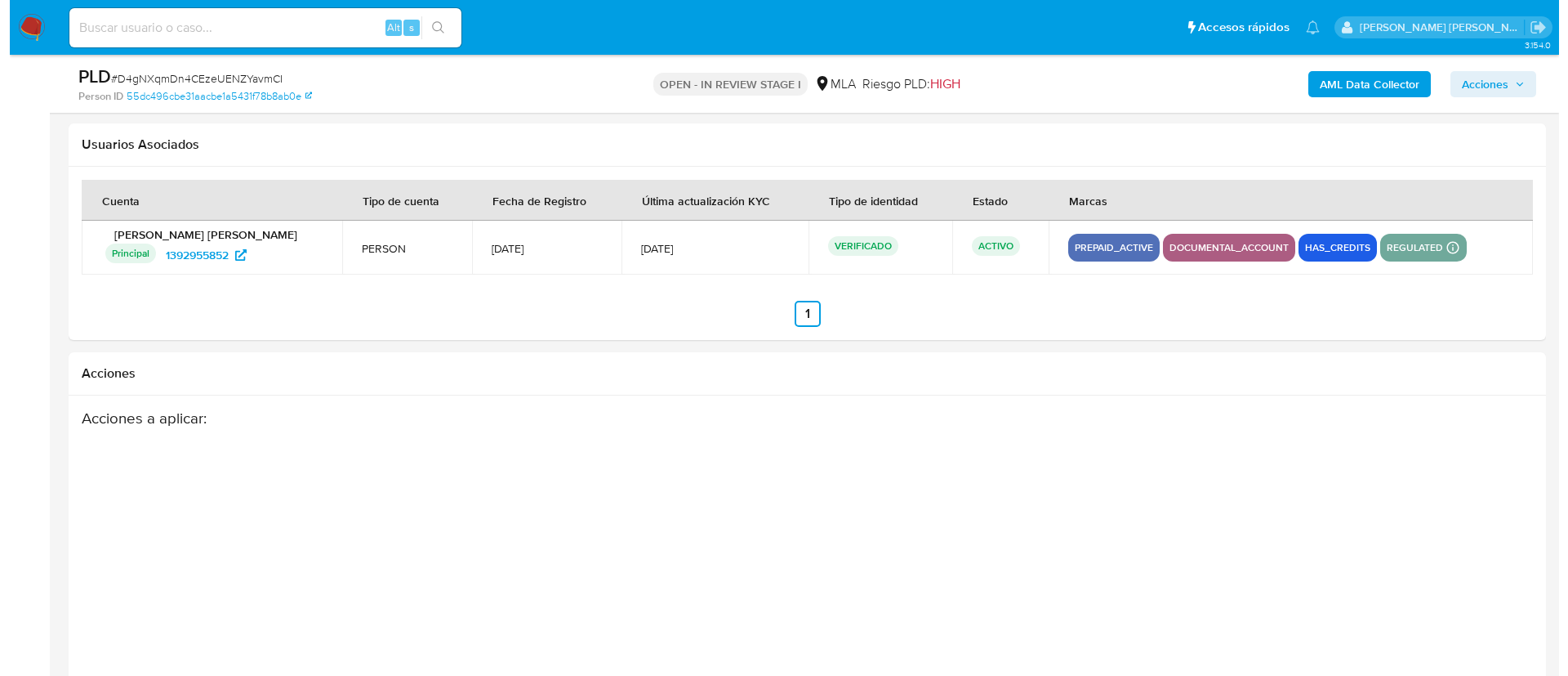
scroll to position [2889, 0]
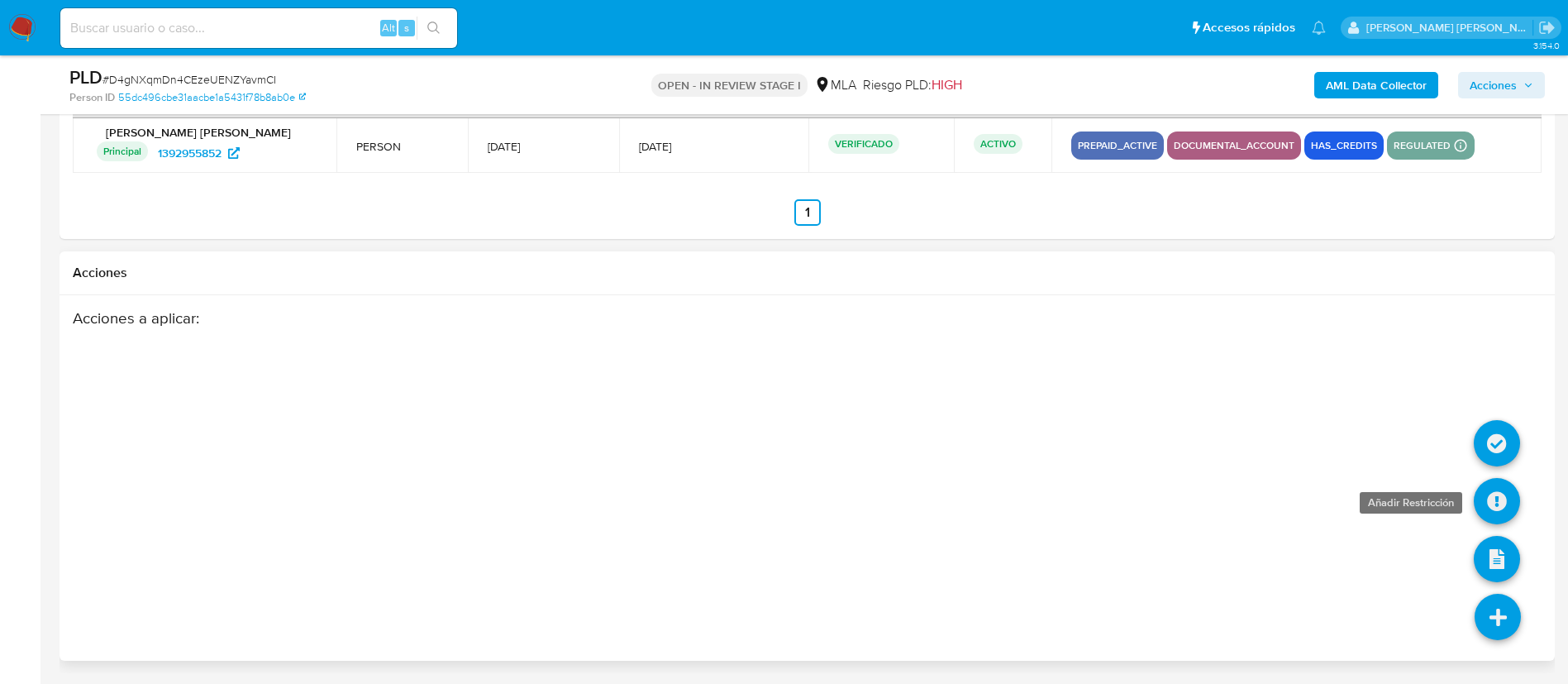
click at [1498, 508] on icon at bounding box center [1496, 501] width 46 height 46
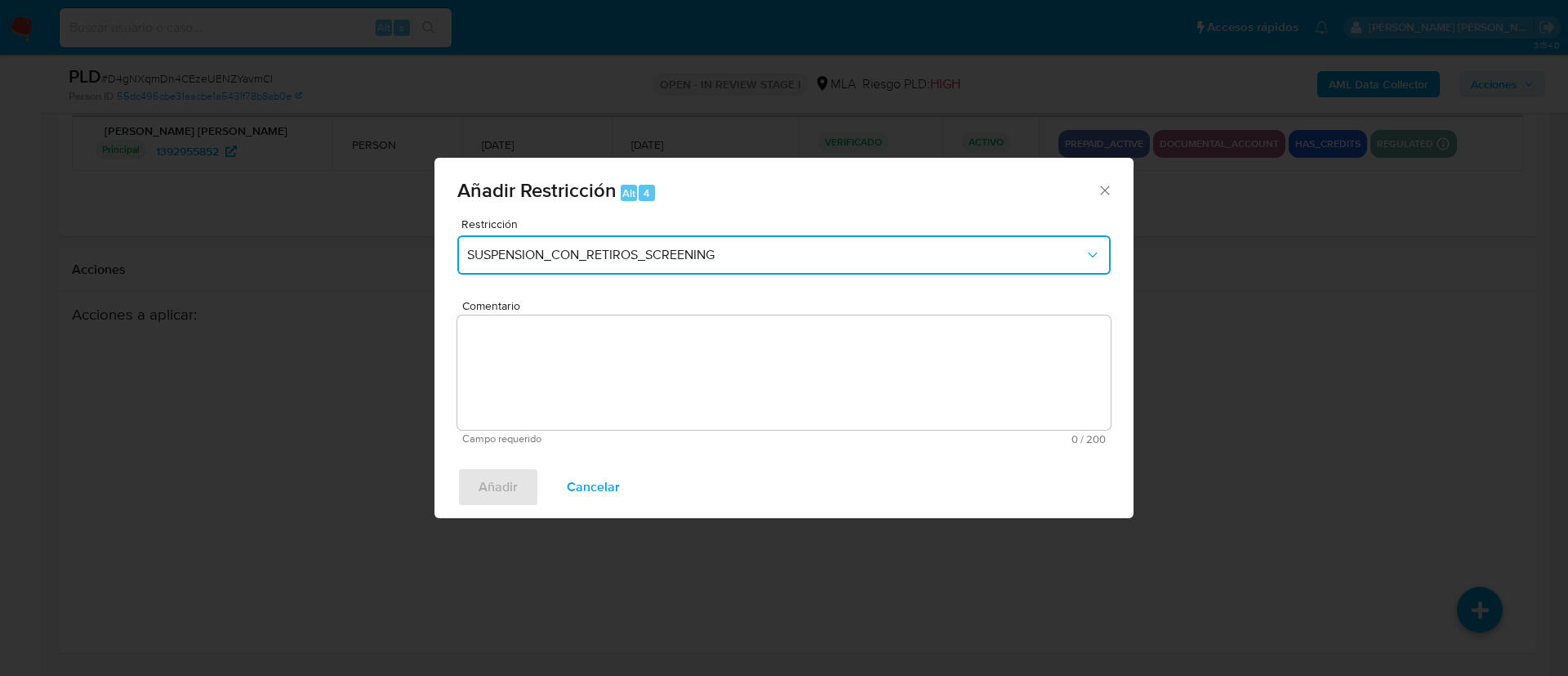
click at [590, 257] on span "SUSPENSION_CON_RETIROS_SCREENING" at bounding box center [776, 255] width 617 height 16
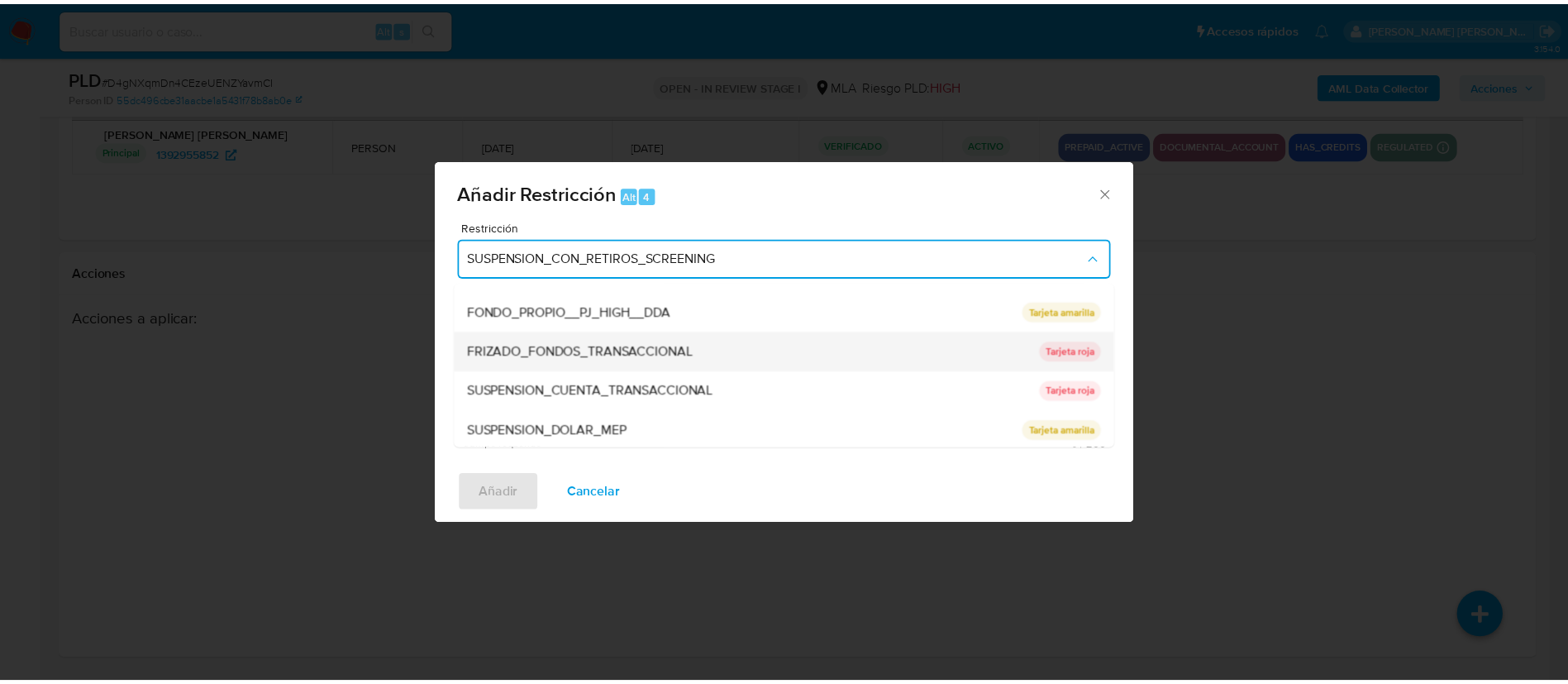
scroll to position [271, 0]
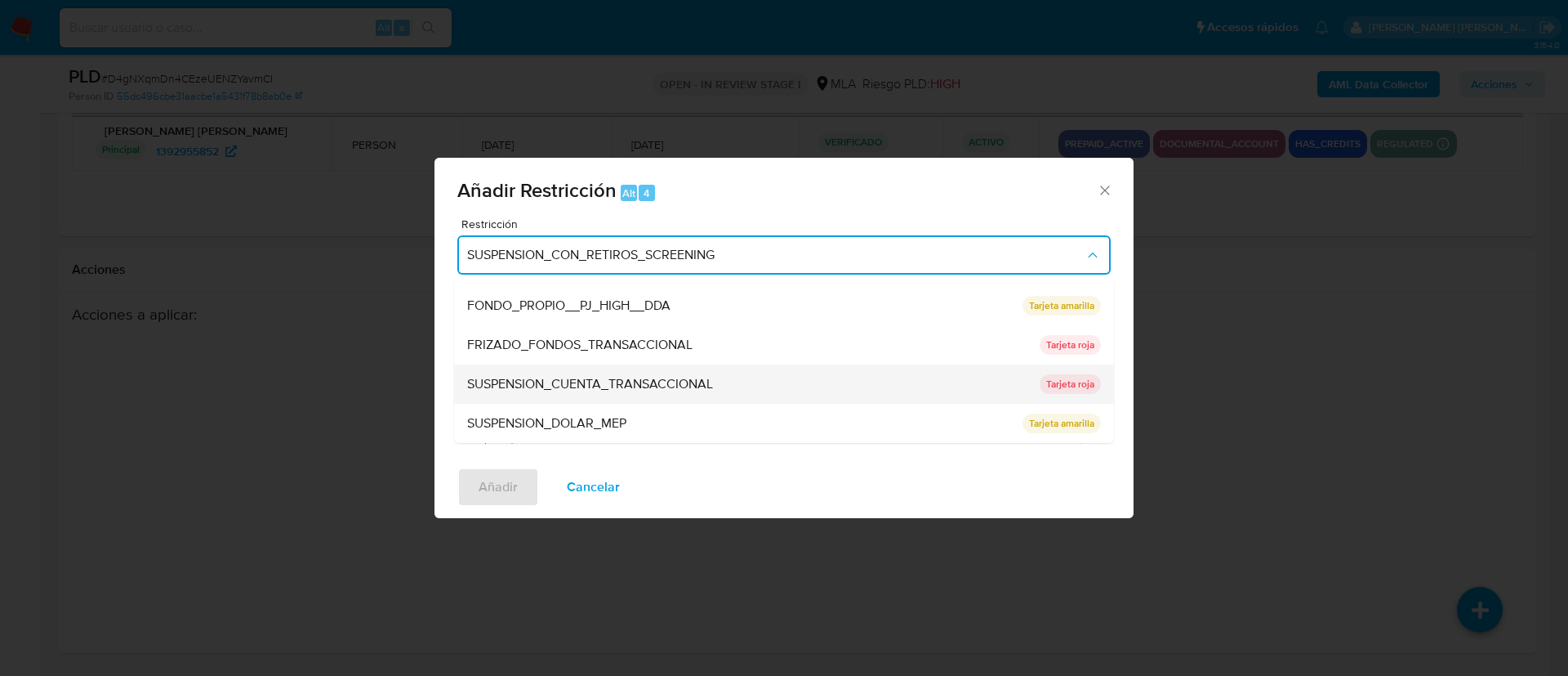
click at [640, 385] on span "SUSPENSION_CUENTA_TRANSACCIONAL" at bounding box center [590, 383] width 246 height 16
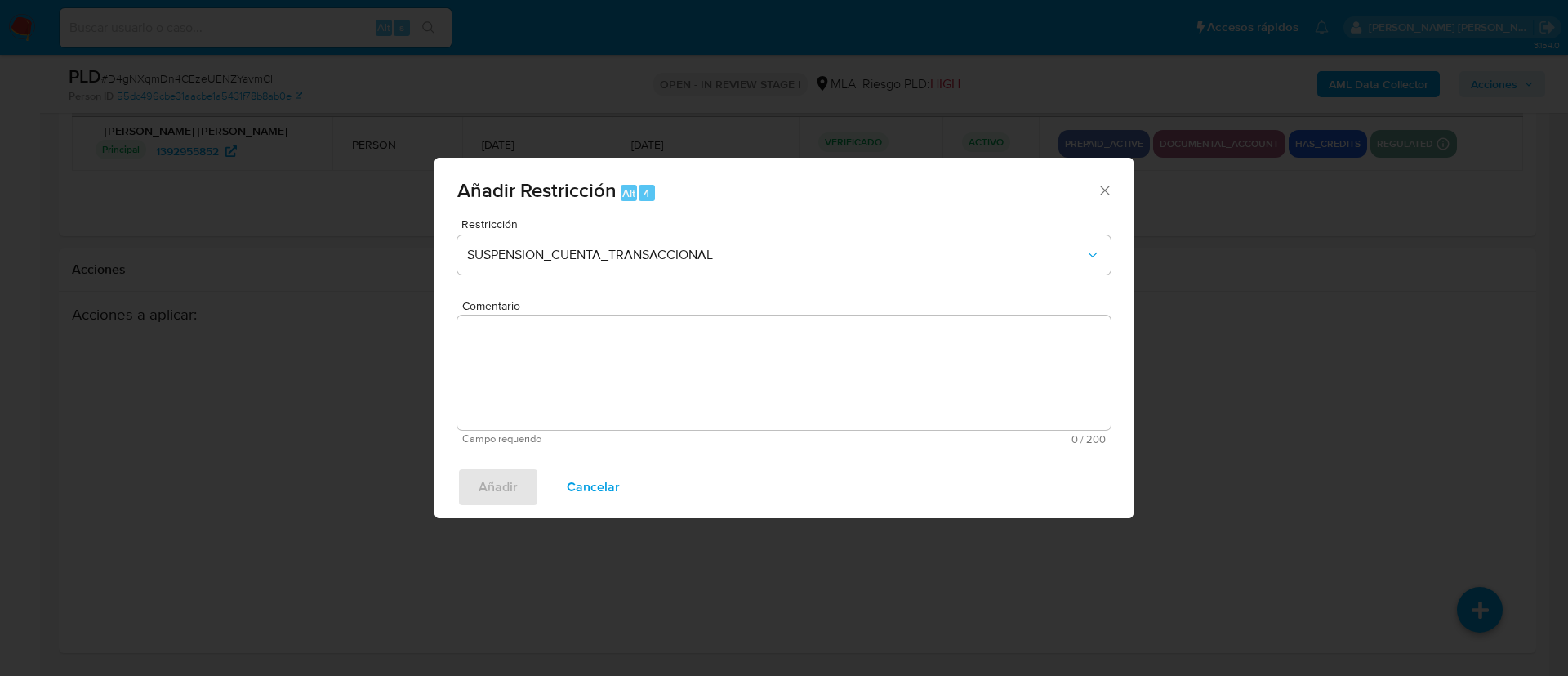
click at [631, 406] on textarea "Comentario" at bounding box center [784, 372] width 653 height 115
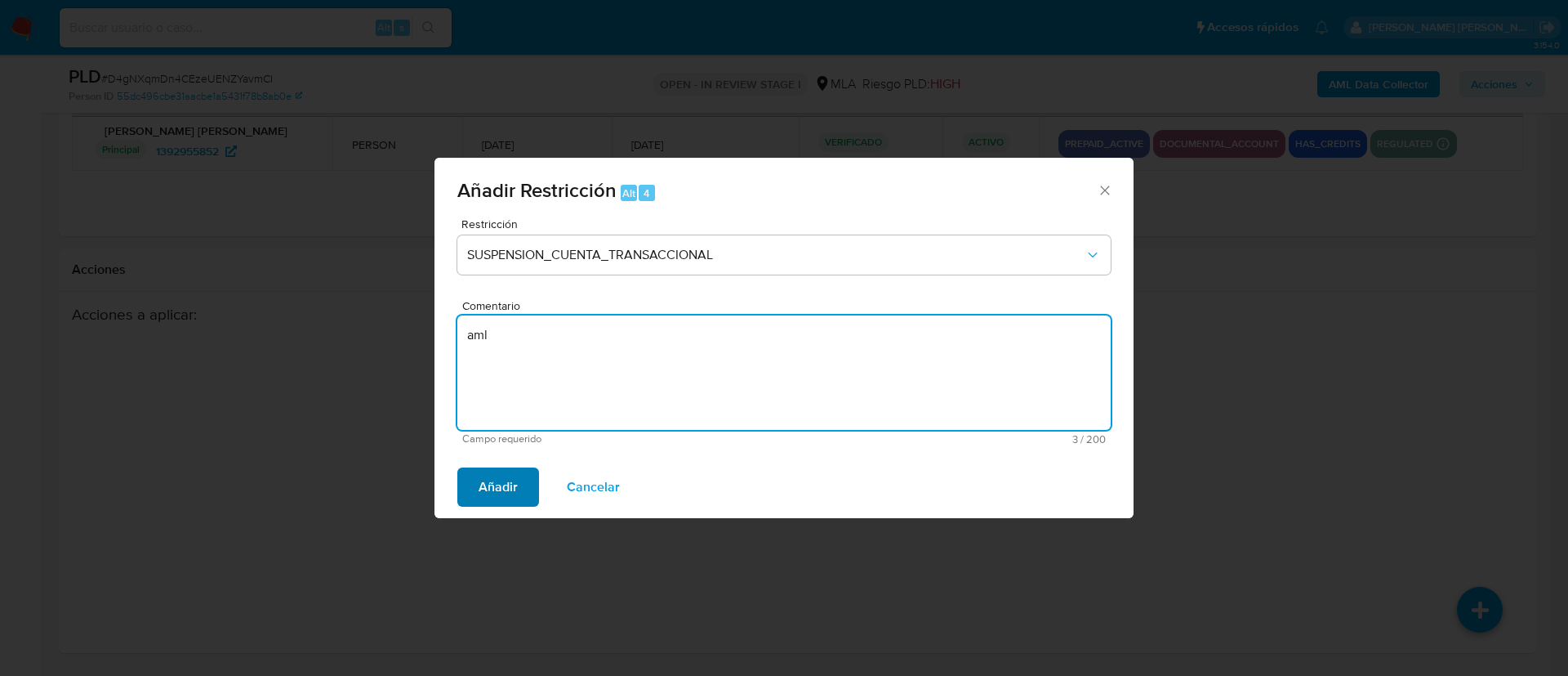
type textarea "aml"
click at [482, 489] on span "Añadir" at bounding box center [498, 487] width 39 height 36
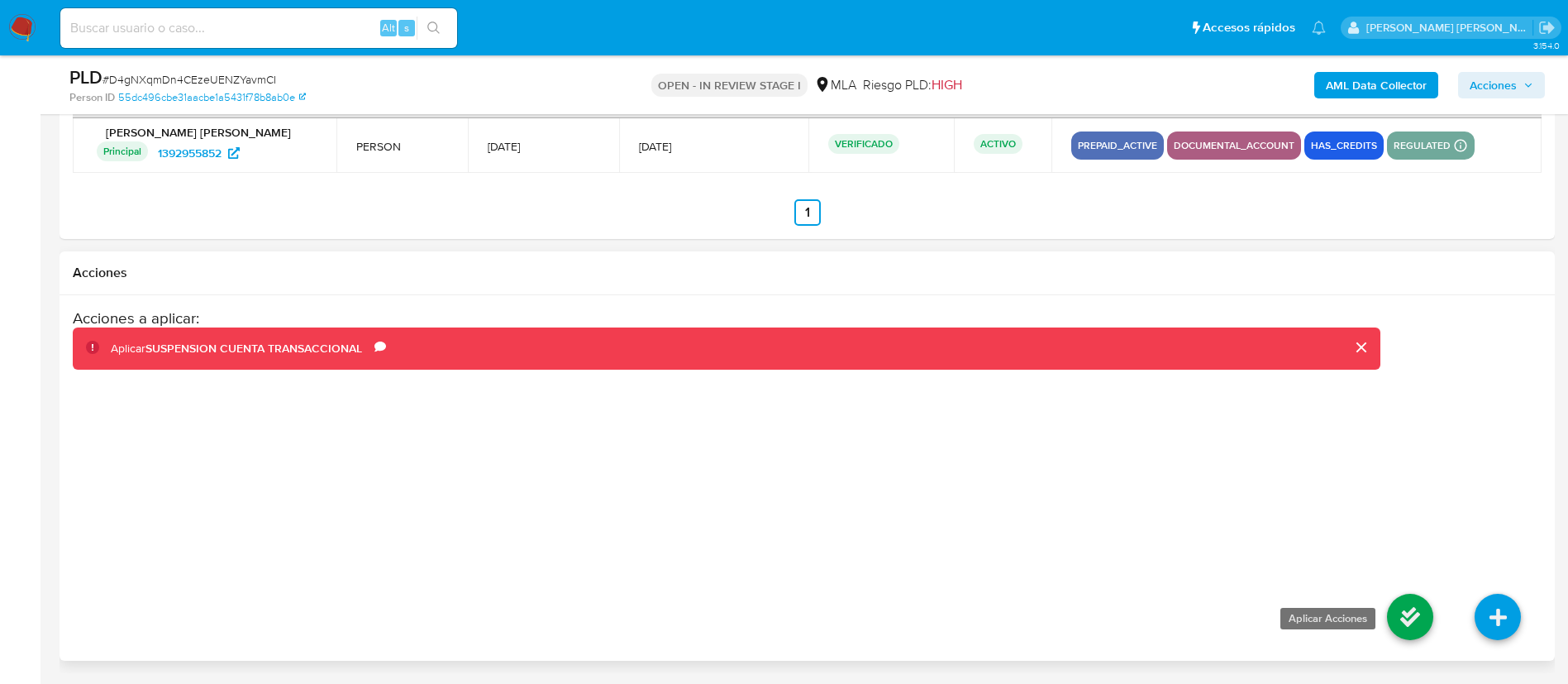
click at [1406, 622] on icon at bounding box center [1410, 616] width 46 height 46
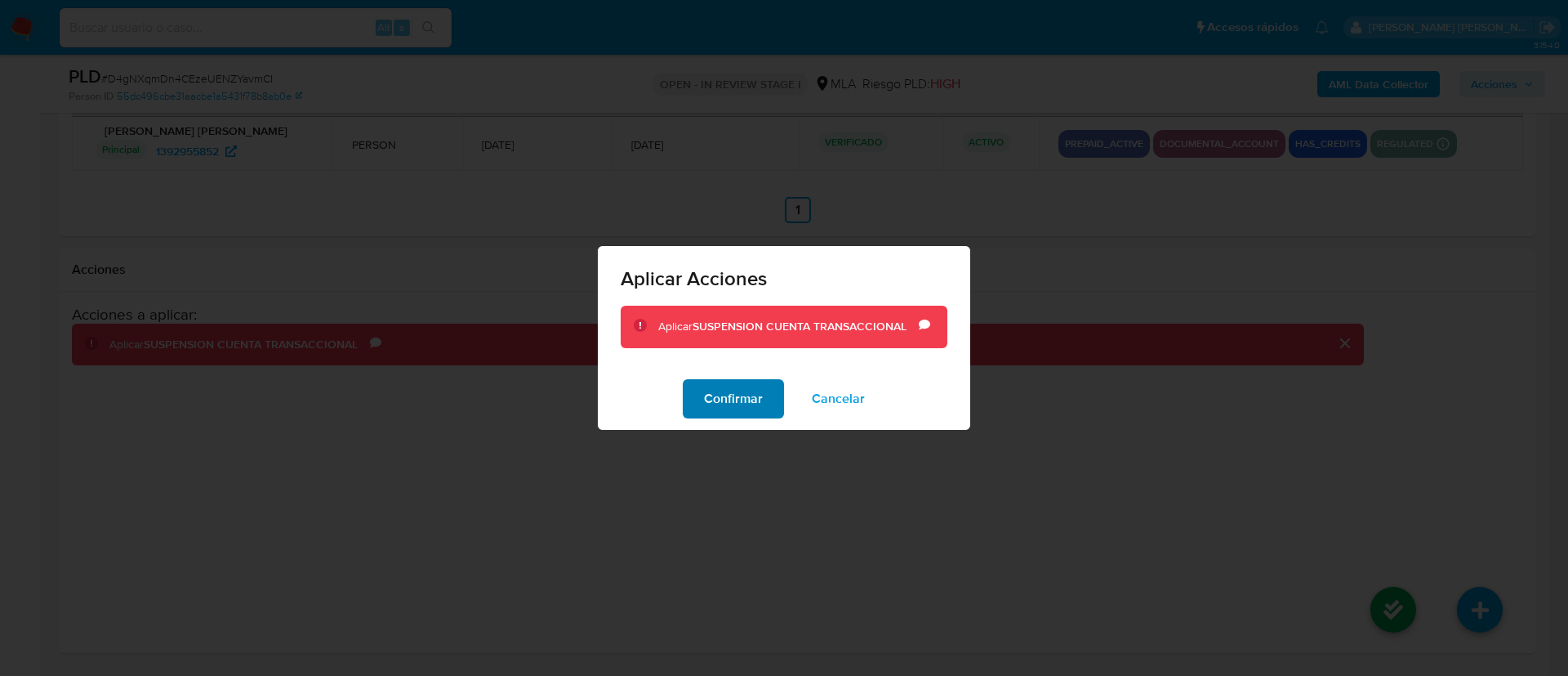
click at [719, 390] on span "Confirmar" at bounding box center [733, 399] width 59 height 36
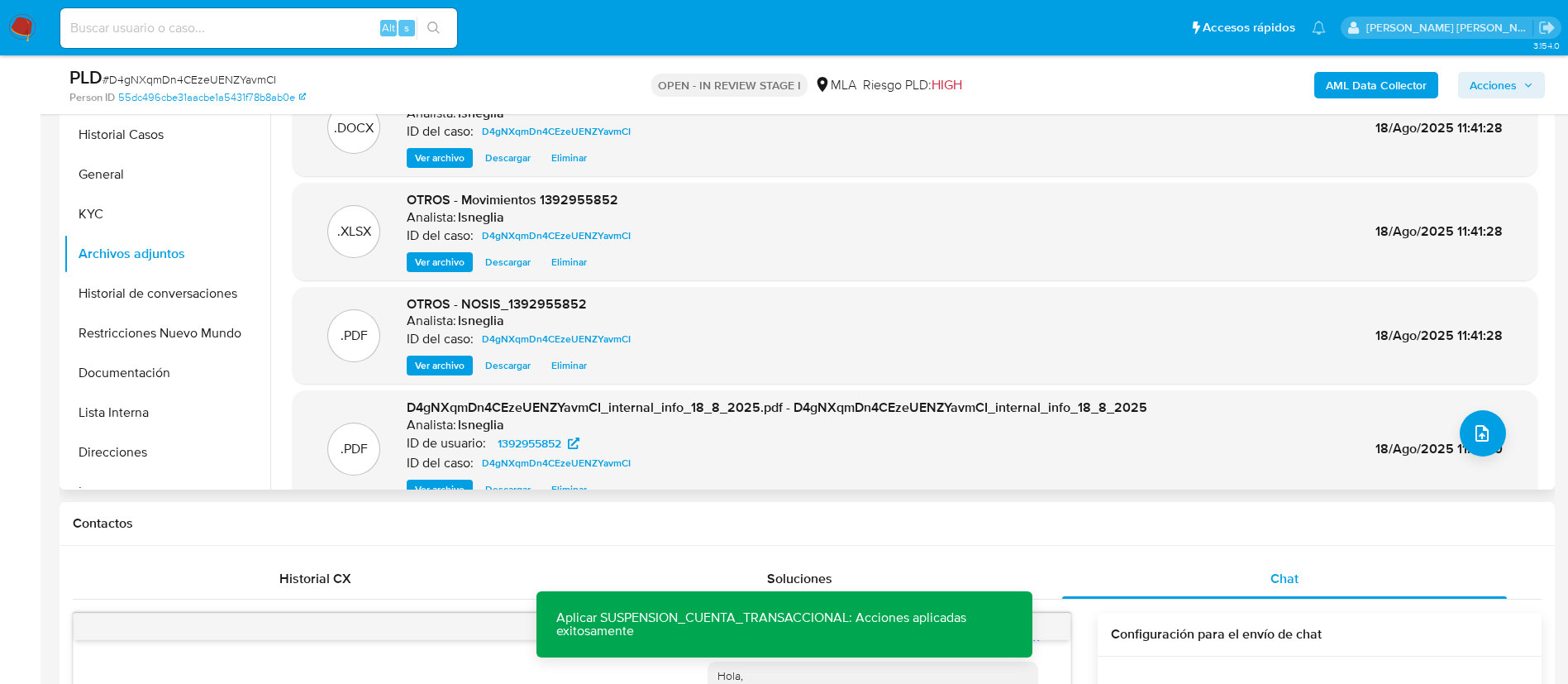
scroll to position [195, 0]
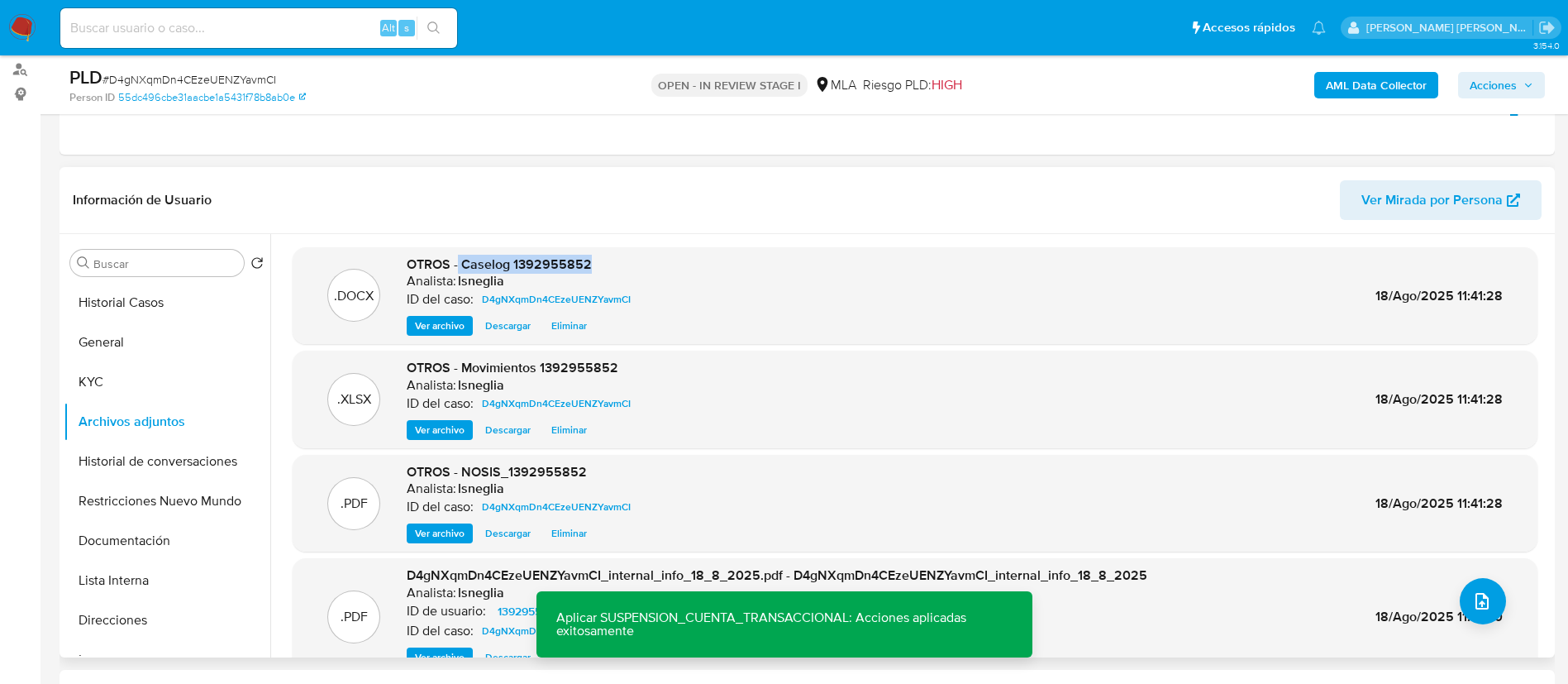
drag, startPoint x: 459, startPoint y: 262, endPoint x: 591, endPoint y: 258, distance: 132.1
click at [593, 258] on div "OTROS - Caselog 1392955852 Analista: lsneglia ID del caso: D4gNXqmDn4CEzeUENZYa…" at bounding box center [521, 296] width 231 height 81
copy span "Caselog 1392955852"
click at [129, 509] on button "Restricciones Nuevo Mundo" at bounding box center [160, 500] width 193 height 39
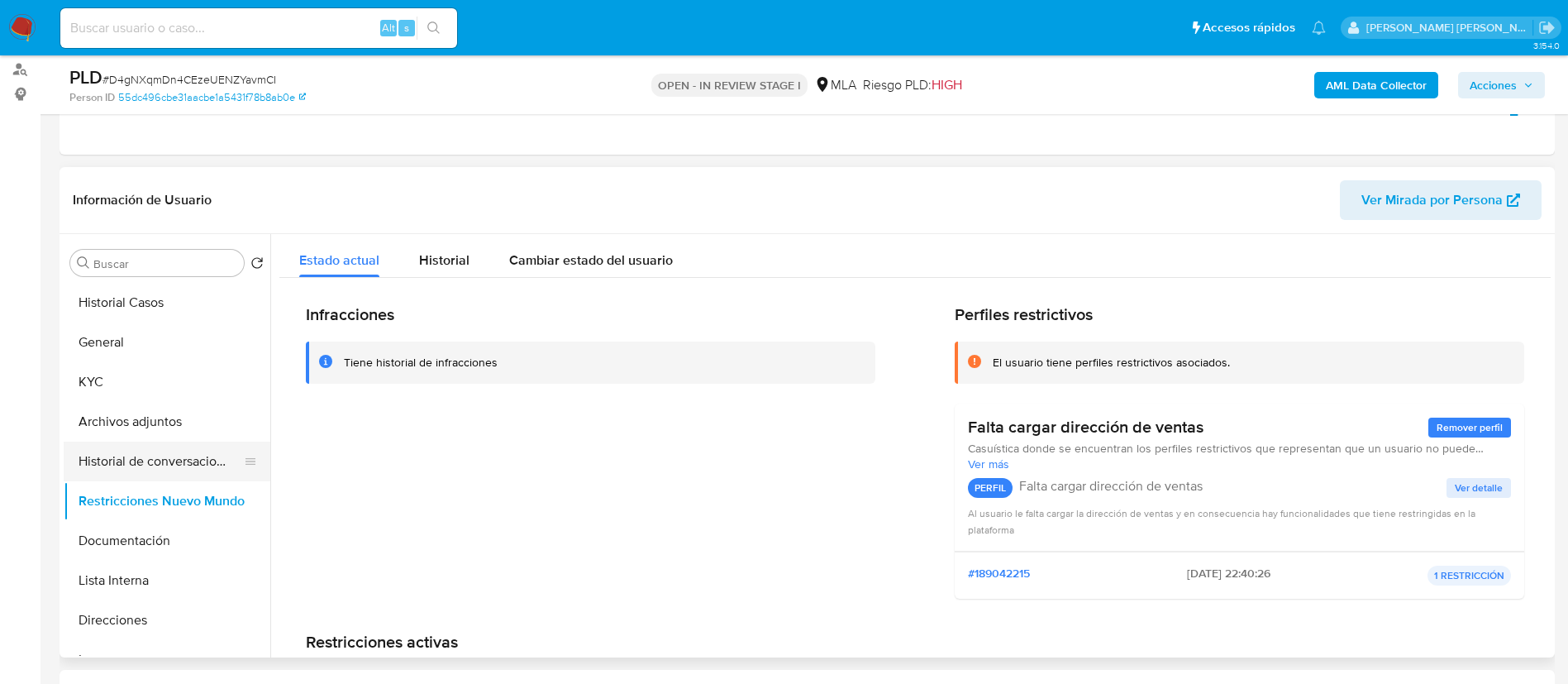
click at [135, 463] on button "Historial de conversaciones" at bounding box center [160, 461] width 193 height 39
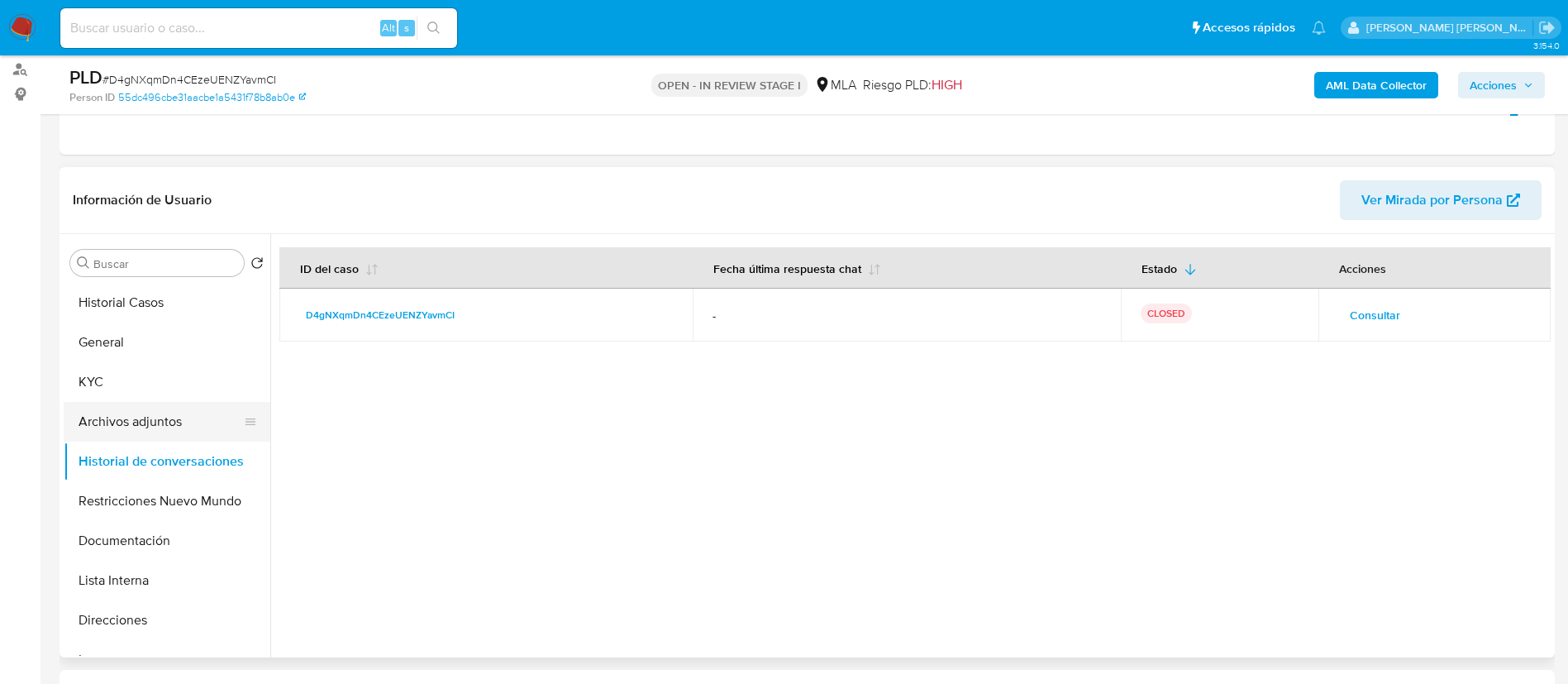
click at [159, 423] on button "Archivos adjuntos" at bounding box center [160, 421] width 193 height 39
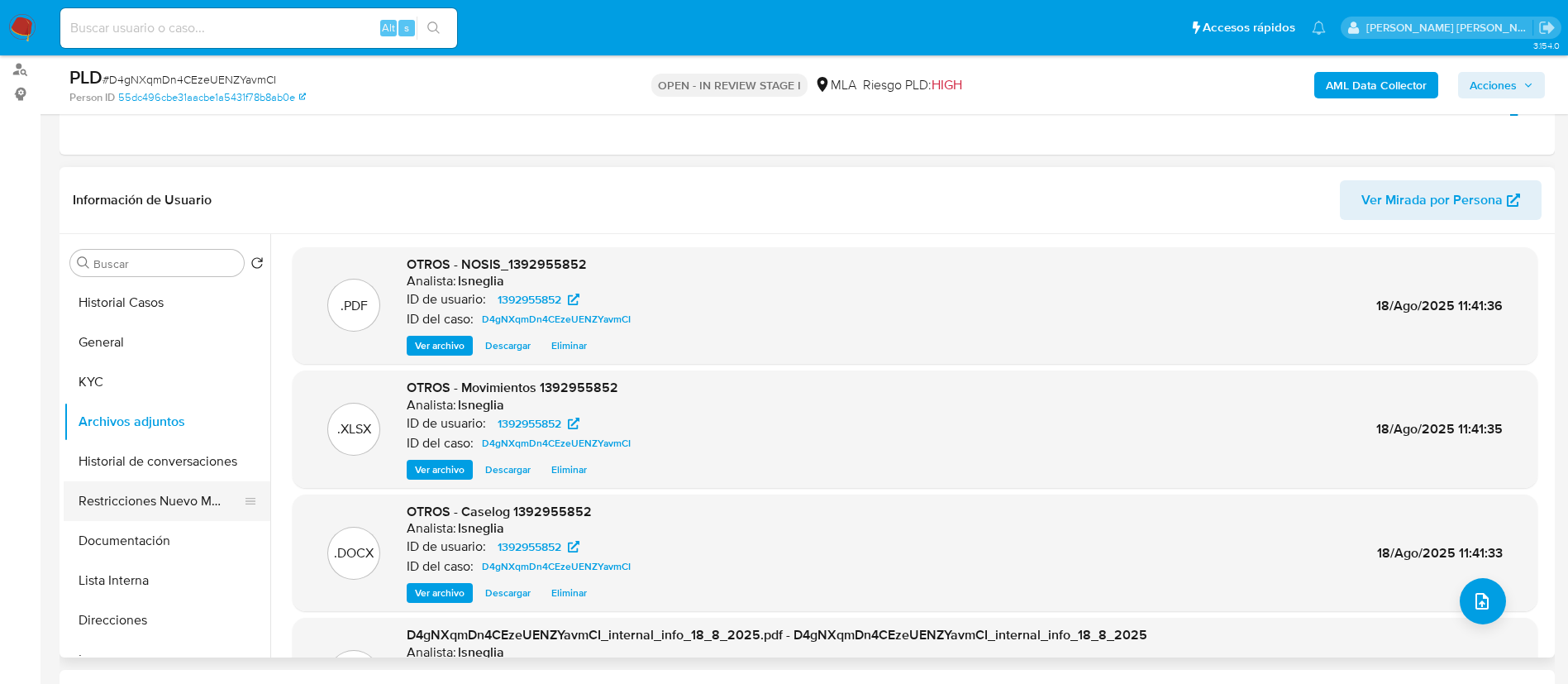
click at [128, 503] on button "Restricciones Nuevo Mundo" at bounding box center [160, 500] width 193 height 39
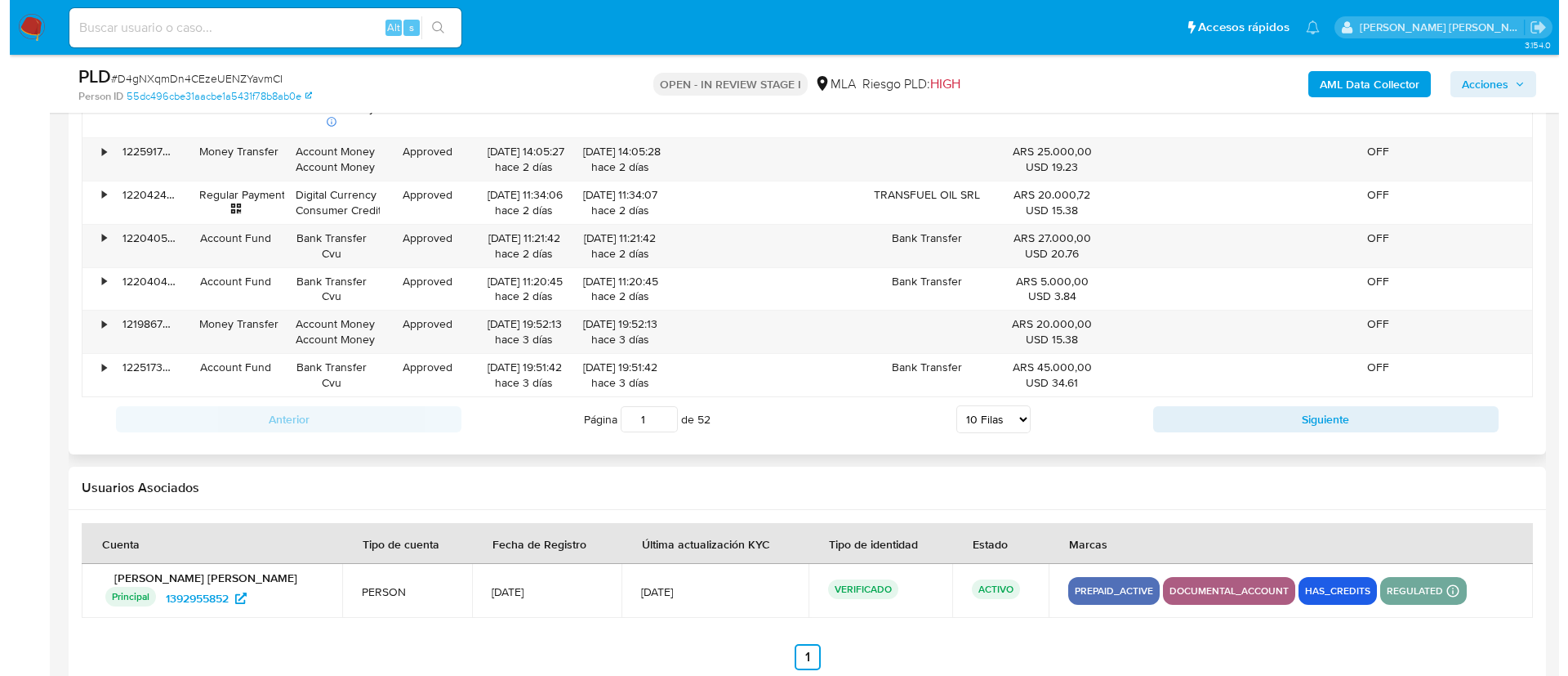
scroll to position [2889, 0]
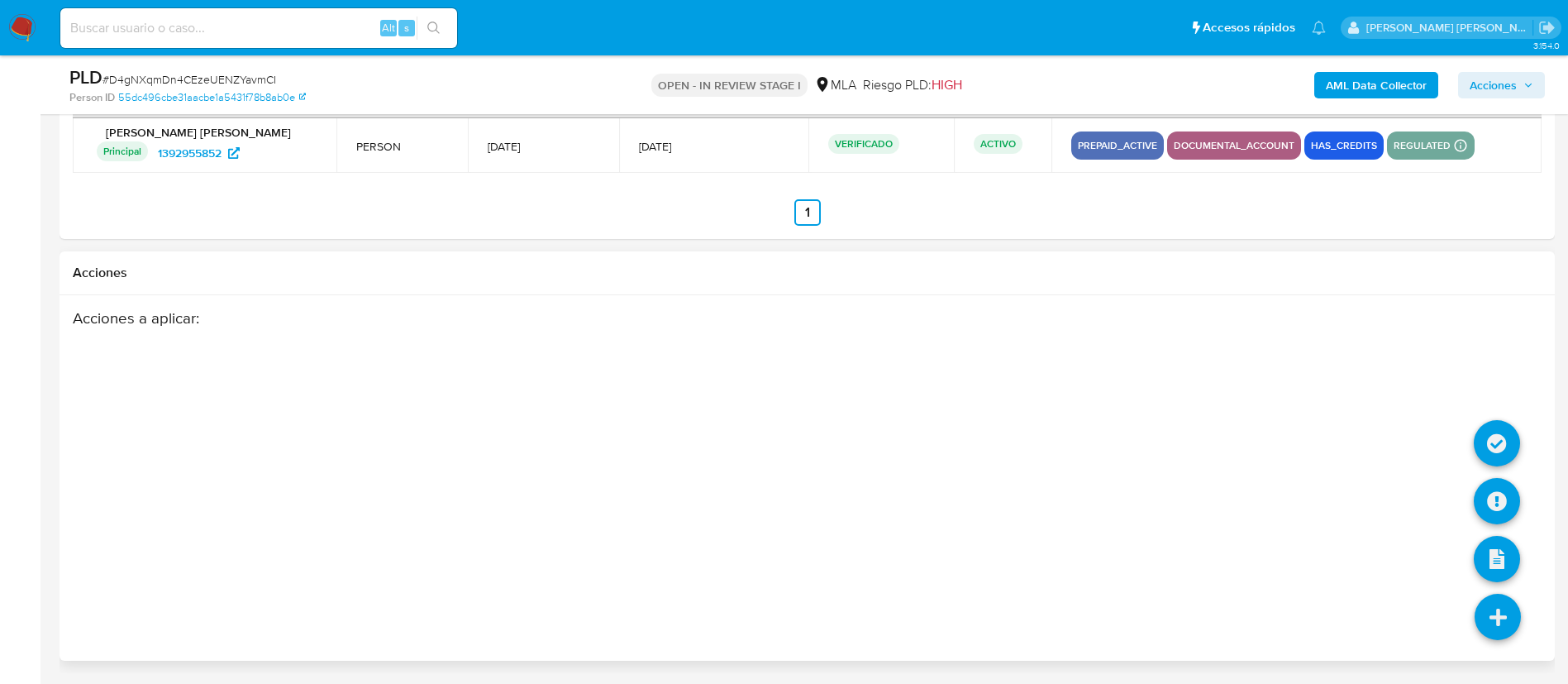
click at [1499, 605] on icon at bounding box center [1497, 616] width 46 height 46
click at [1503, 491] on icon at bounding box center [1496, 501] width 46 height 46
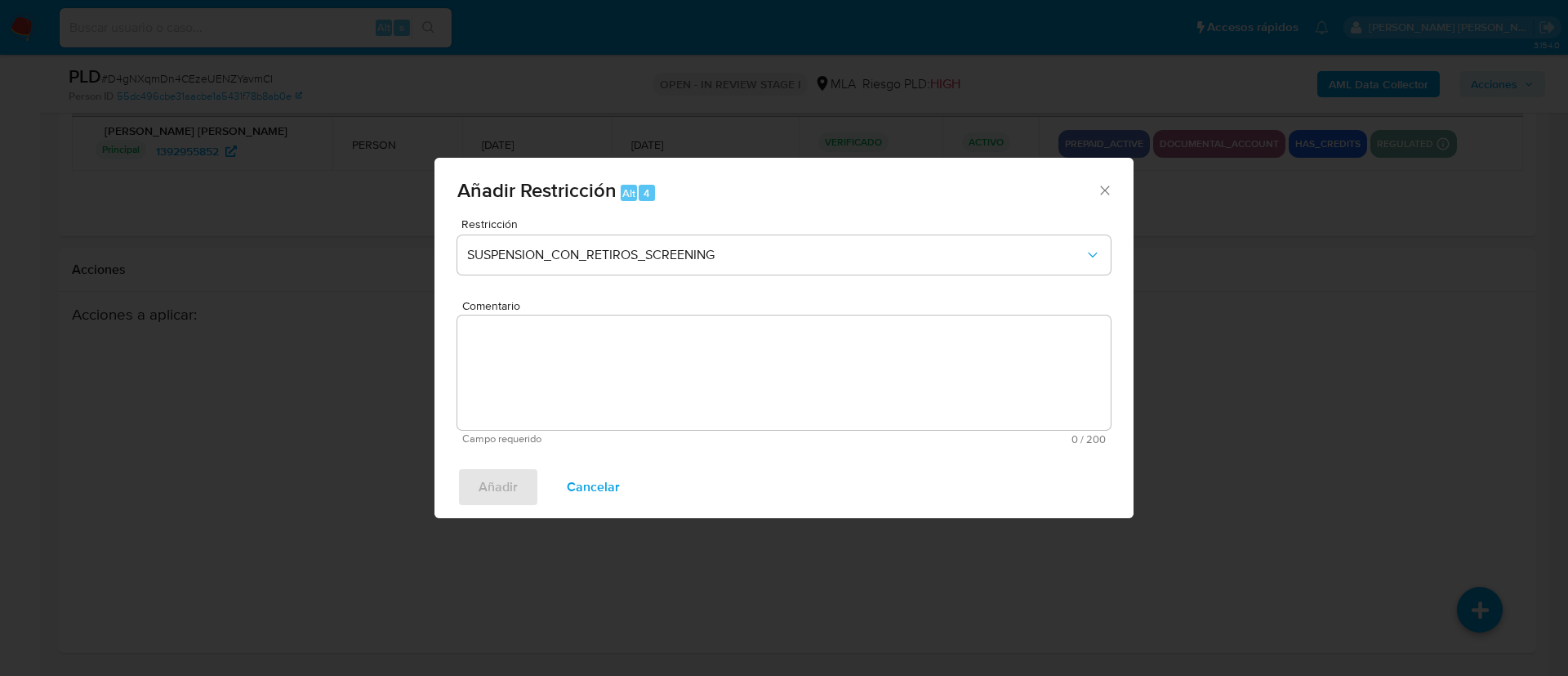
click at [838, 282] on div "Restricción SUSPENSION_CON_RETIROS_SCREENING" at bounding box center [784, 257] width 653 height 78
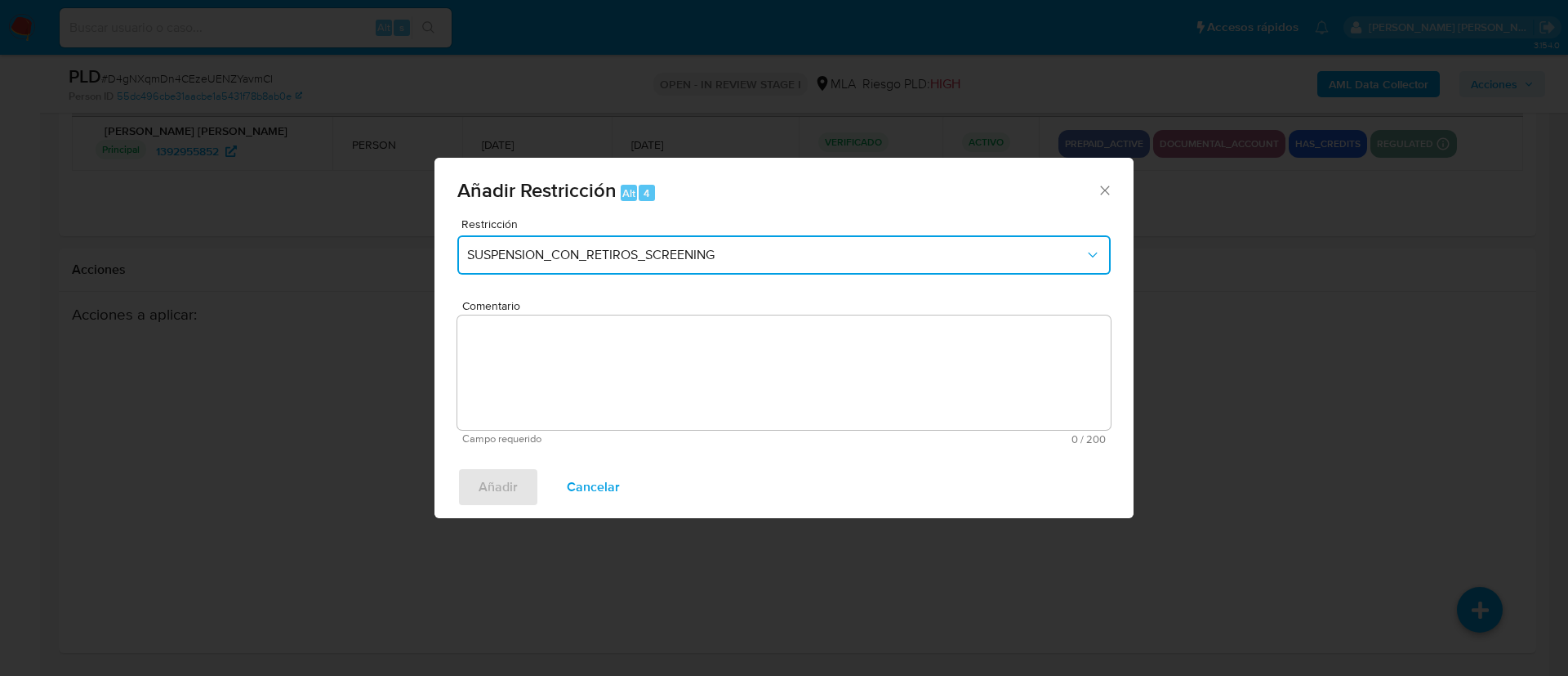
click at [854, 259] on span "SUSPENSION_CON_RETIROS_SCREENING" at bounding box center [776, 255] width 617 height 16
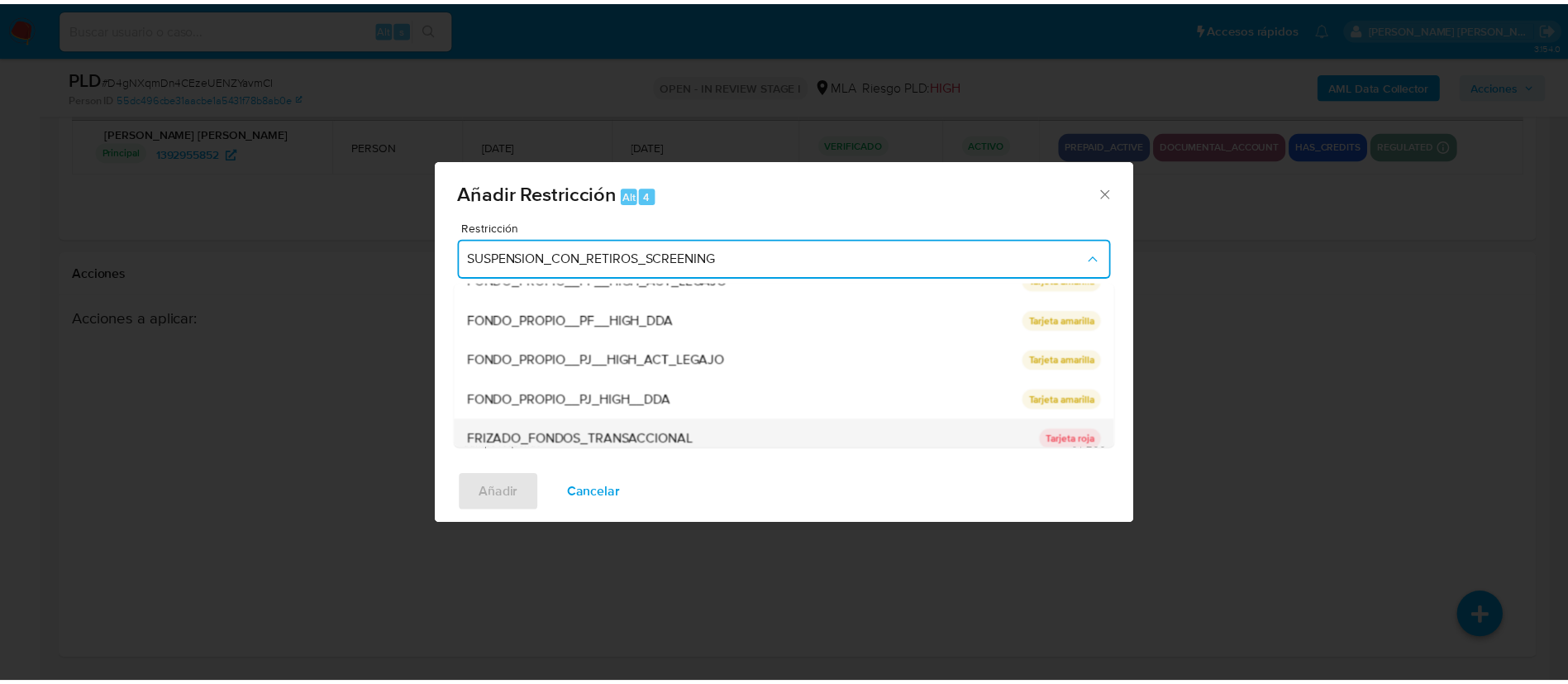
scroll to position [271, 0]
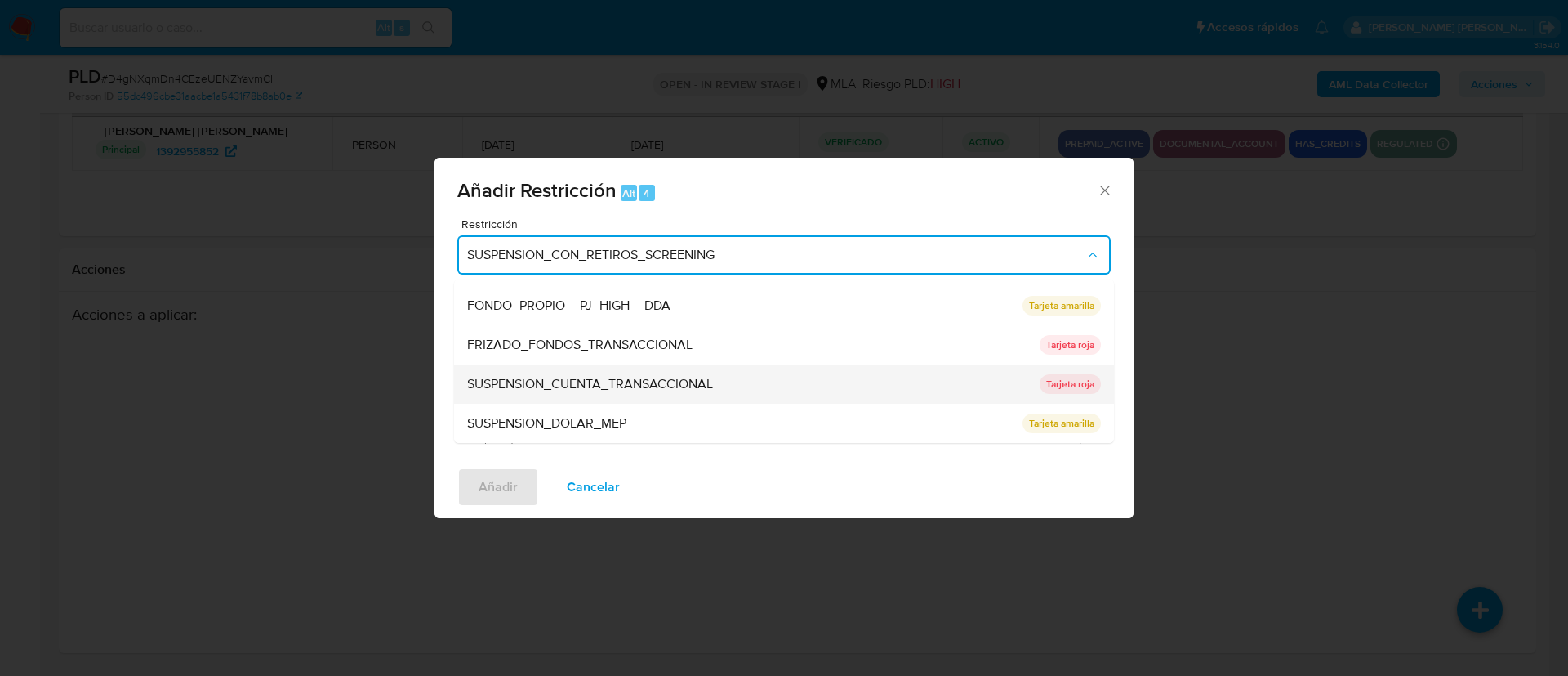
click at [817, 384] on div "SUSPENSION_CUENTA_TRANSACCIONAL" at bounding box center [749, 383] width 562 height 39
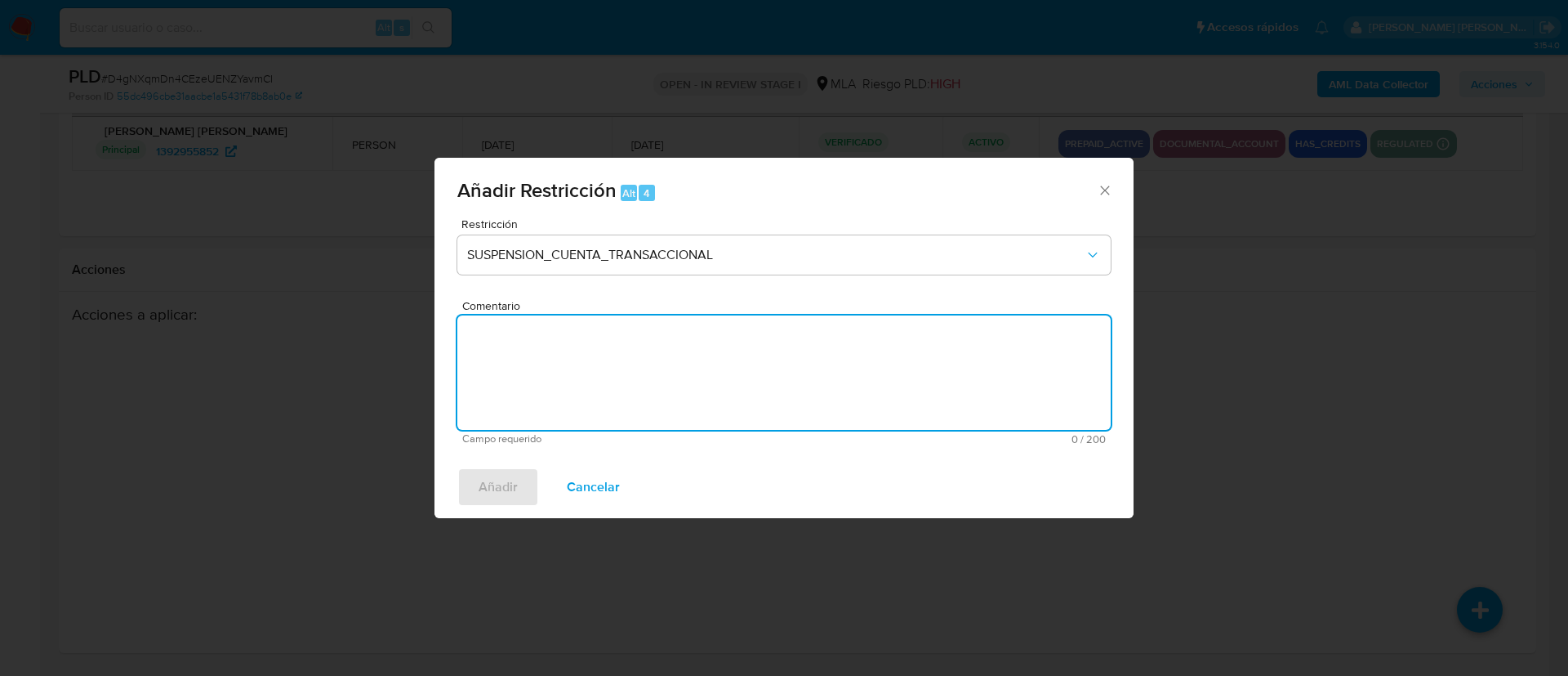
click at [797, 405] on textarea "Comentario" at bounding box center [784, 372] width 653 height 115
type textarea "aml"
click at [509, 485] on span "Añadir" at bounding box center [498, 487] width 39 height 36
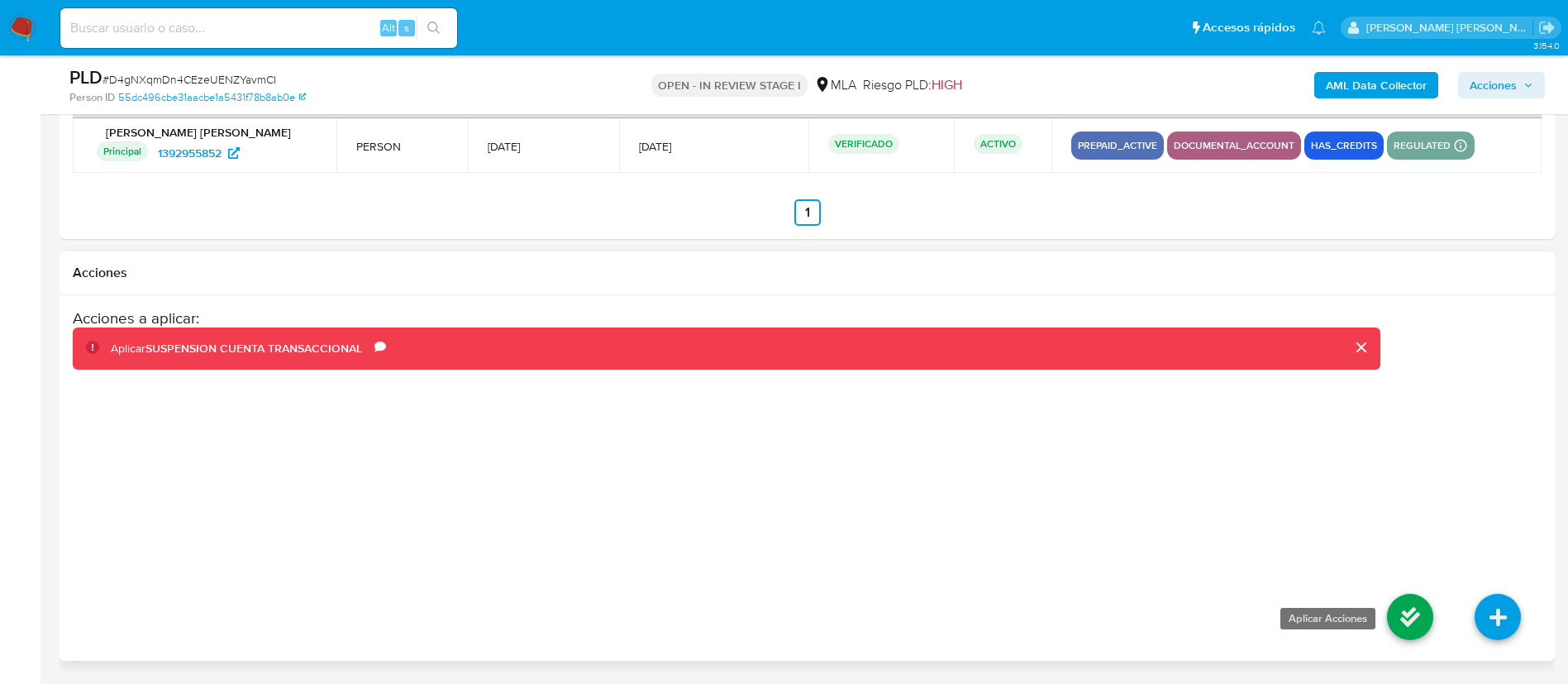
click at [1394, 617] on icon at bounding box center [1410, 616] width 46 height 46
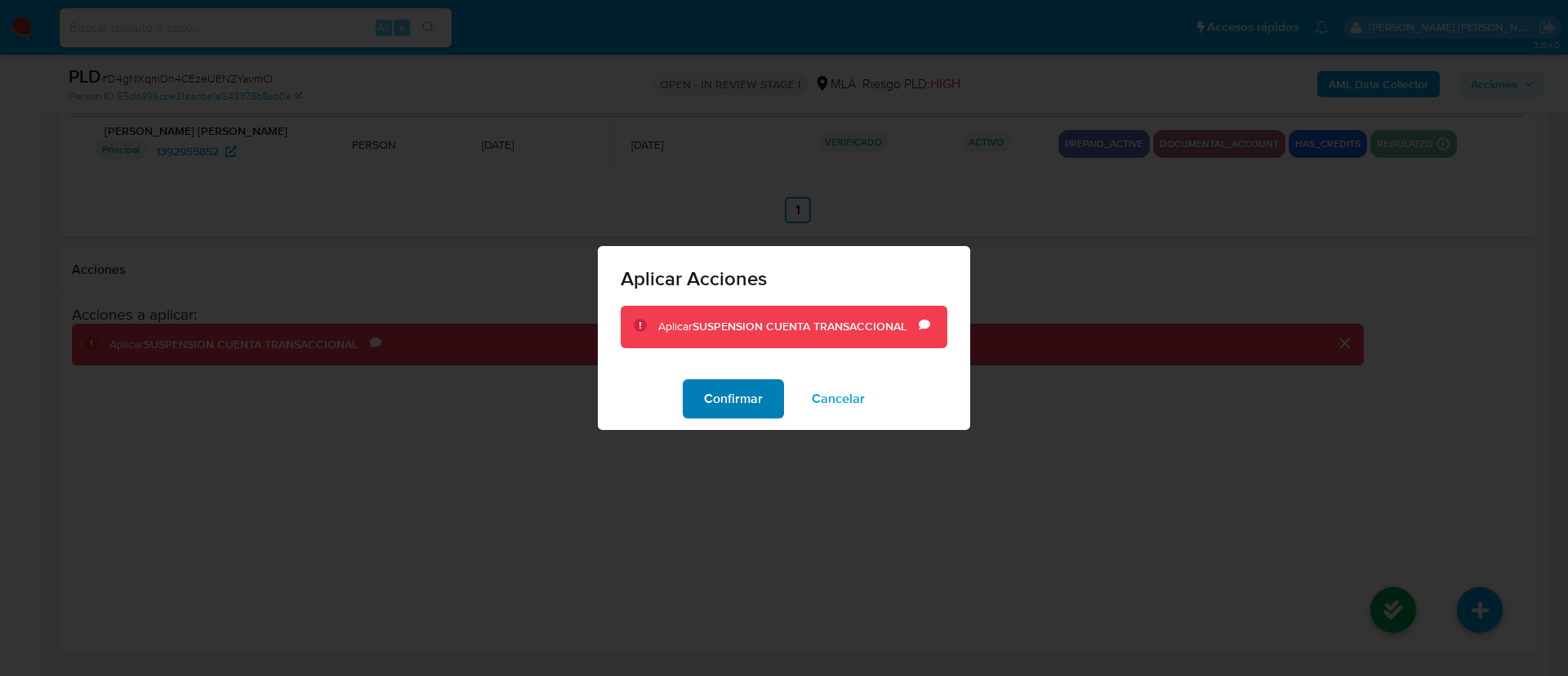
click at [696, 391] on button "Confirmar" at bounding box center [732, 398] width 101 height 39
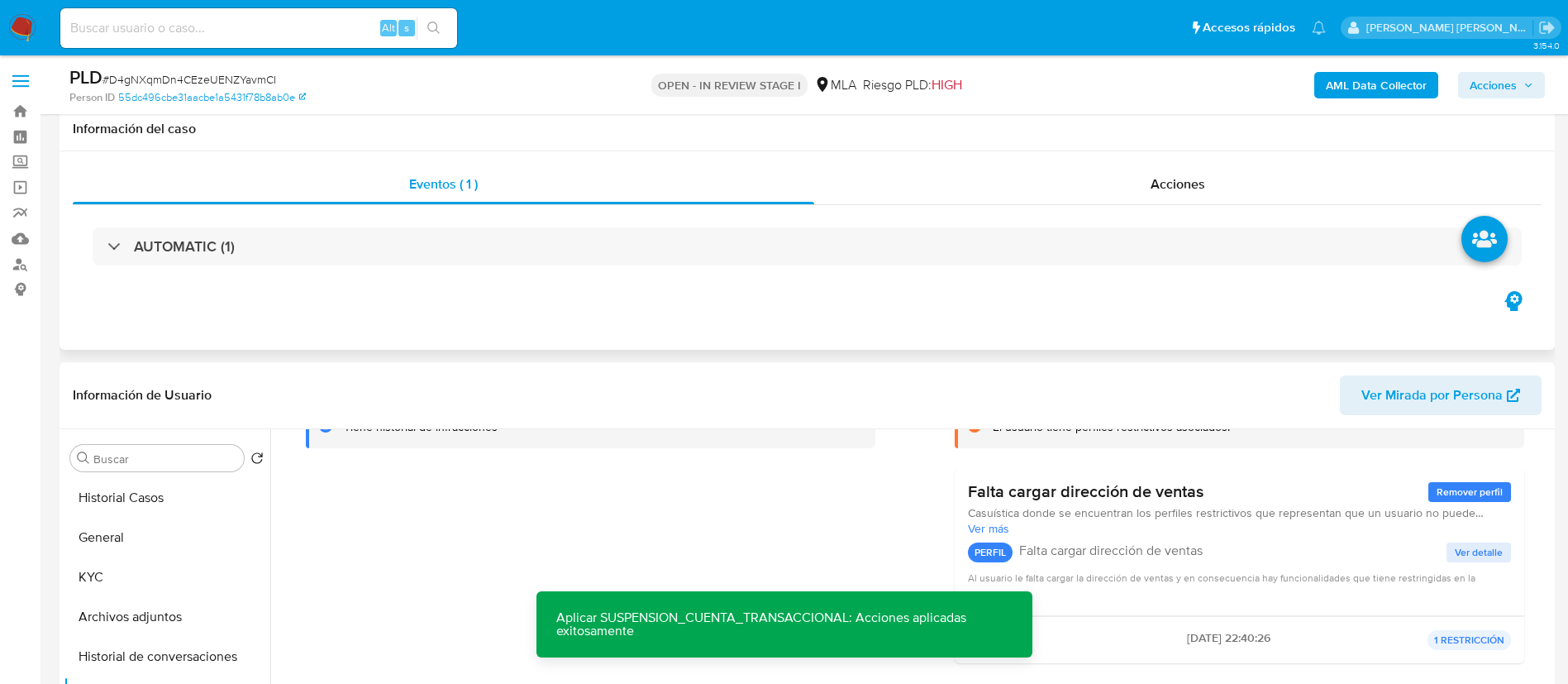
scroll to position [124, 0]
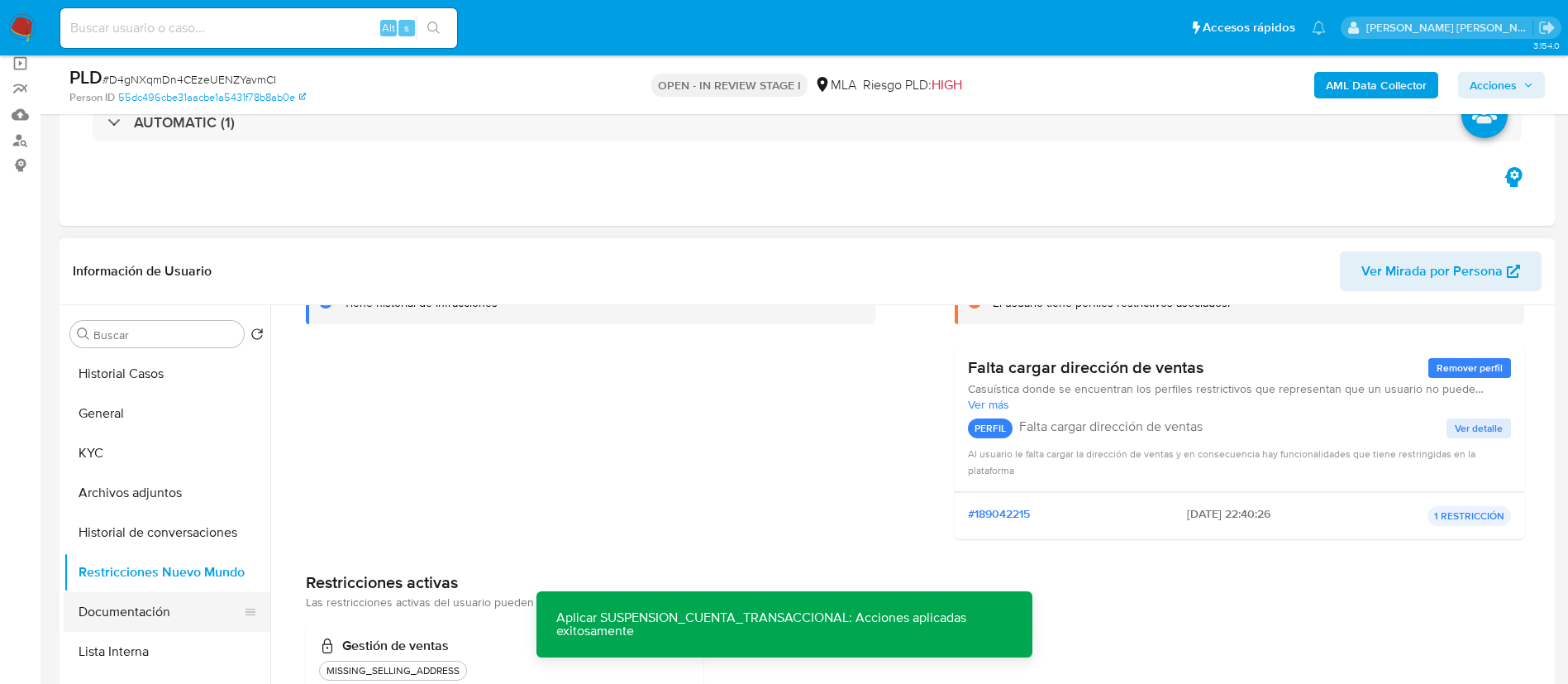
click at [140, 613] on button "Documentación" at bounding box center [160, 611] width 193 height 39
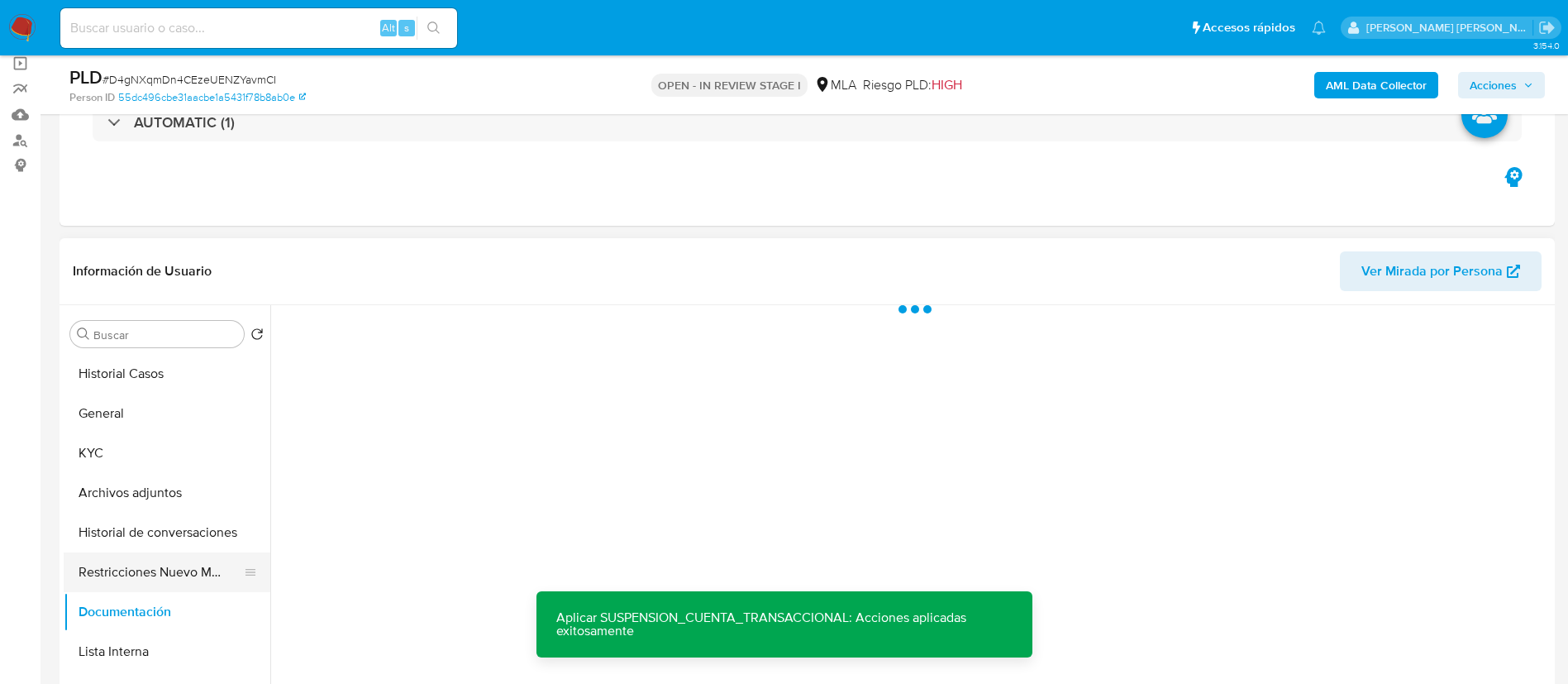
scroll to position [0, 0]
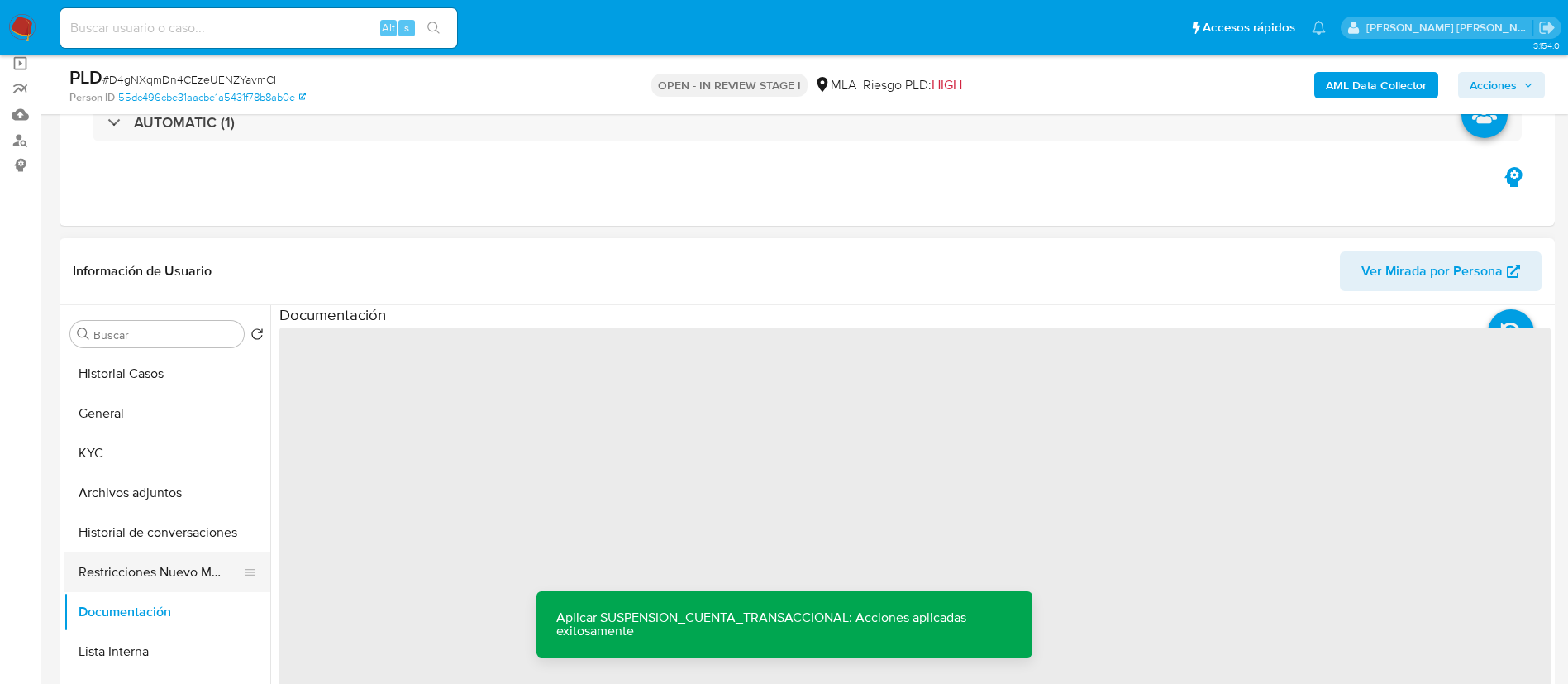
click at [137, 573] on button "Restricciones Nuevo Mundo" at bounding box center [160, 571] width 193 height 39
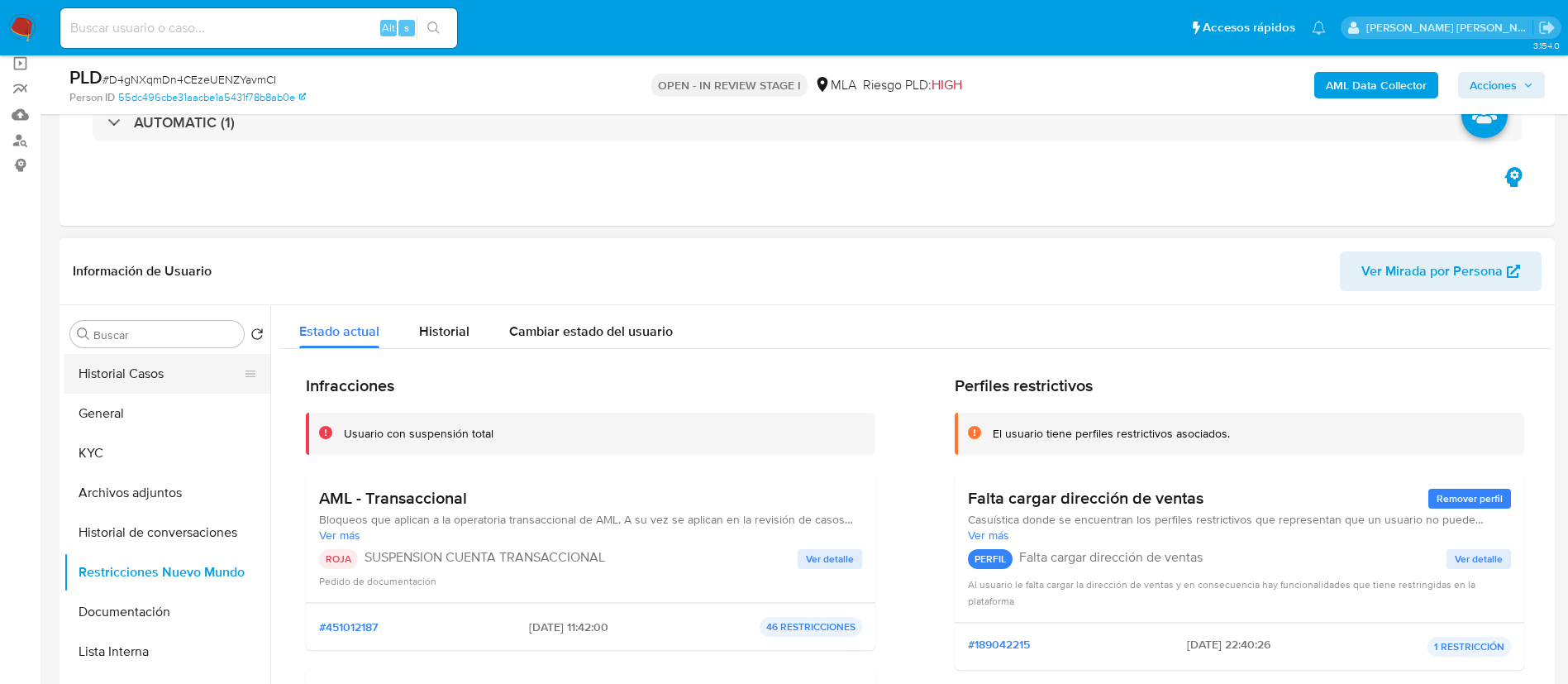
click at [126, 356] on button "Historial Casos" at bounding box center [160, 373] width 193 height 39
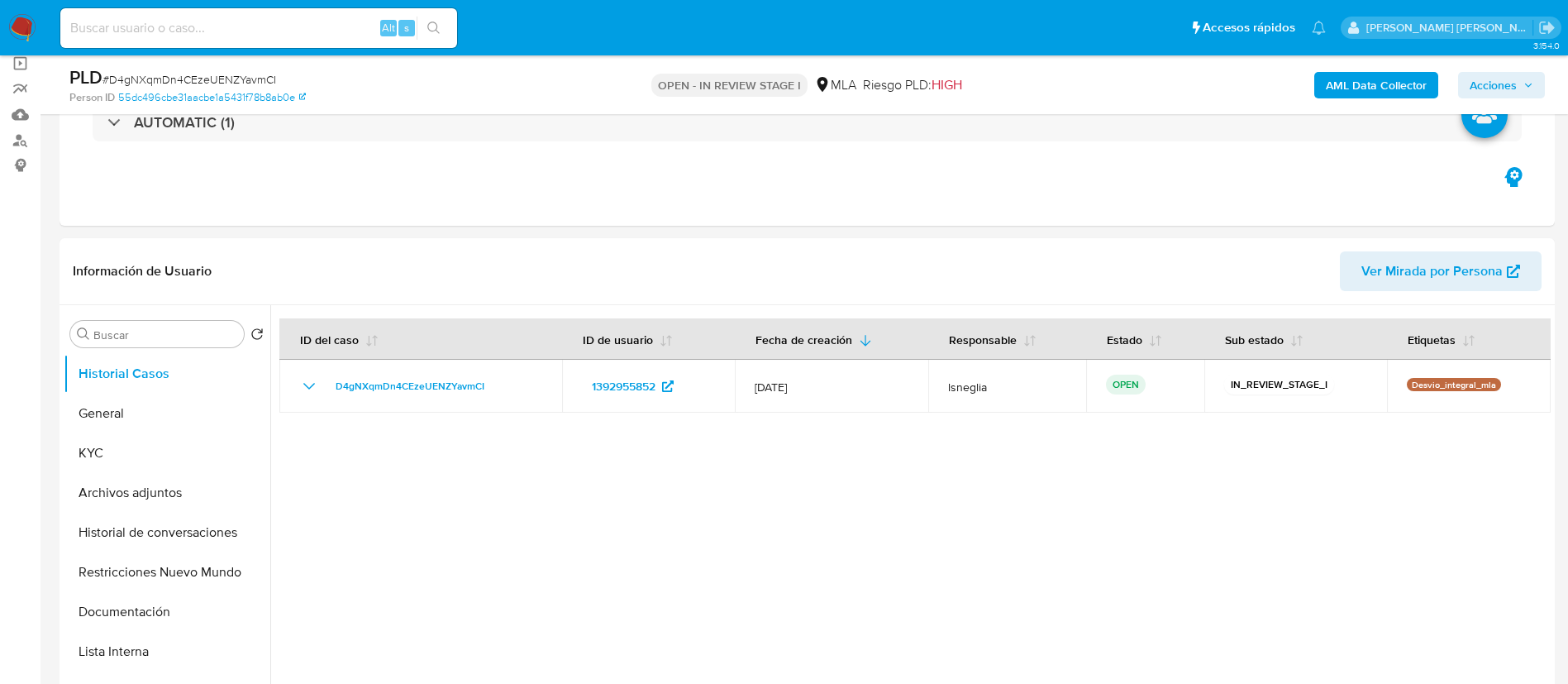
click at [1514, 83] on span "Acciones" at bounding box center [1492, 85] width 47 height 27
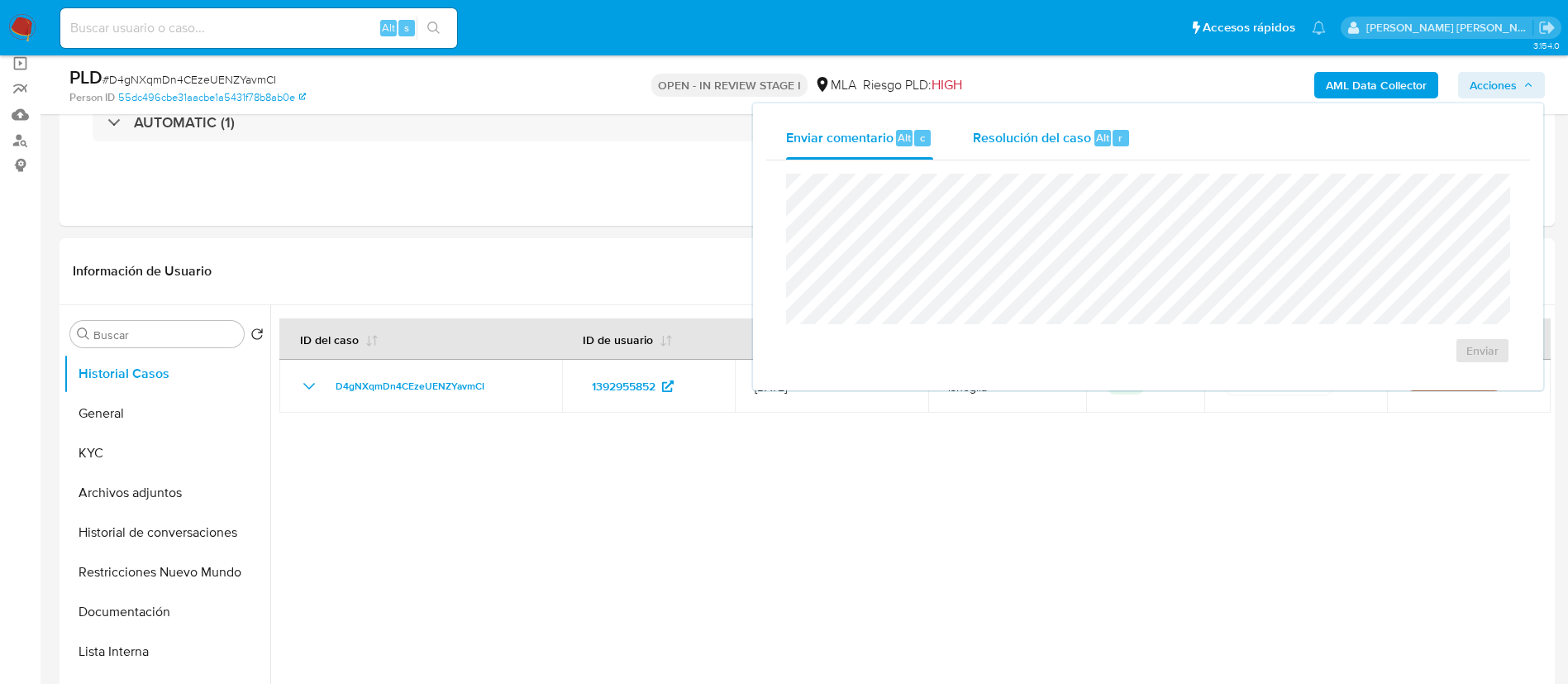
click at [1021, 123] on div "Resolución del caso Alt r" at bounding box center [1051, 138] width 158 height 43
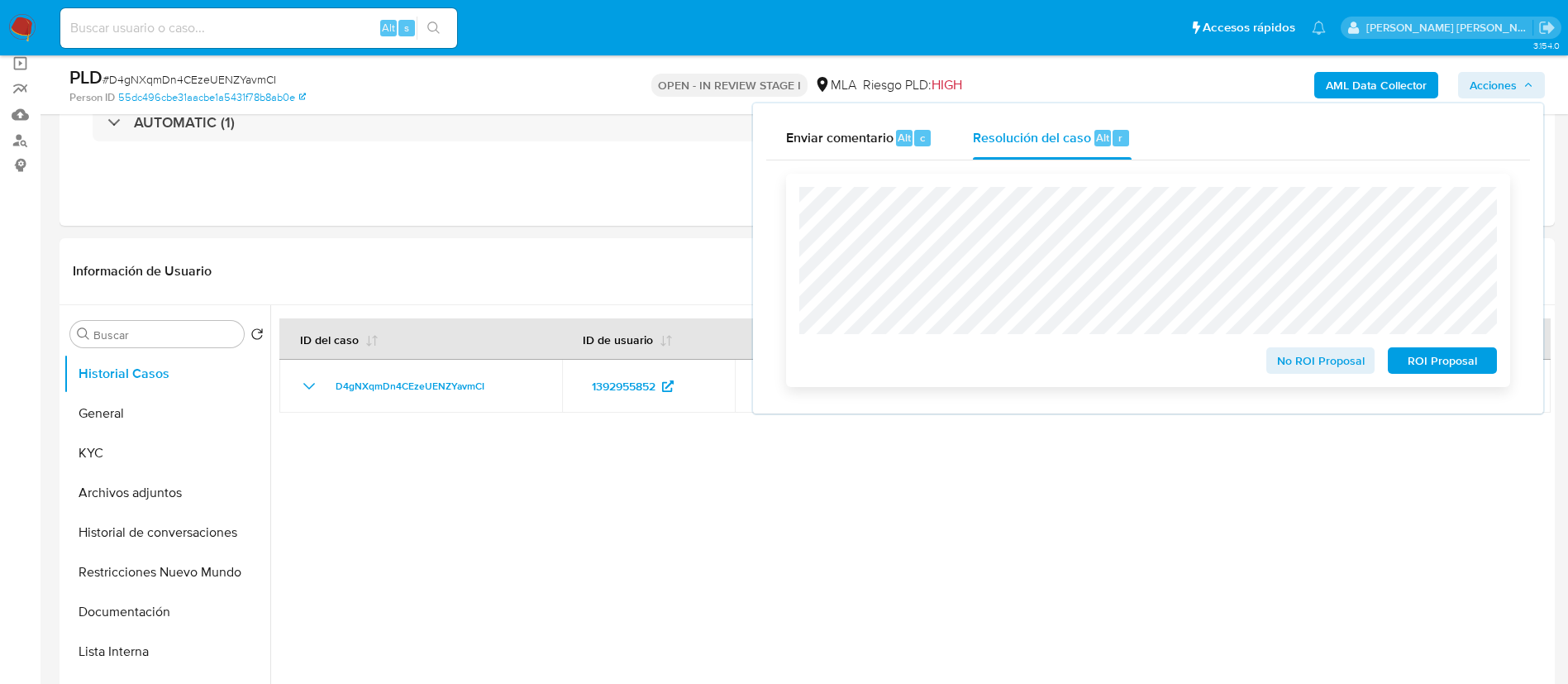
click at [1455, 367] on span "ROI Proposal" at bounding box center [1443, 360] width 86 height 23
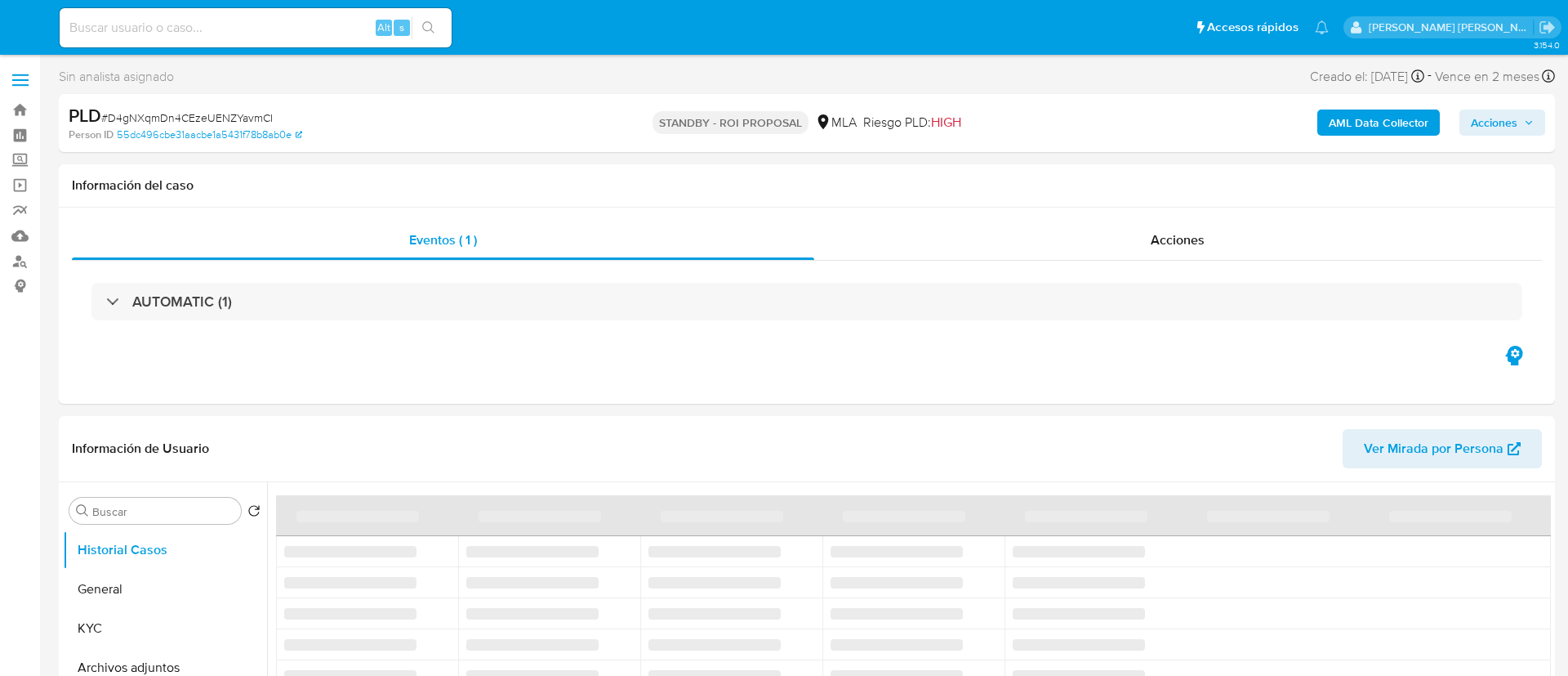
select select "10"
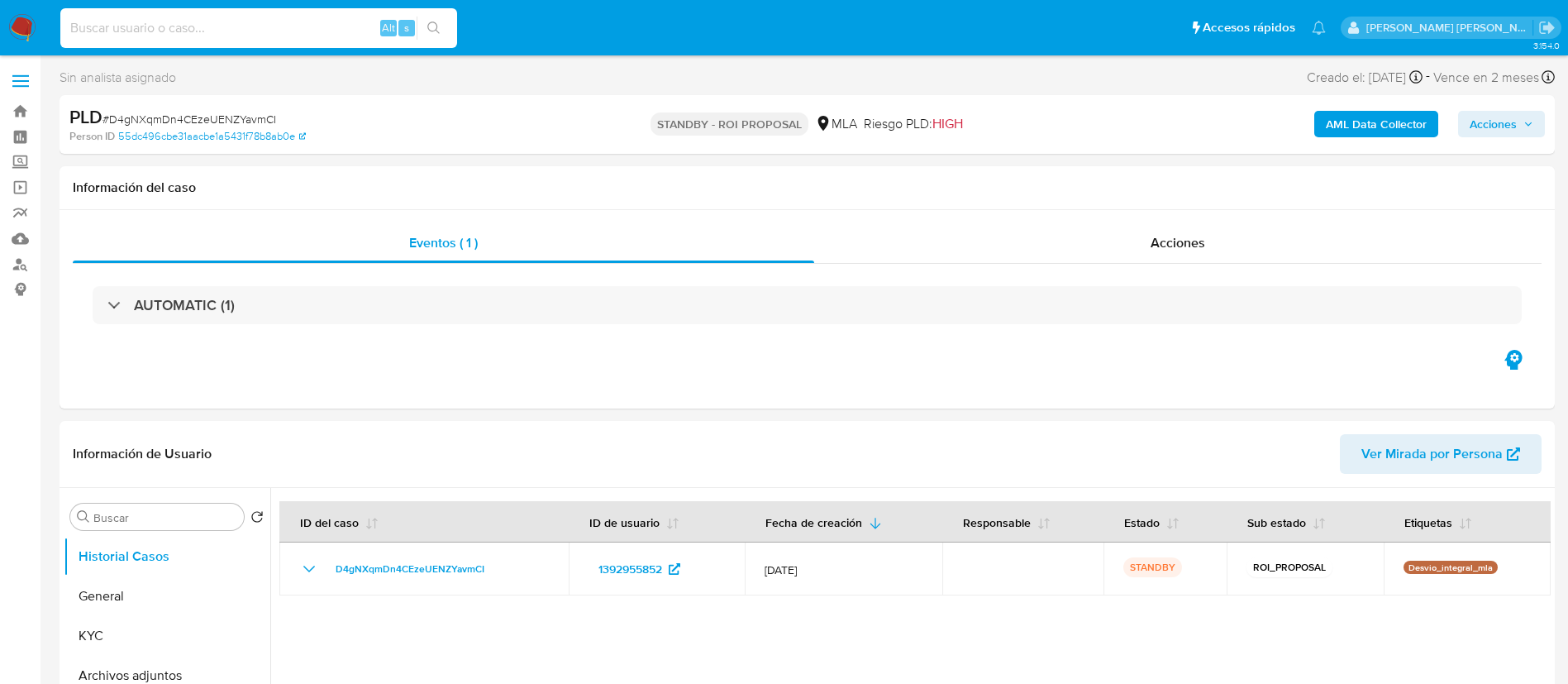
click at [164, 27] on input at bounding box center [259, 28] width 397 height 21
paste input "JKl52c1pRI16JWeGdjVvohTj"
type input "JKl52c1pRI16JWeGdjVvohTj"
click at [440, 23] on icon "search-icon" at bounding box center [434, 28] width 13 height 13
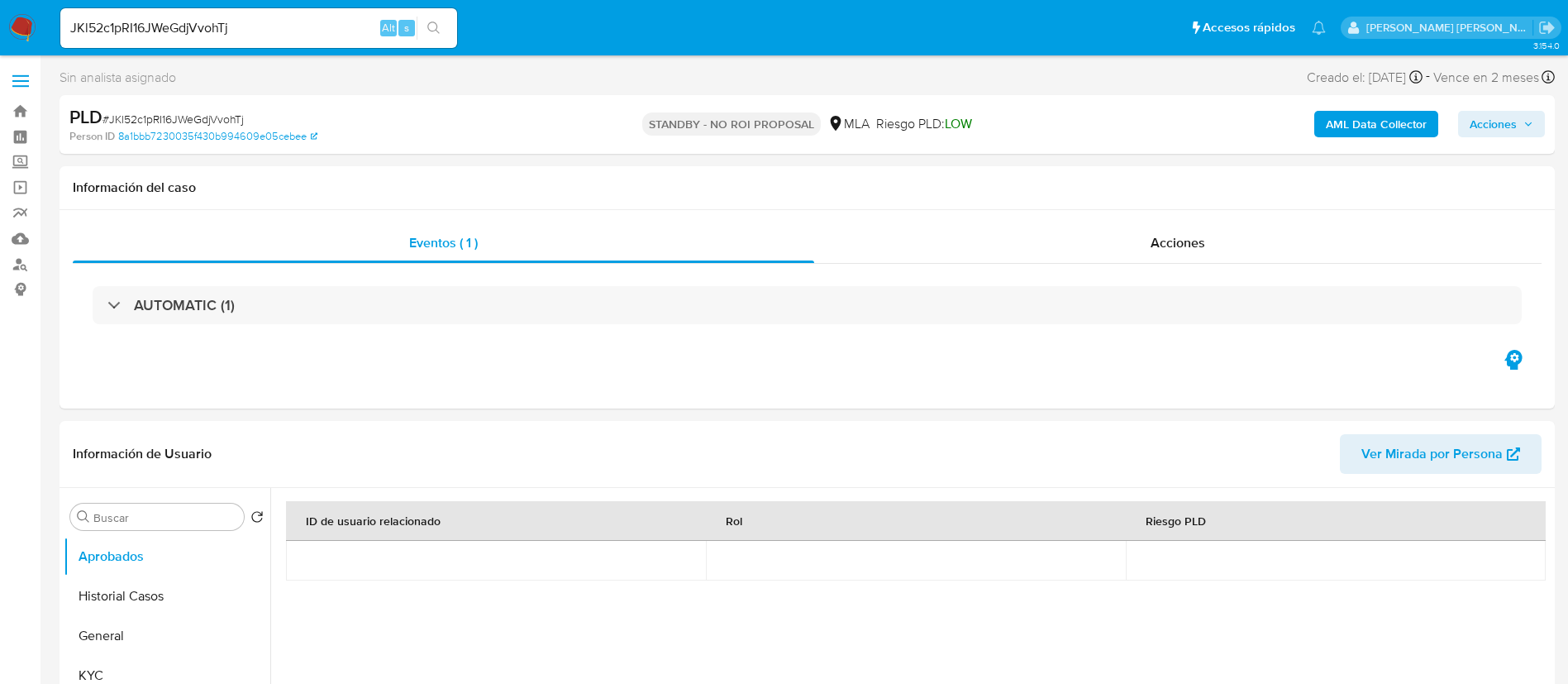
select select "10"
click at [110, 591] on button "Historial Casos" at bounding box center [160, 595] width 193 height 39
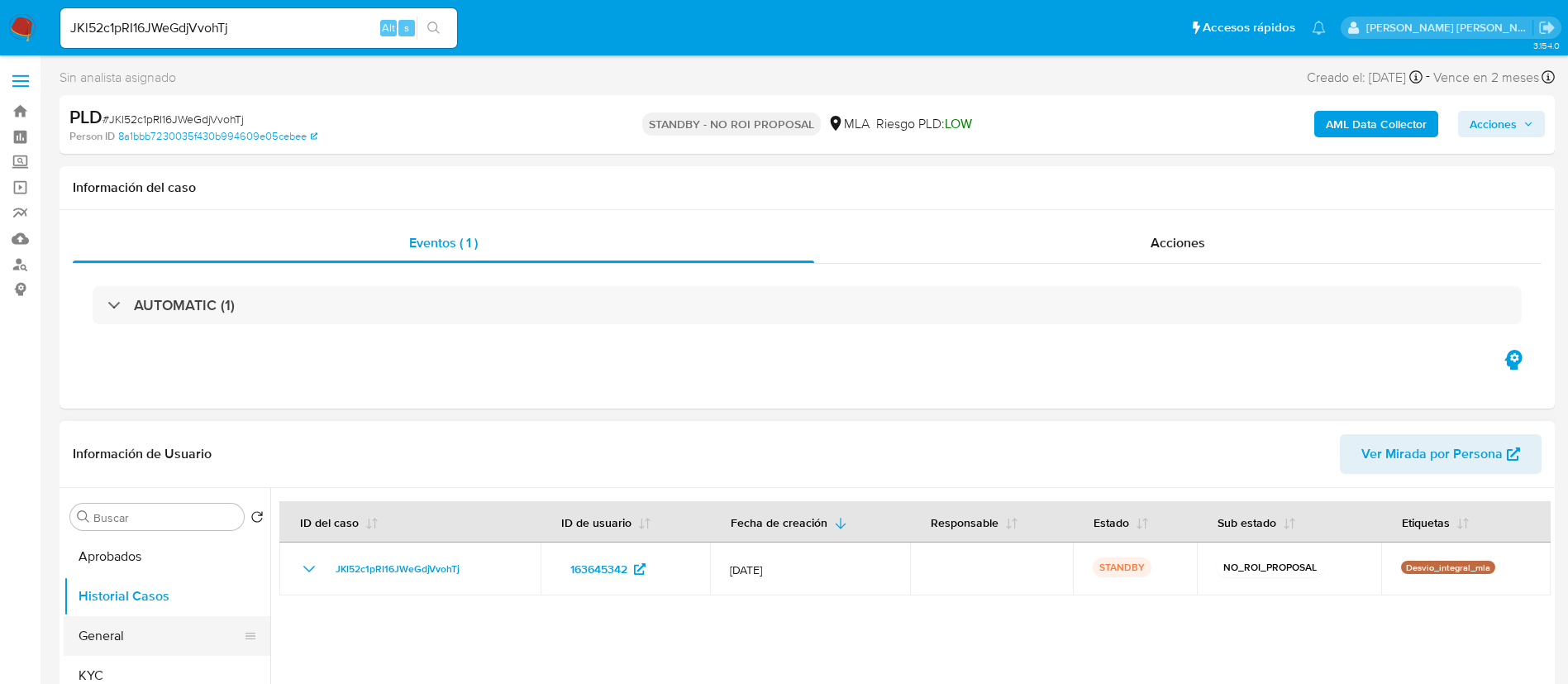
click at [118, 629] on button "General" at bounding box center [160, 635] width 193 height 39
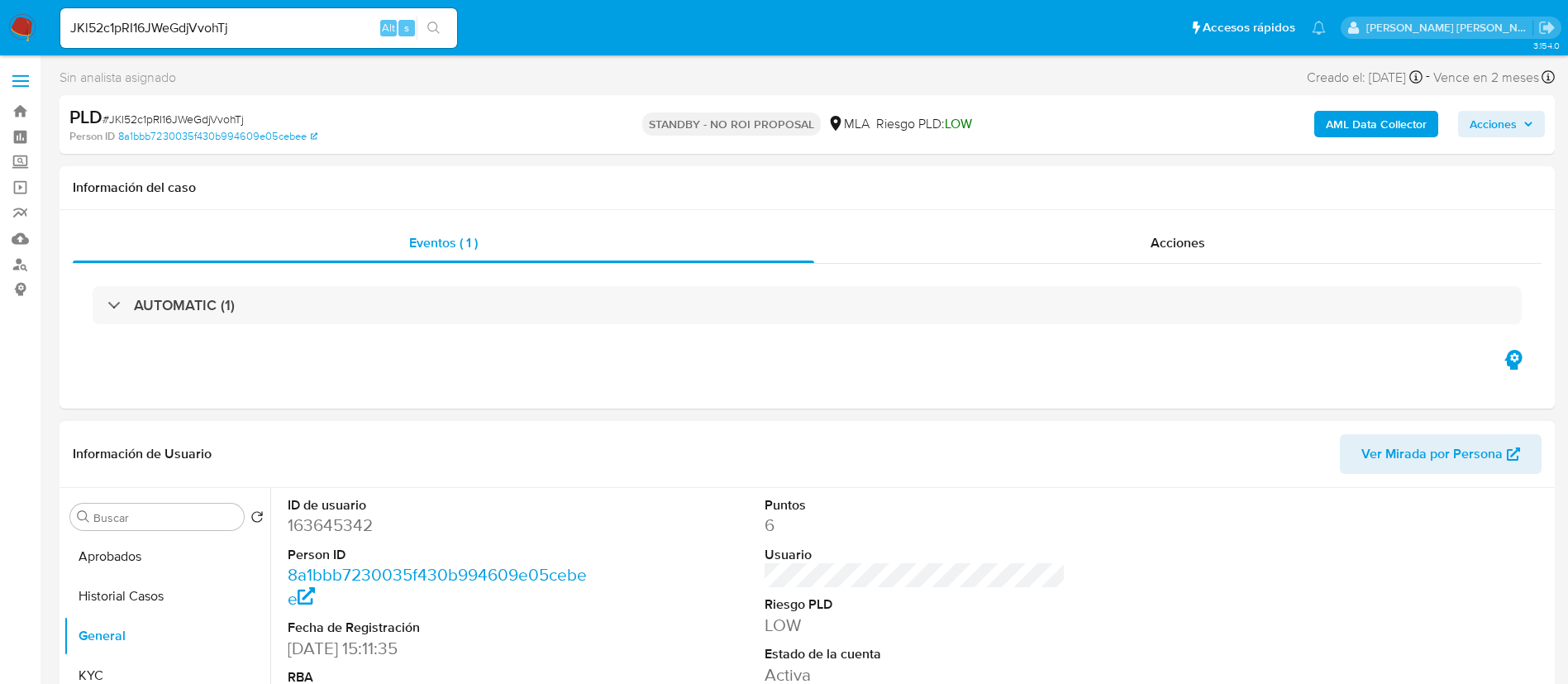
click at [348, 525] on dd "163645342" at bounding box center [438, 525] width 302 height 23
copy dd "163645342"
click at [209, 24] on input "JKl52c1pRI16JWeGdjVvohTj" at bounding box center [259, 28] width 397 height 21
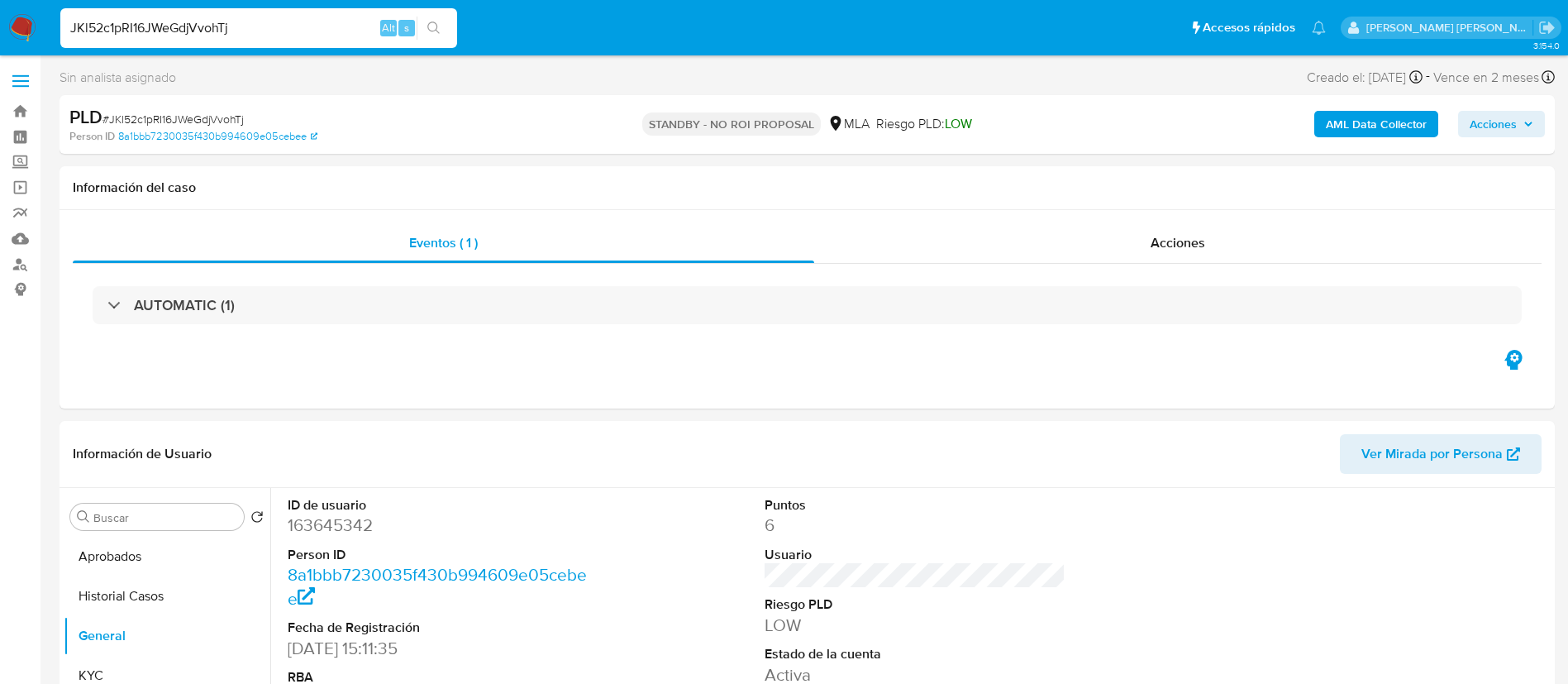
paste input "309139158"
type input "309139158"
click at [431, 29] on icon "search-icon" at bounding box center [434, 28] width 13 height 13
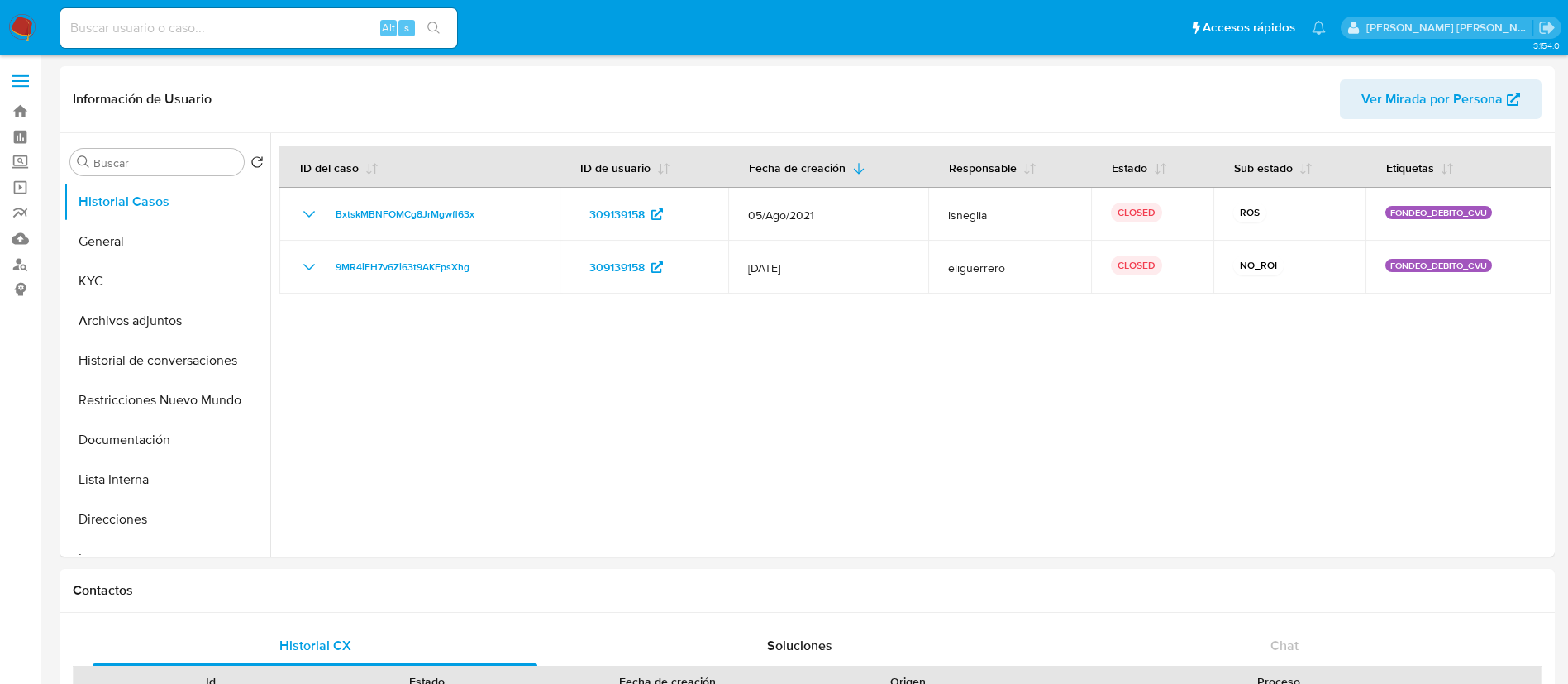
select select "10"
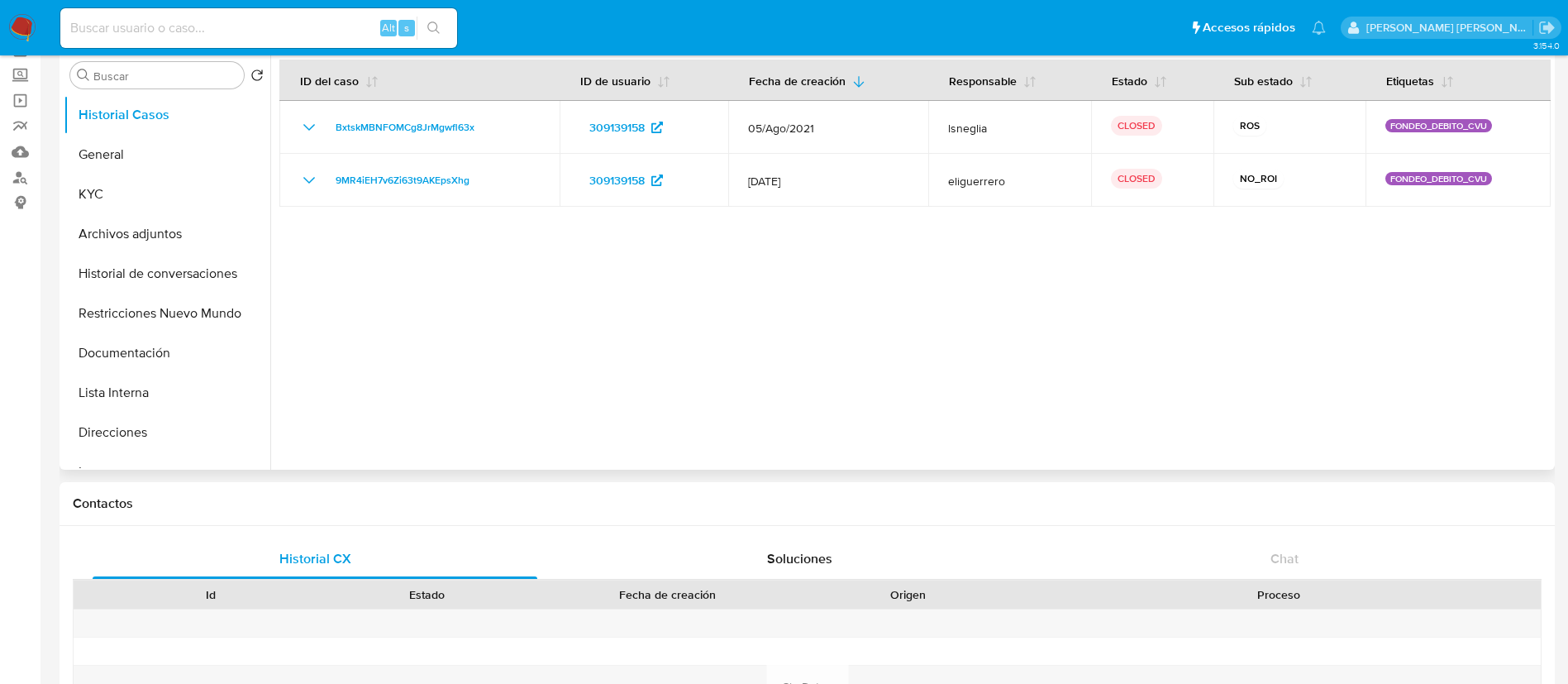
scroll to position [124, 0]
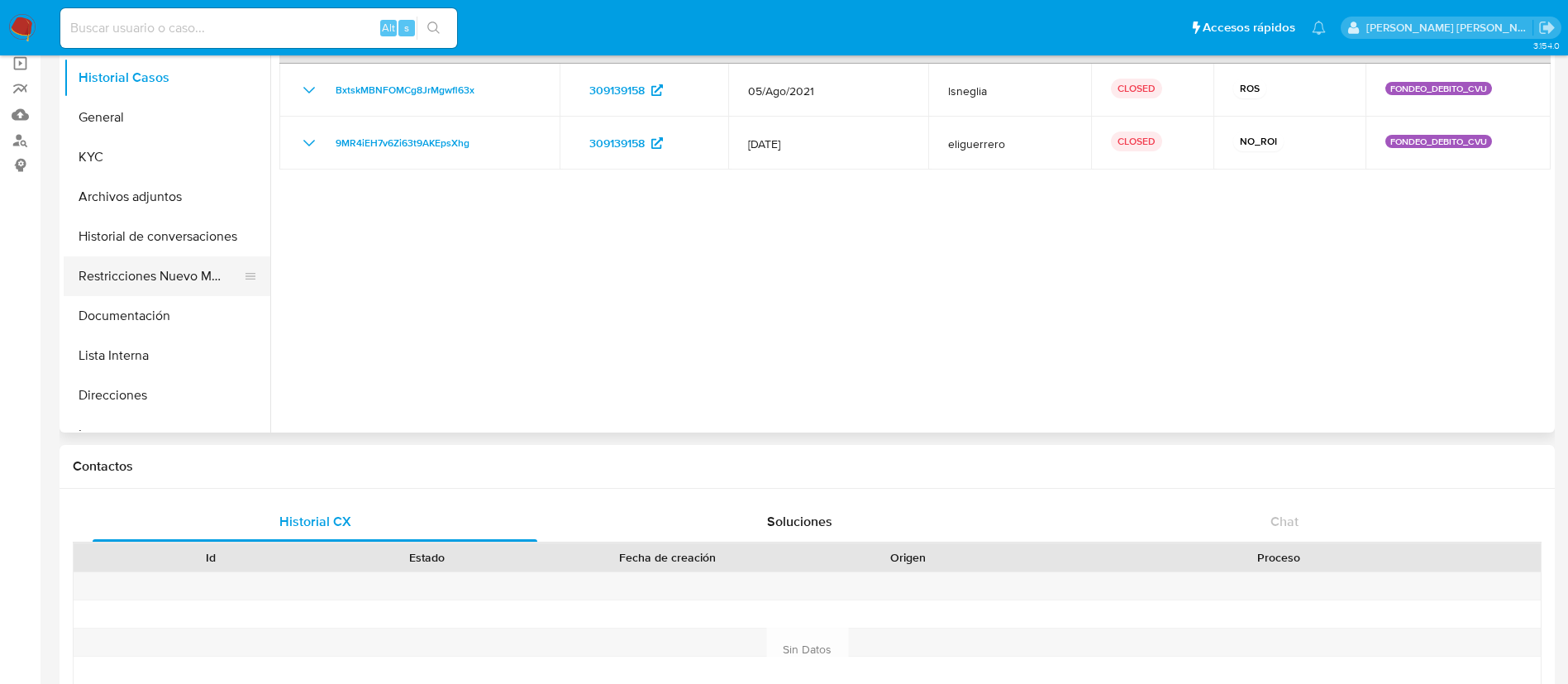
click at [143, 259] on button "Restricciones Nuevo Mundo" at bounding box center [160, 275] width 193 height 39
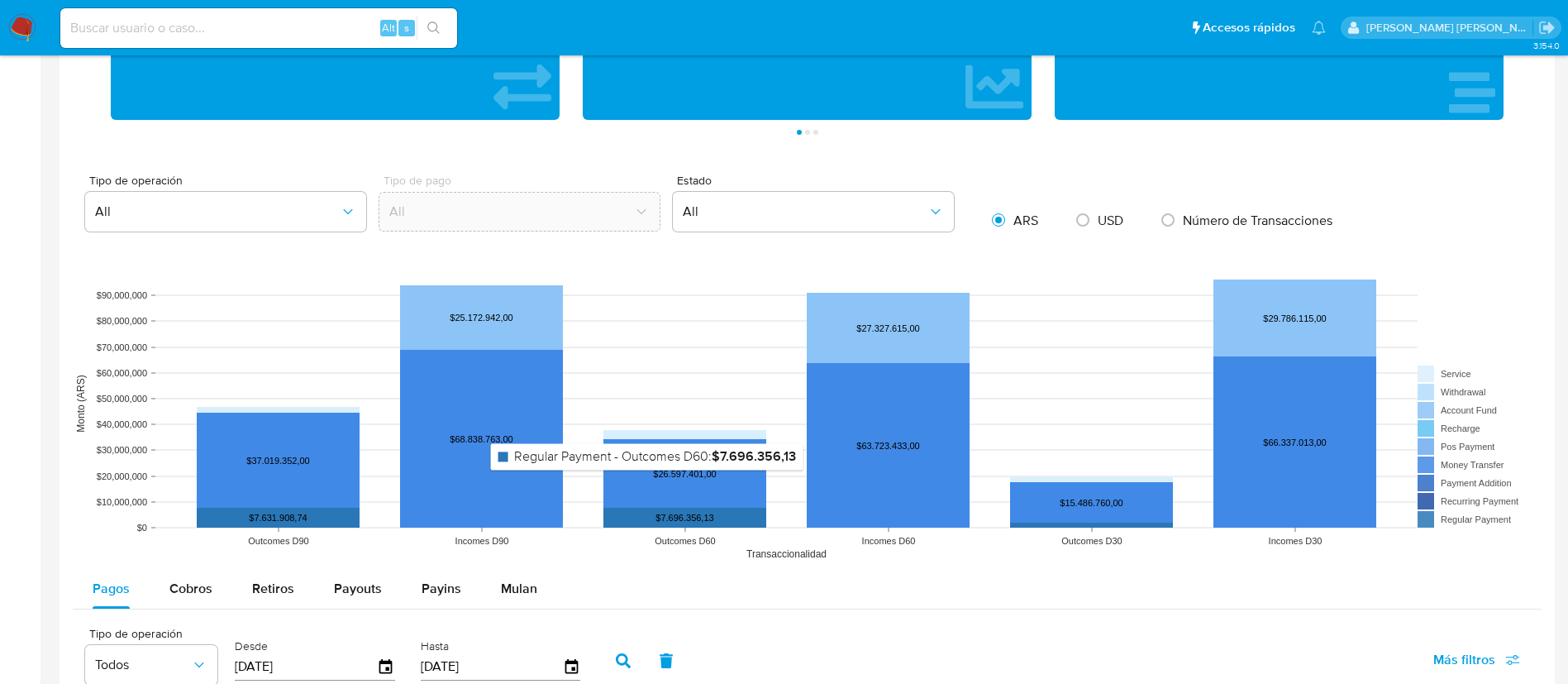
scroll to position [1172, 0]
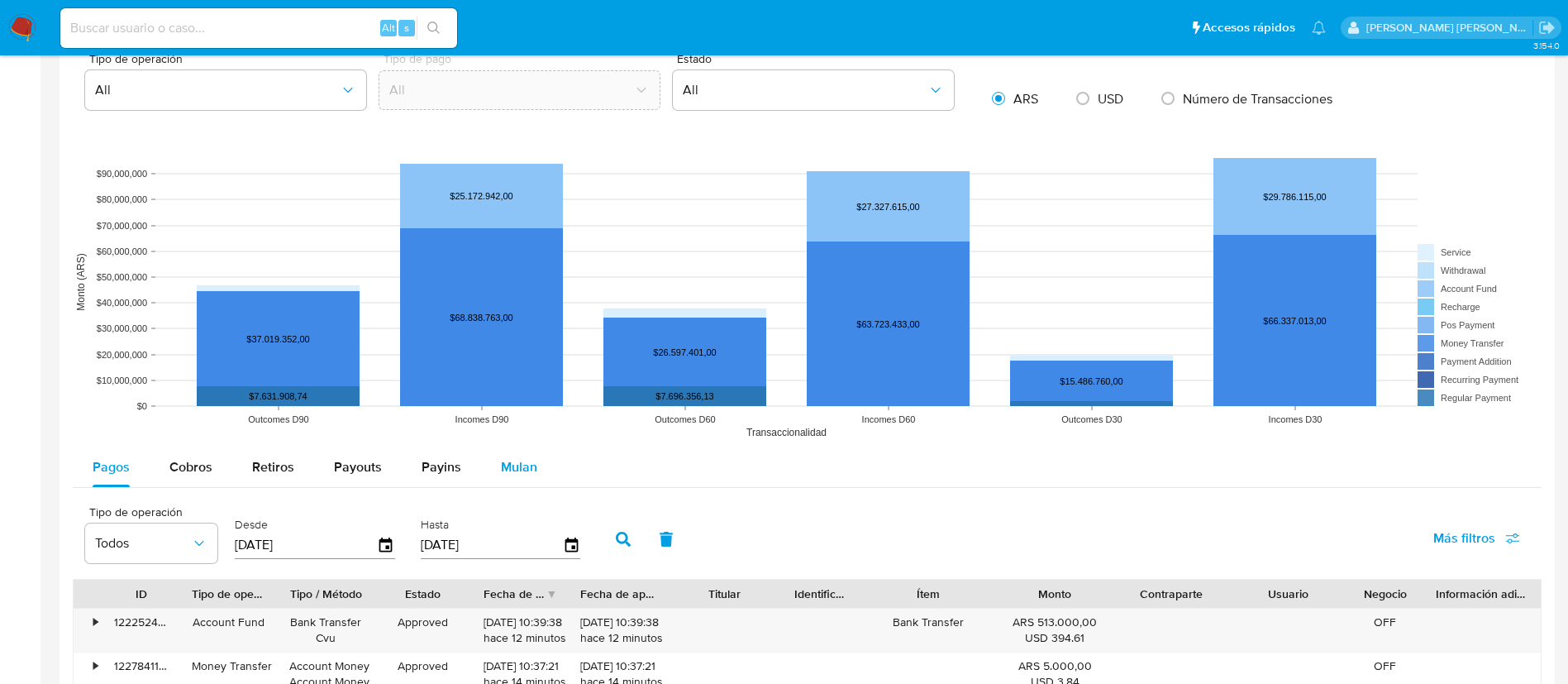
click at [521, 468] on span "Mulan" at bounding box center [519, 467] width 36 height 19
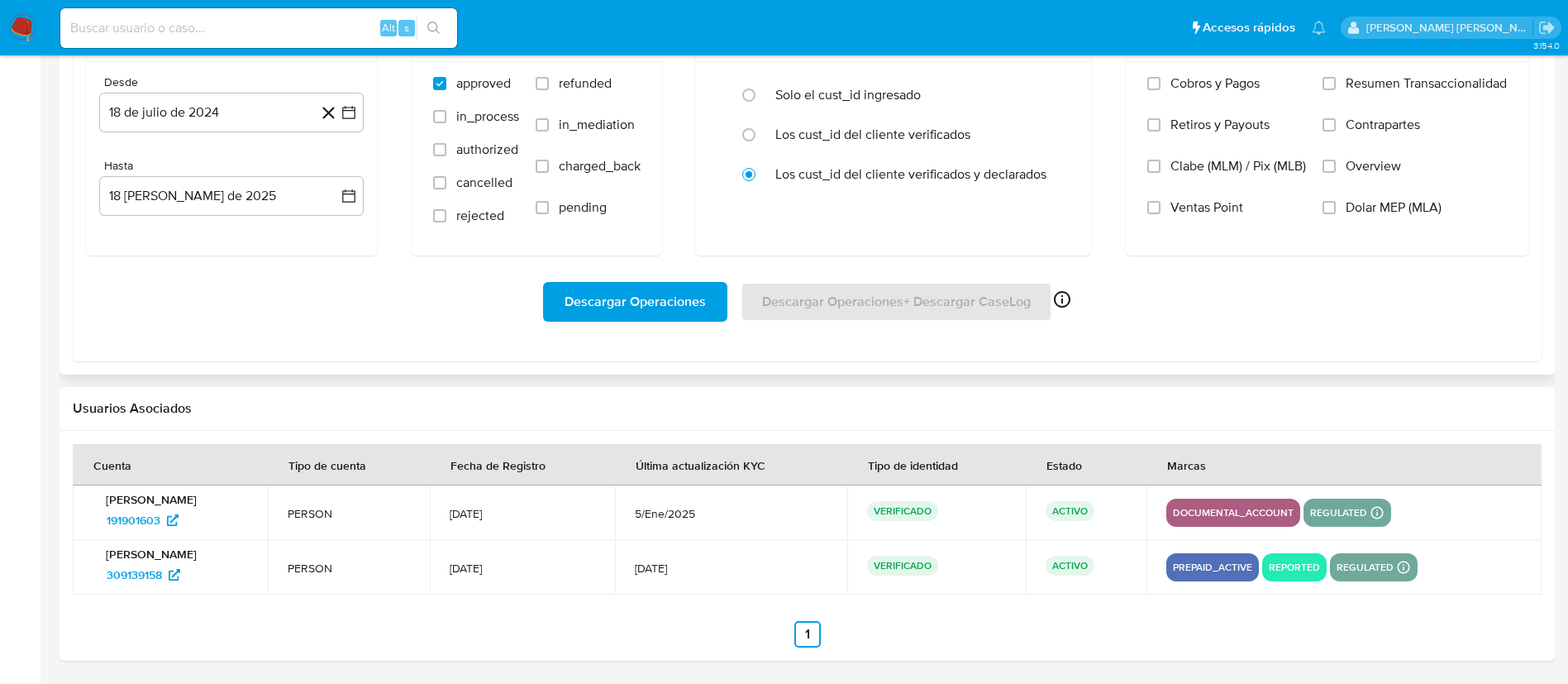
scroll to position [1317, 0]
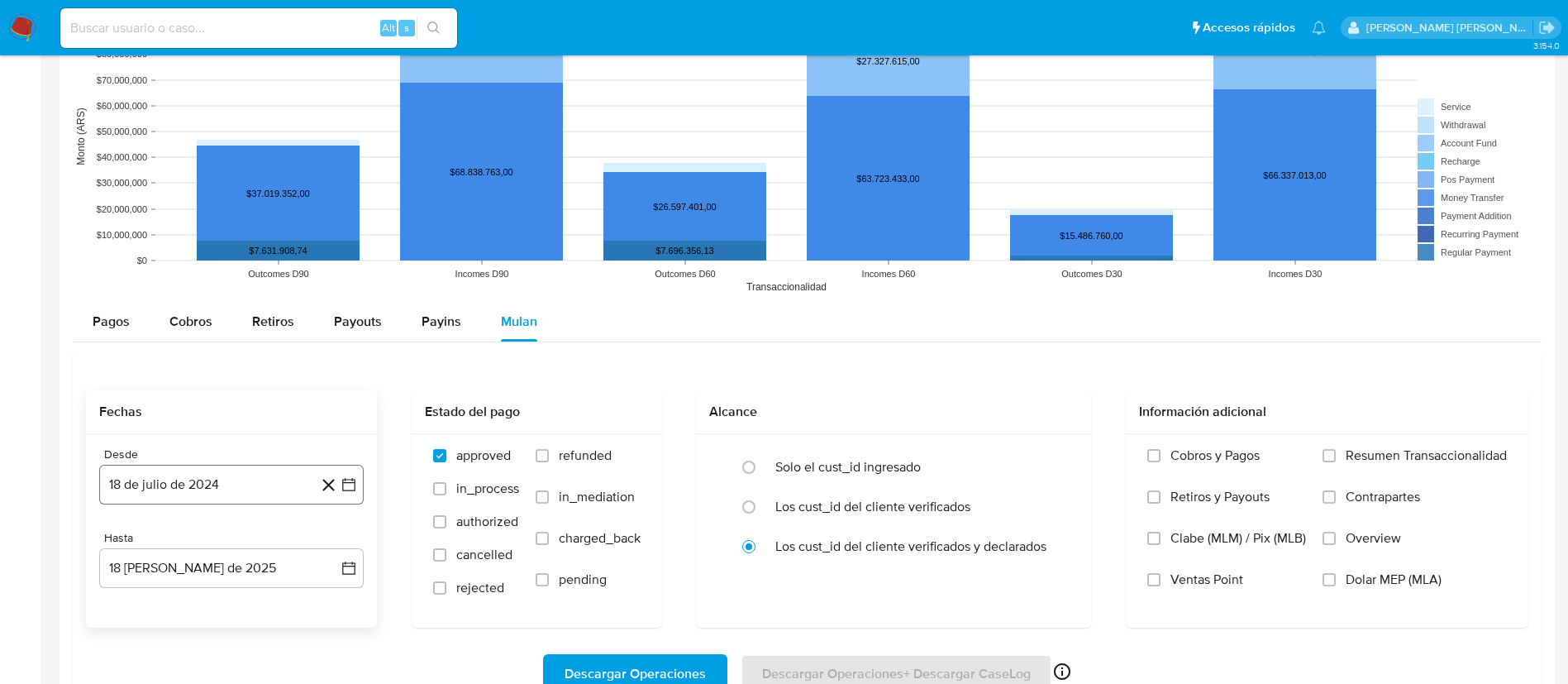
click at [217, 487] on button "18 de julio de 2024" at bounding box center [232, 484] width 264 height 39
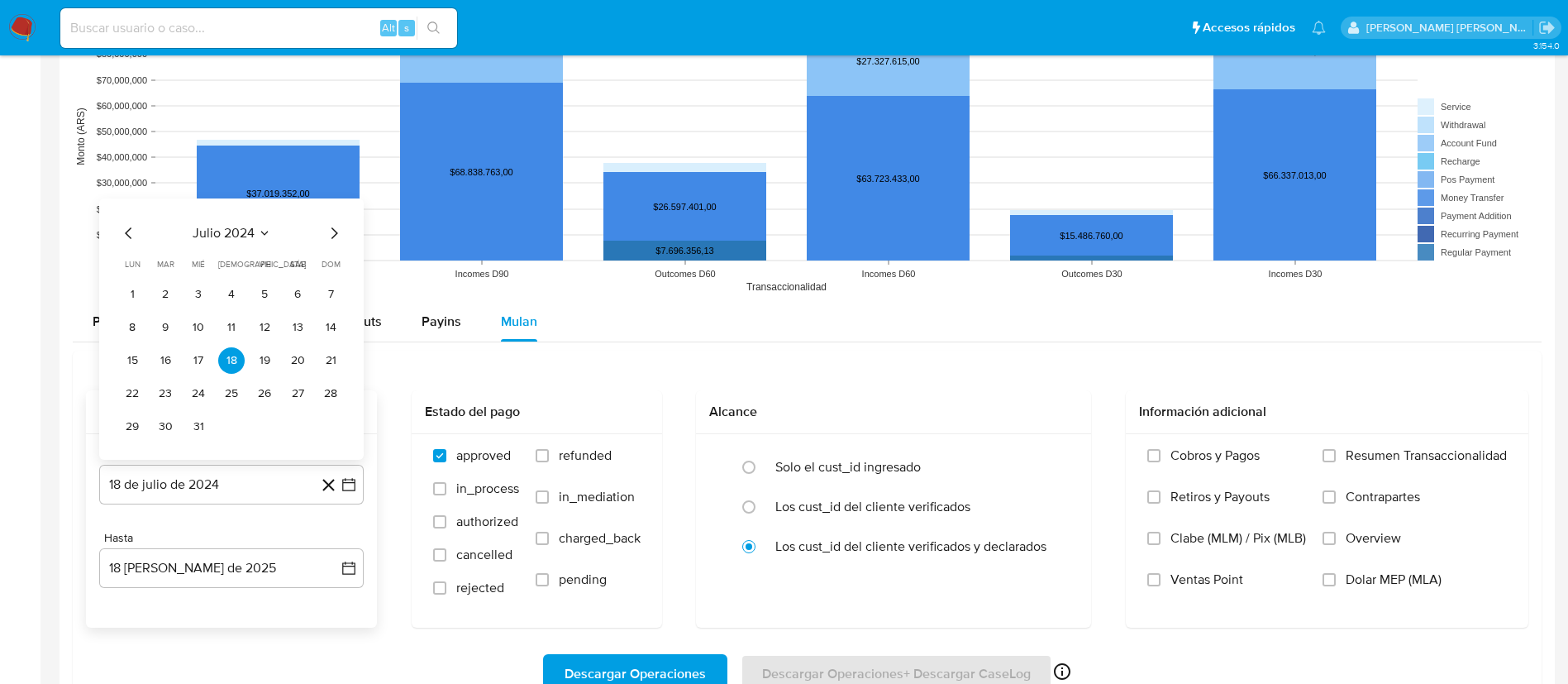
click at [328, 228] on icon "Mes siguiente" at bounding box center [333, 233] width 20 height 20
click at [233, 287] on button "1" at bounding box center [232, 294] width 27 height 27
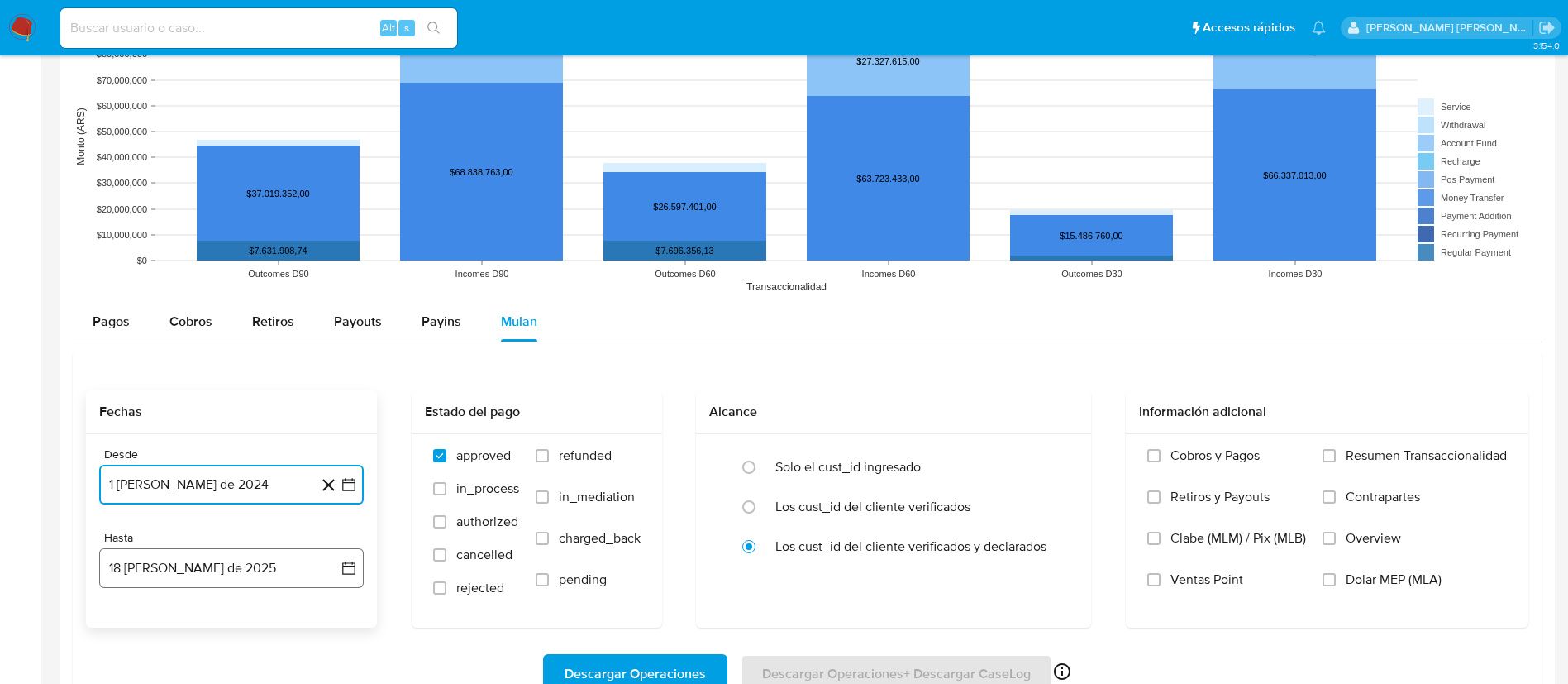
click at [203, 564] on button "18 [PERSON_NAME] de 2025" at bounding box center [232, 567] width 264 height 39
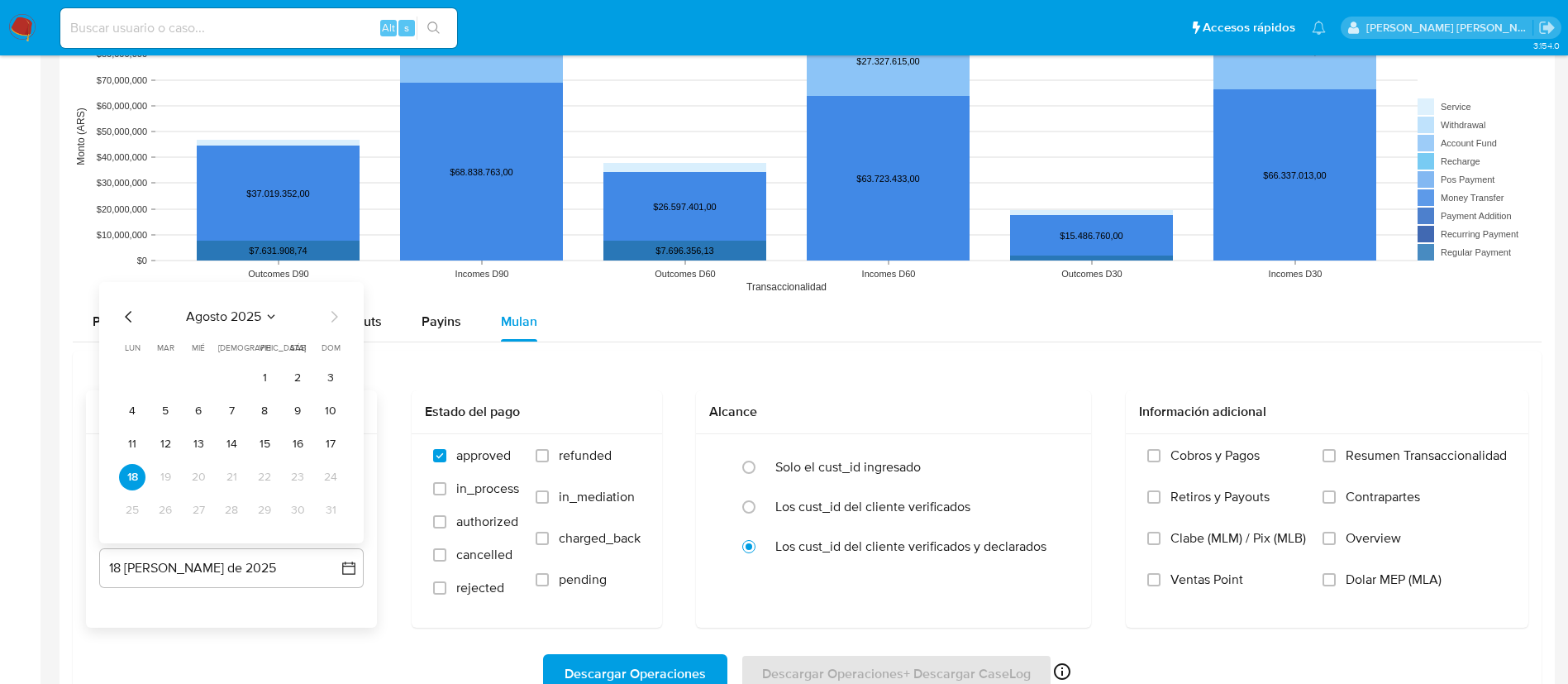
click at [124, 313] on icon "Mes anterior" at bounding box center [128, 316] width 20 height 20
click at [231, 506] on button "31" at bounding box center [232, 511] width 27 height 27
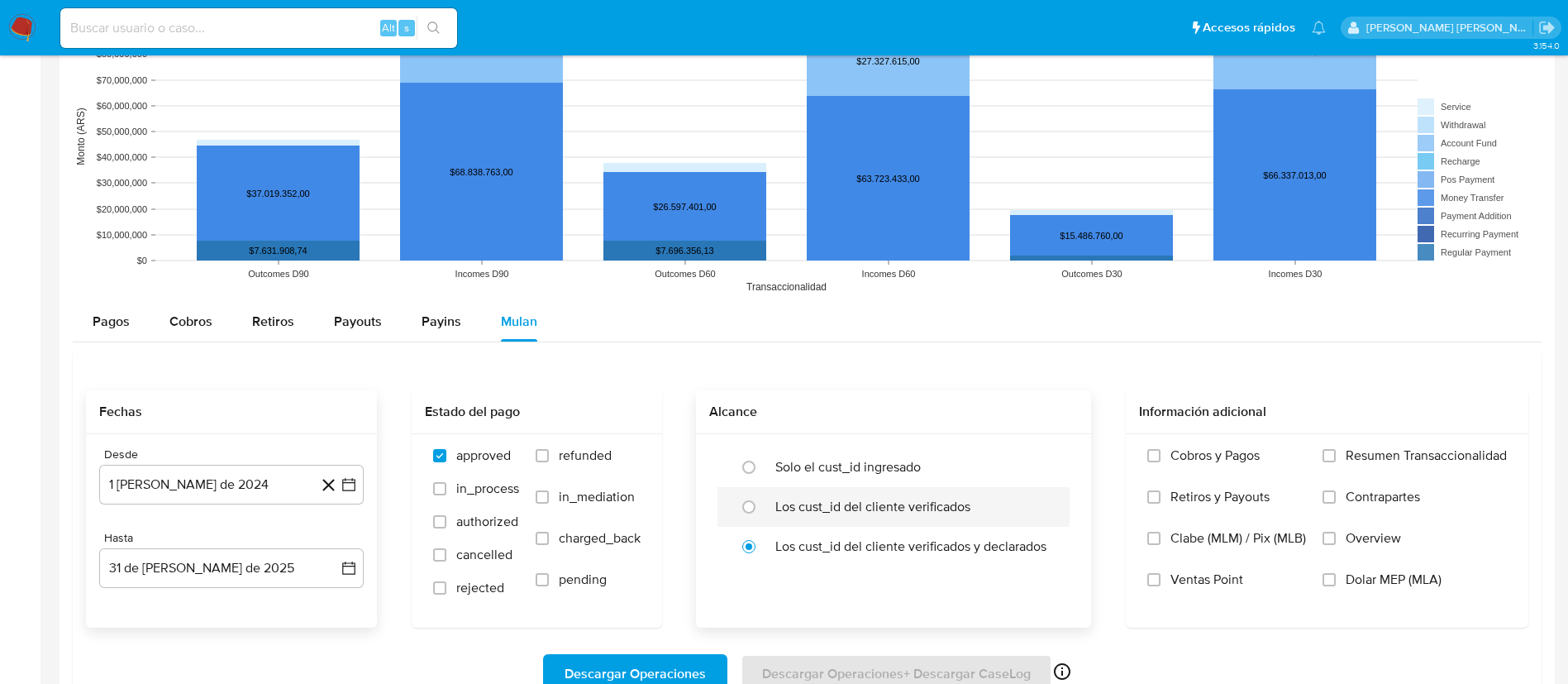
click at [888, 513] on label "Los cust_id del cliente verificados" at bounding box center [873, 506] width 195 height 16
click at [761, 513] on input "radio" at bounding box center [749, 507] width 27 height 27
radio input "true"
click at [1349, 581] on span "Dolar MEP (MLA)" at bounding box center [1394, 579] width 96 height 16
click at [1335, 581] on input "Dolar MEP (MLA)" at bounding box center [1329, 580] width 13 height 13
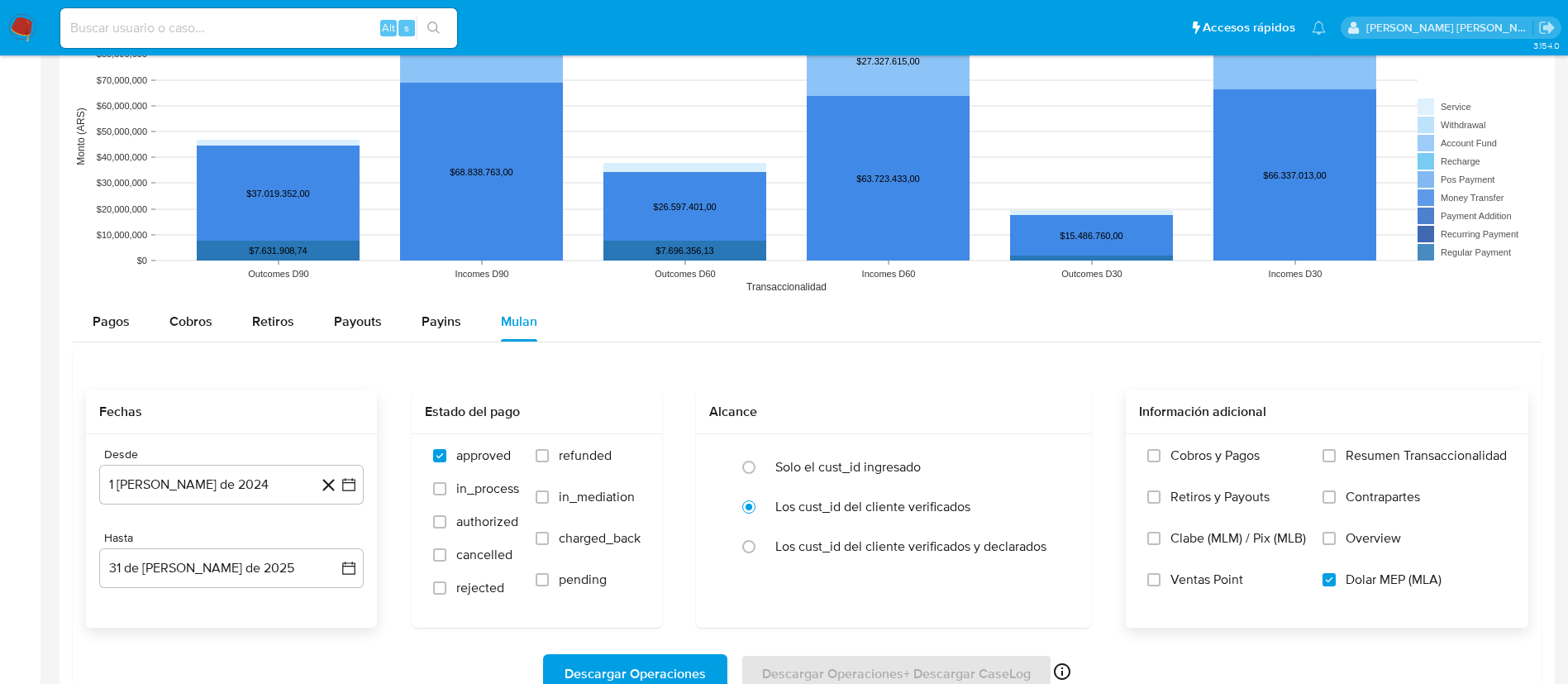
scroll to position [1442, 0]
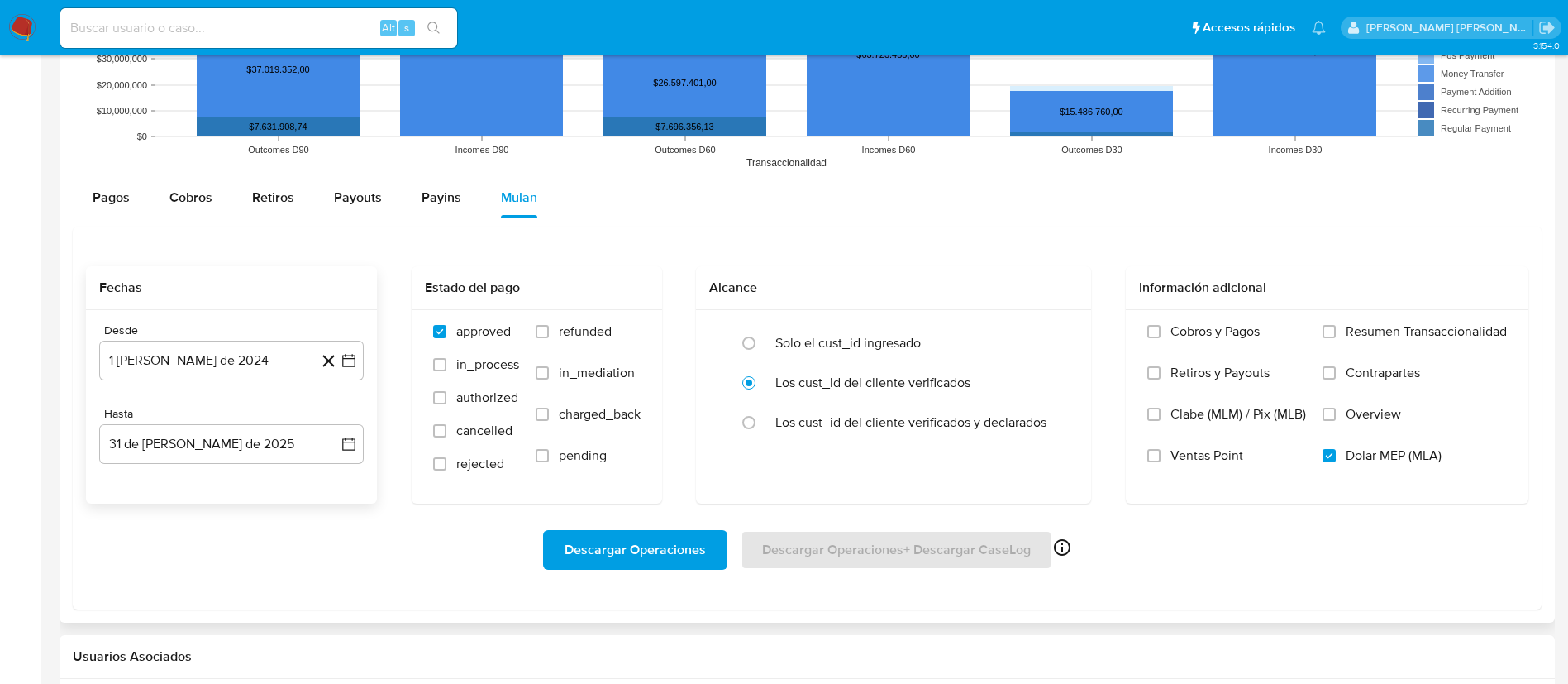
click at [635, 551] on span "Descargar Operaciones" at bounding box center [635, 550] width 142 height 36
